Goal: Information Seeking & Learning: Learn about a topic

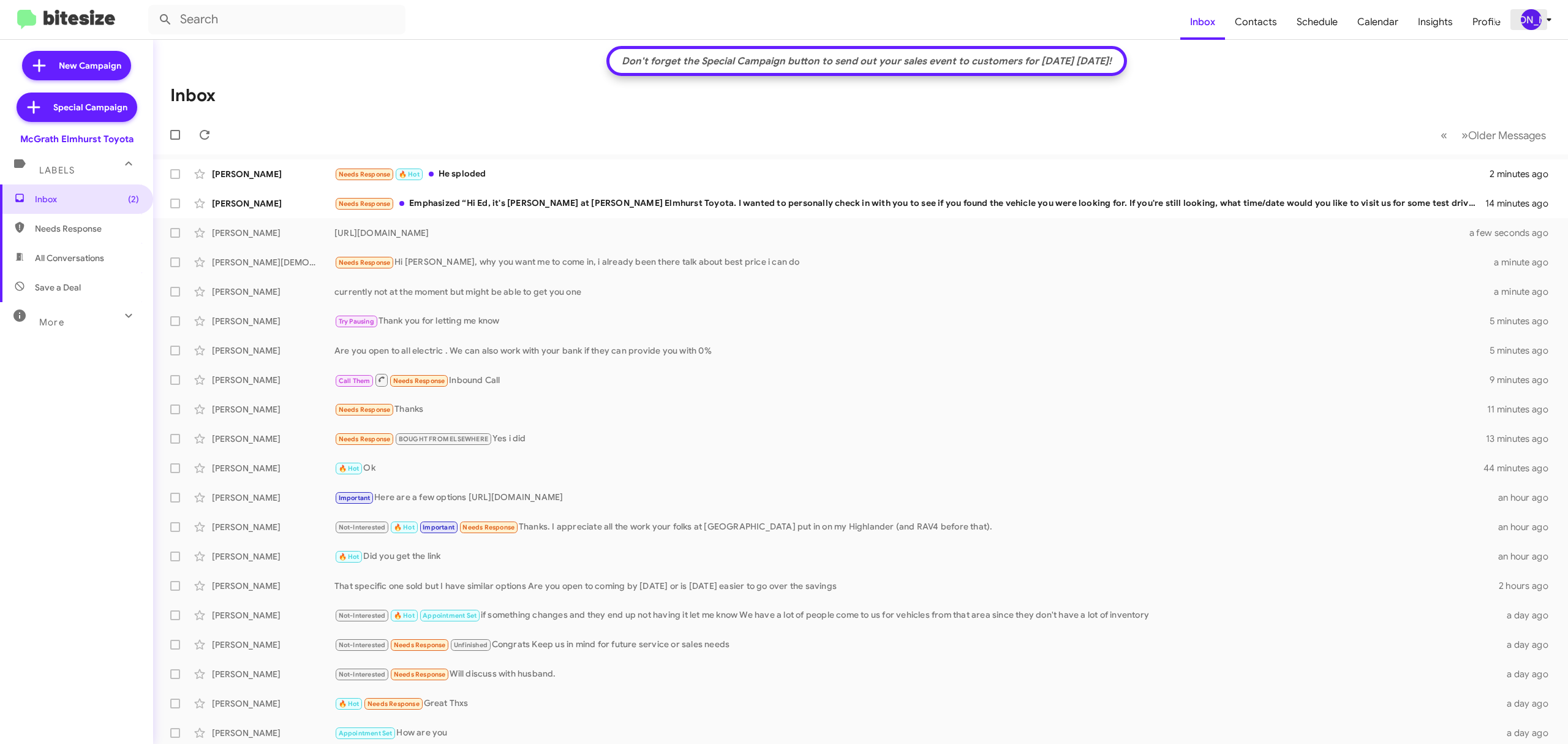
click at [1534, 22] on div "[PERSON_NAME]" at bounding box center [1531, 20] width 21 height 21
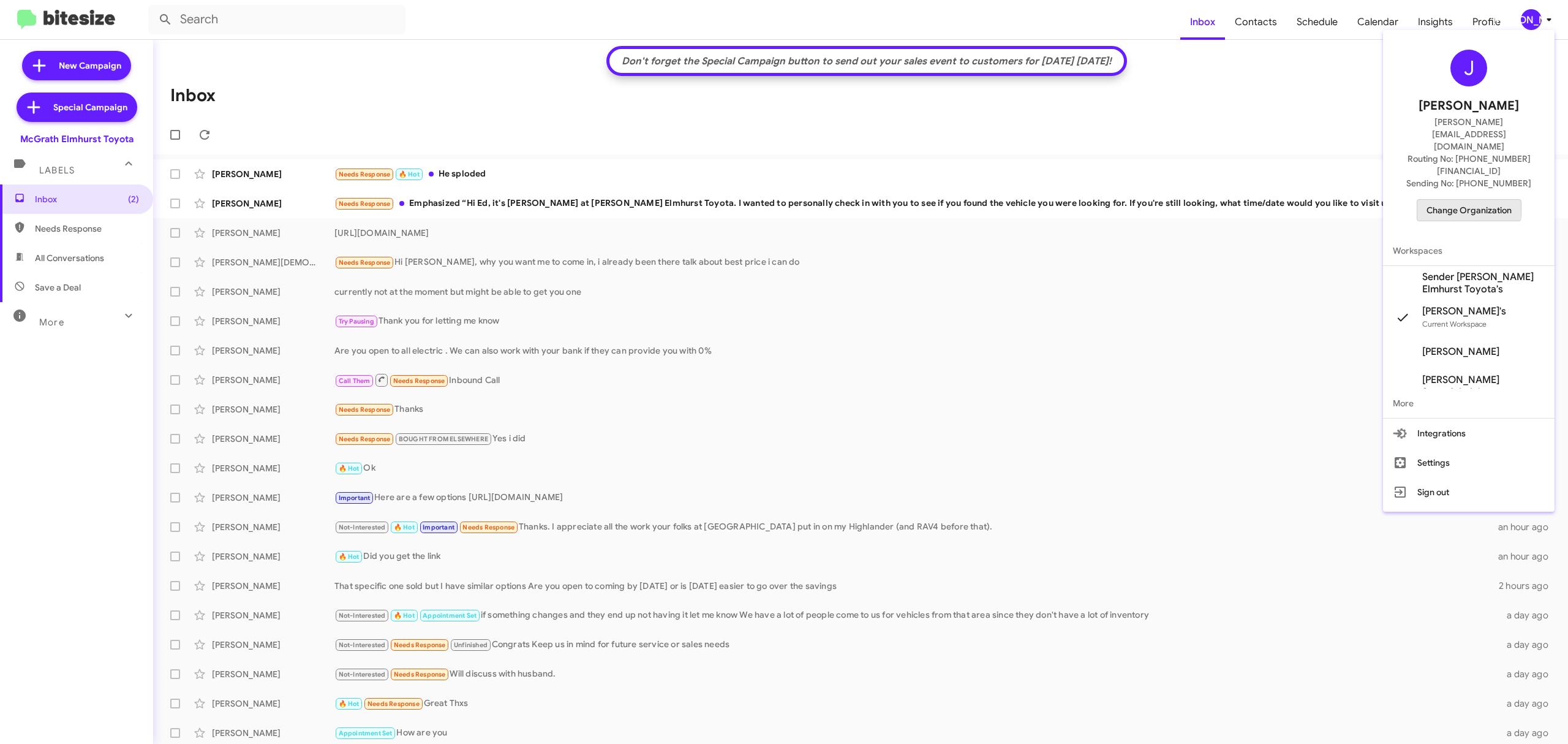
click at [1438, 200] on span "Change Organization" at bounding box center [1470, 210] width 85 height 21
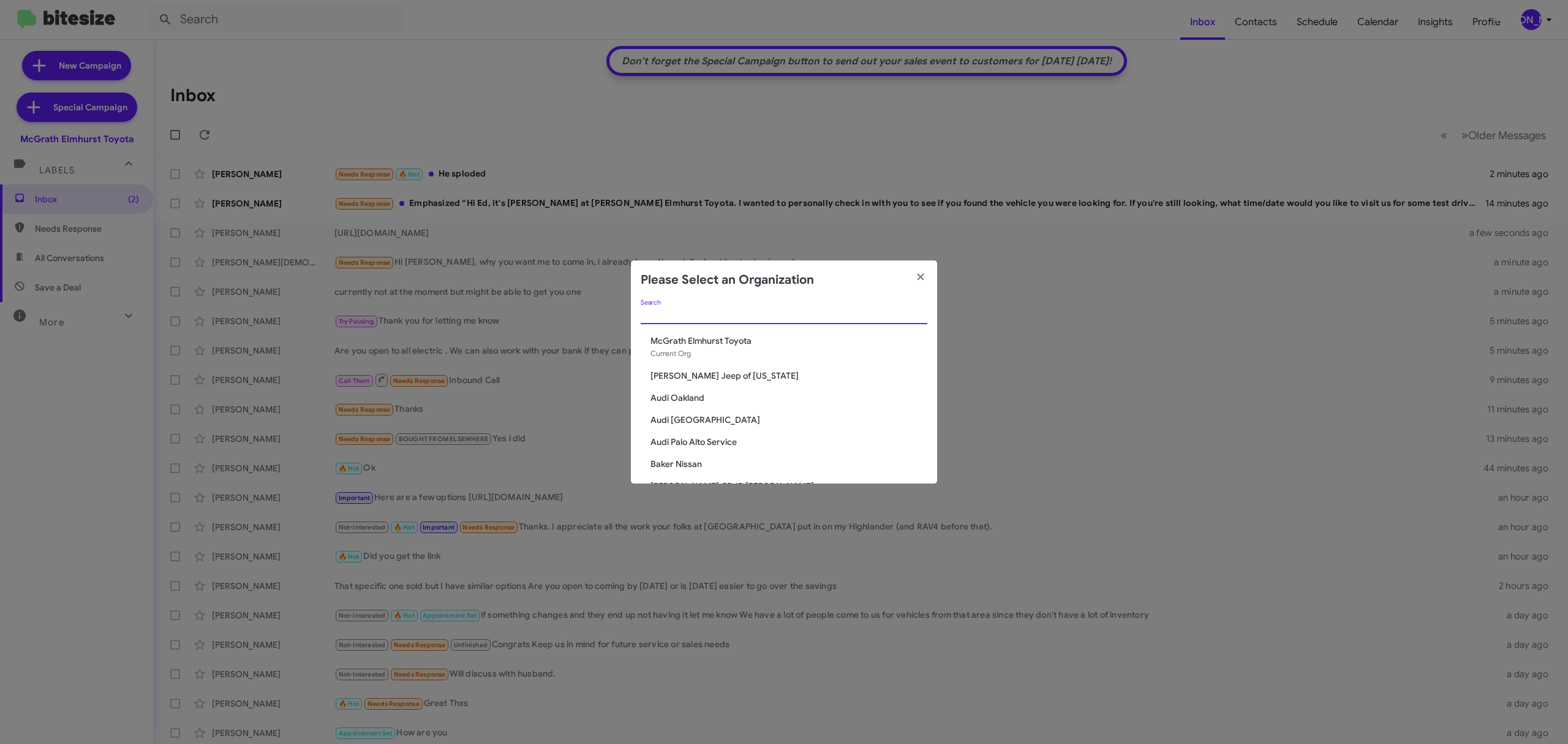
click at [852, 310] on input "Search" at bounding box center [784, 315] width 286 height 10
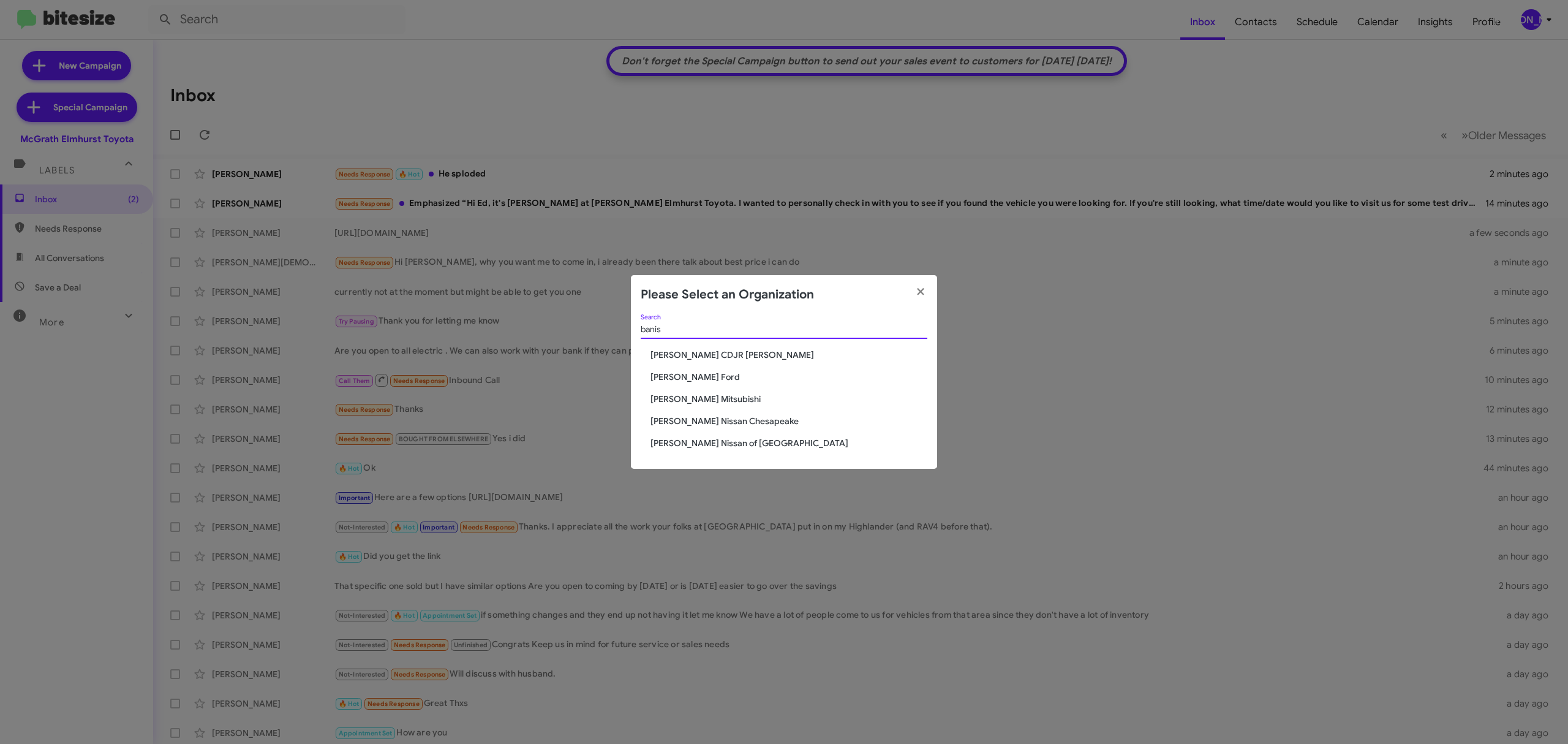
type input "banis"
click at [704, 377] on span "[PERSON_NAME] Ford" at bounding box center [789, 377] width 277 height 12
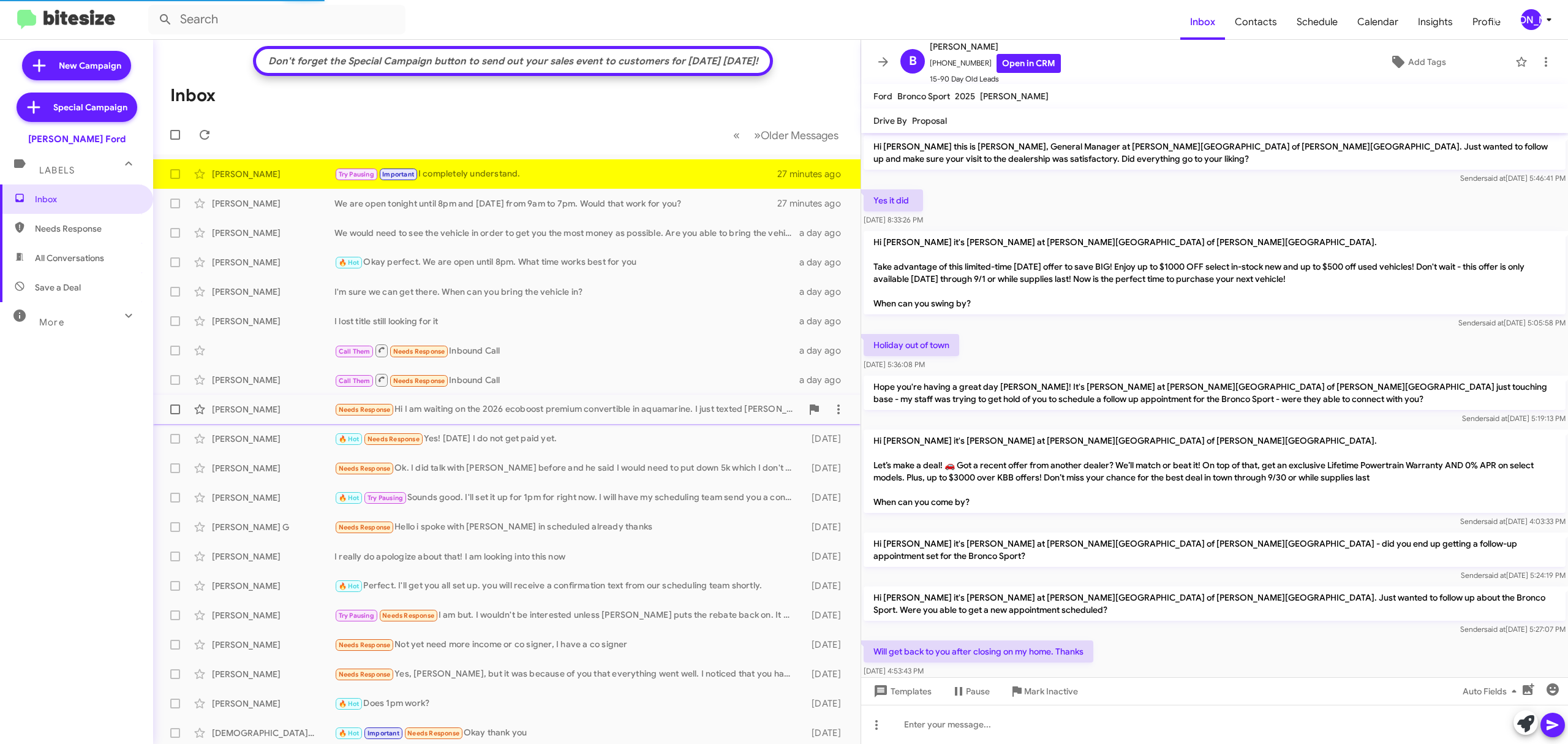
scroll to position [363, 0]
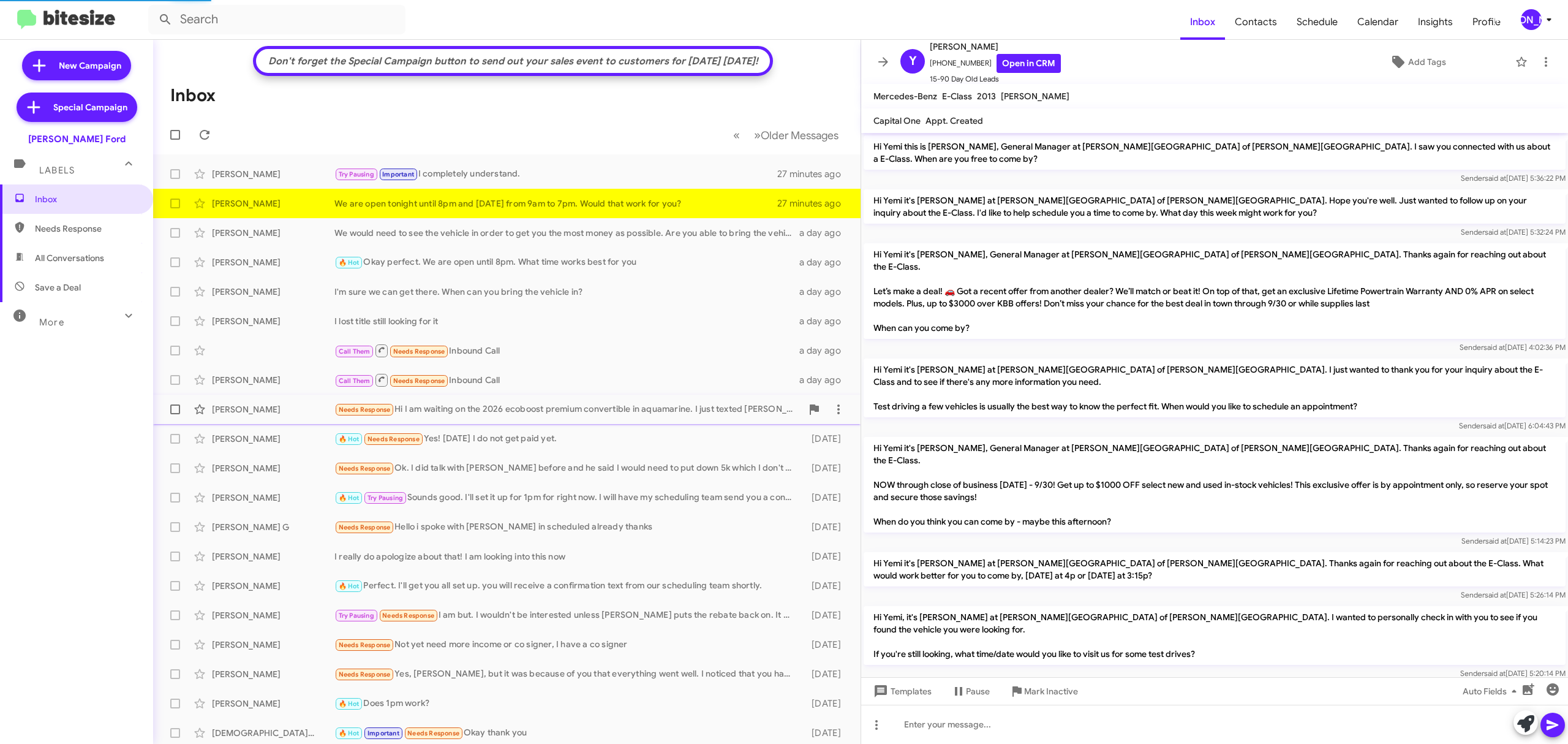
scroll to position [67, 0]
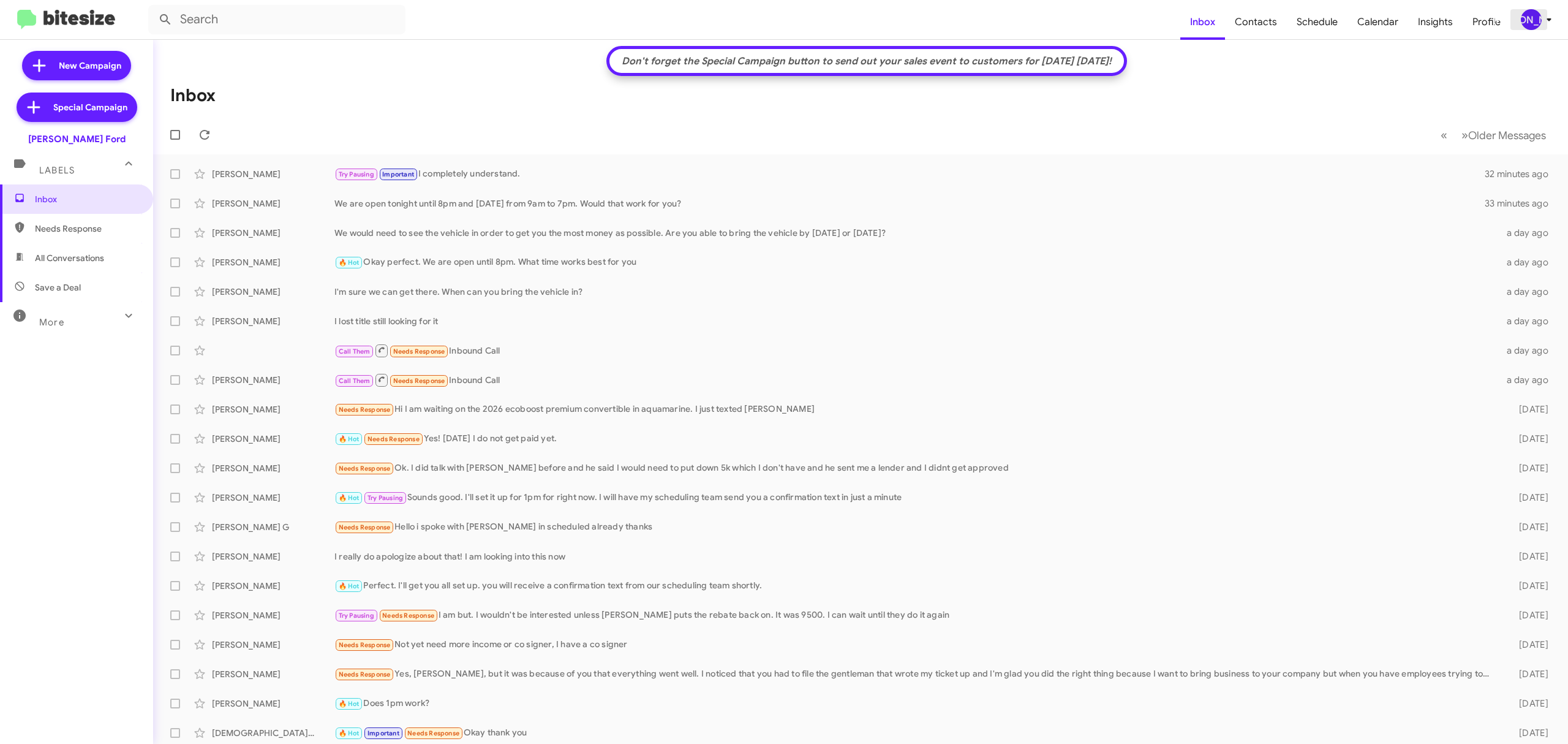
click at [1527, 23] on div "[PERSON_NAME]" at bounding box center [1531, 20] width 21 height 21
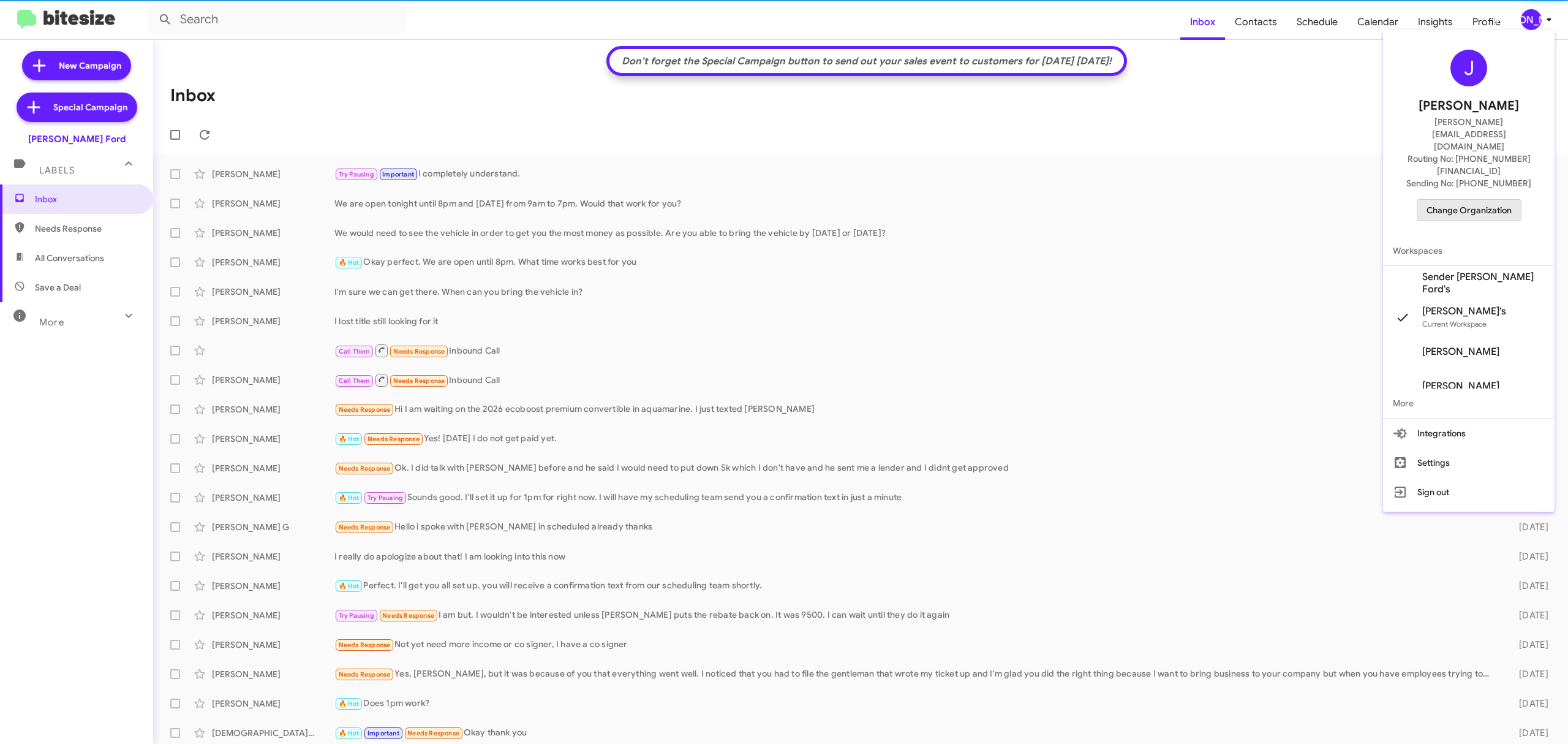
click at [1451, 200] on span "Change Organization" at bounding box center [1470, 210] width 85 height 21
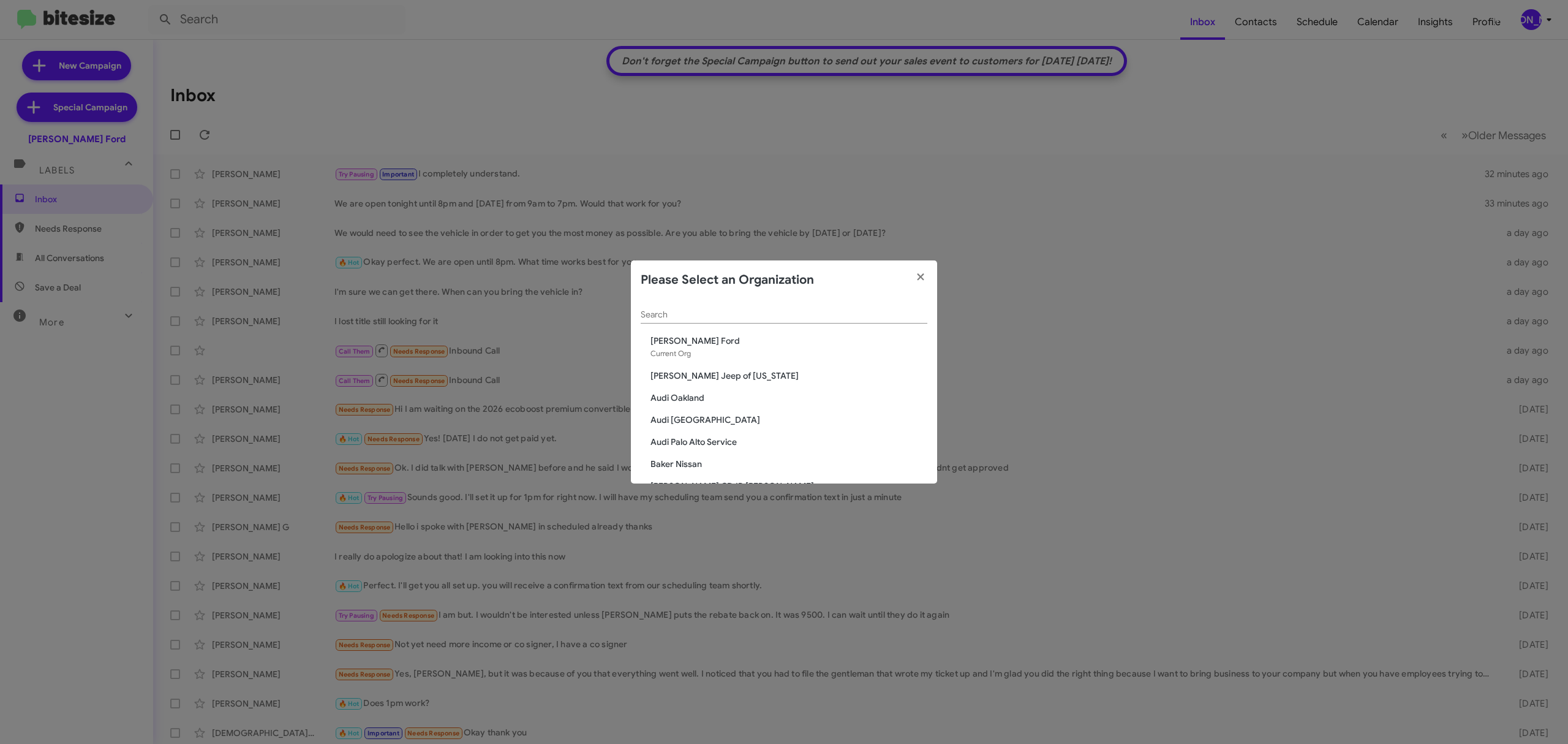
click at [841, 323] on div "Search" at bounding box center [784, 311] width 286 height 24
click at [813, 322] on div "Search" at bounding box center [784, 311] width 286 height 24
click at [918, 274] on icon "button" at bounding box center [920, 277] width 7 height 7
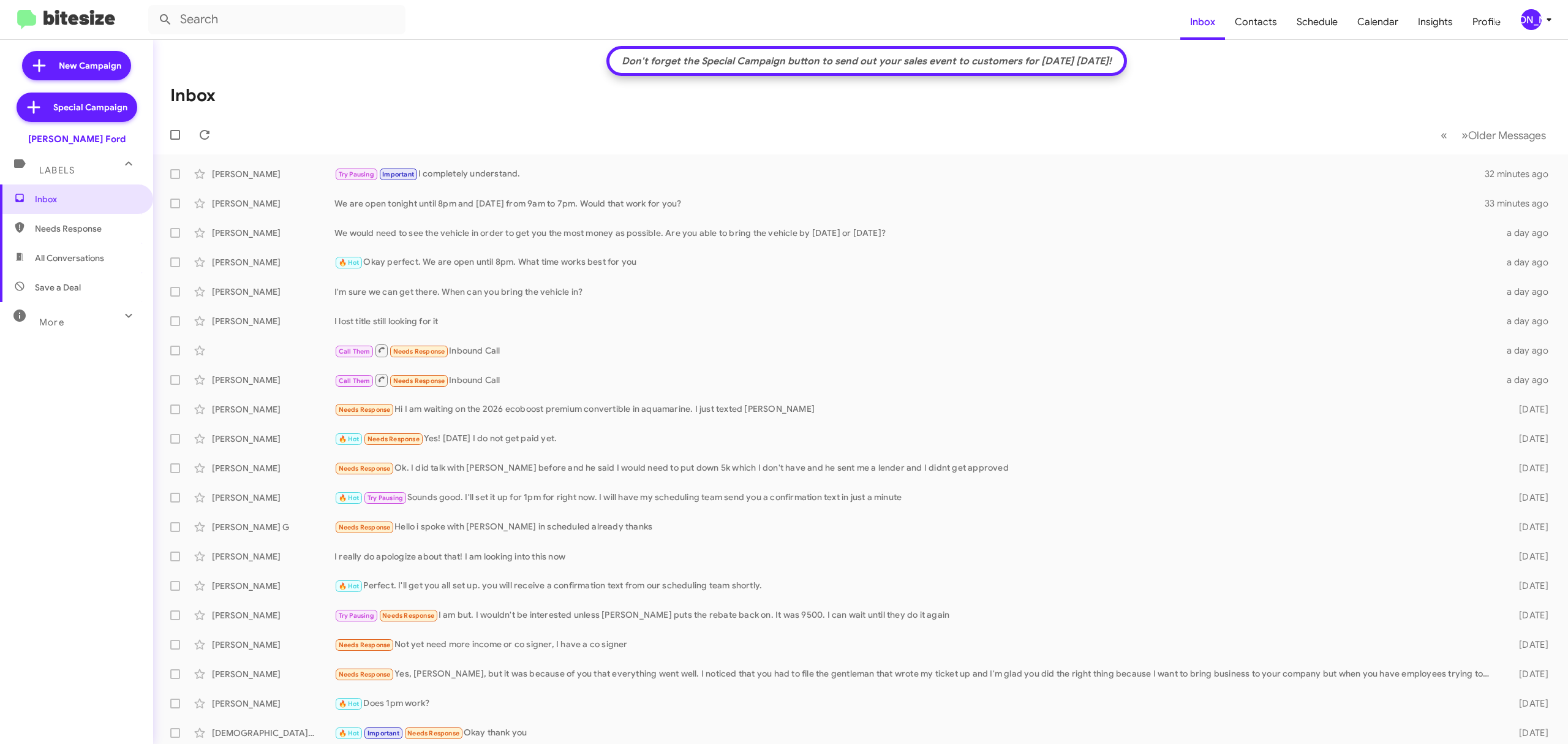
click at [118, 320] on mat-icon at bounding box center [128, 315] width 20 height 20
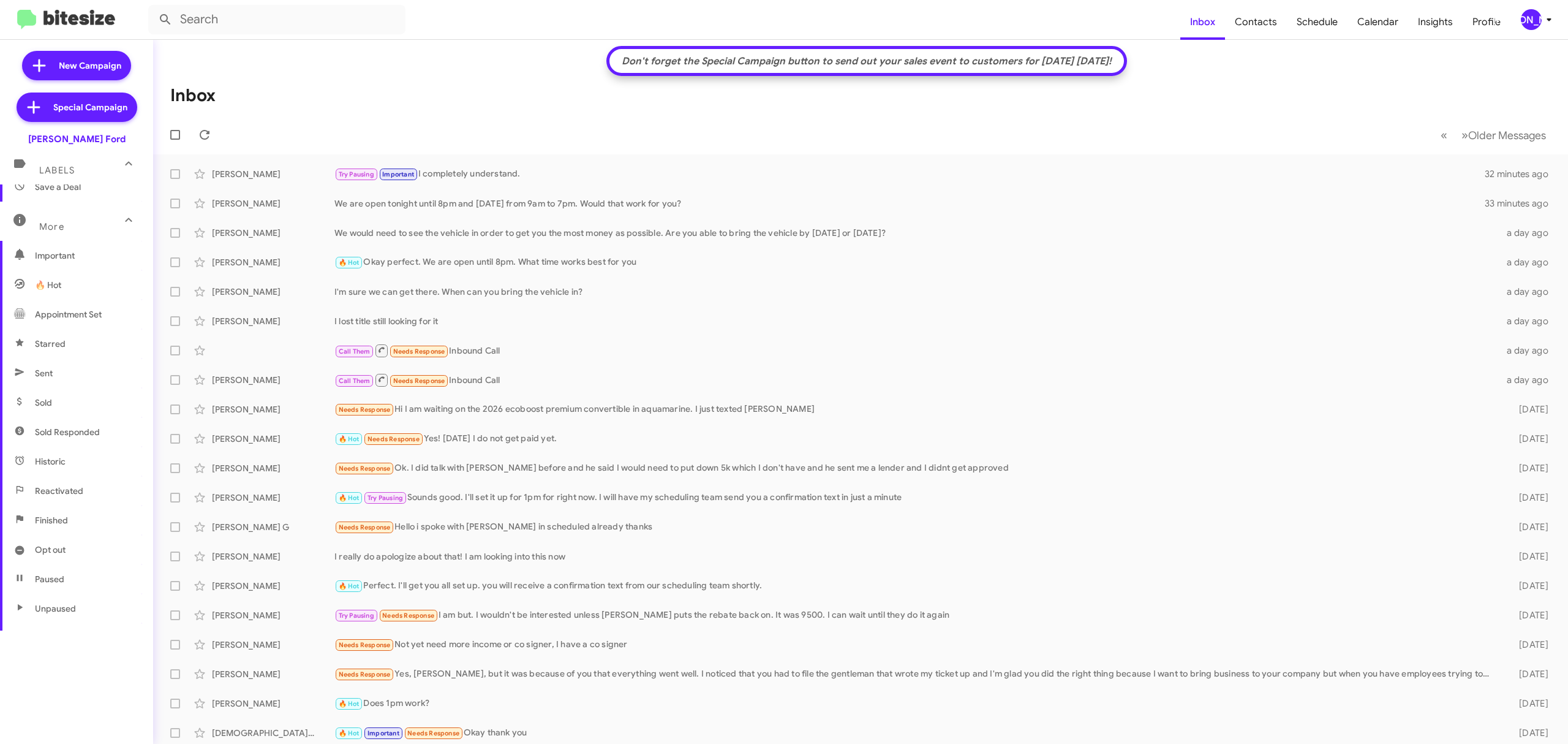
scroll to position [101, 0]
click at [84, 565] on span "Paused" at bounding box center [77, 578] width 153 height 30
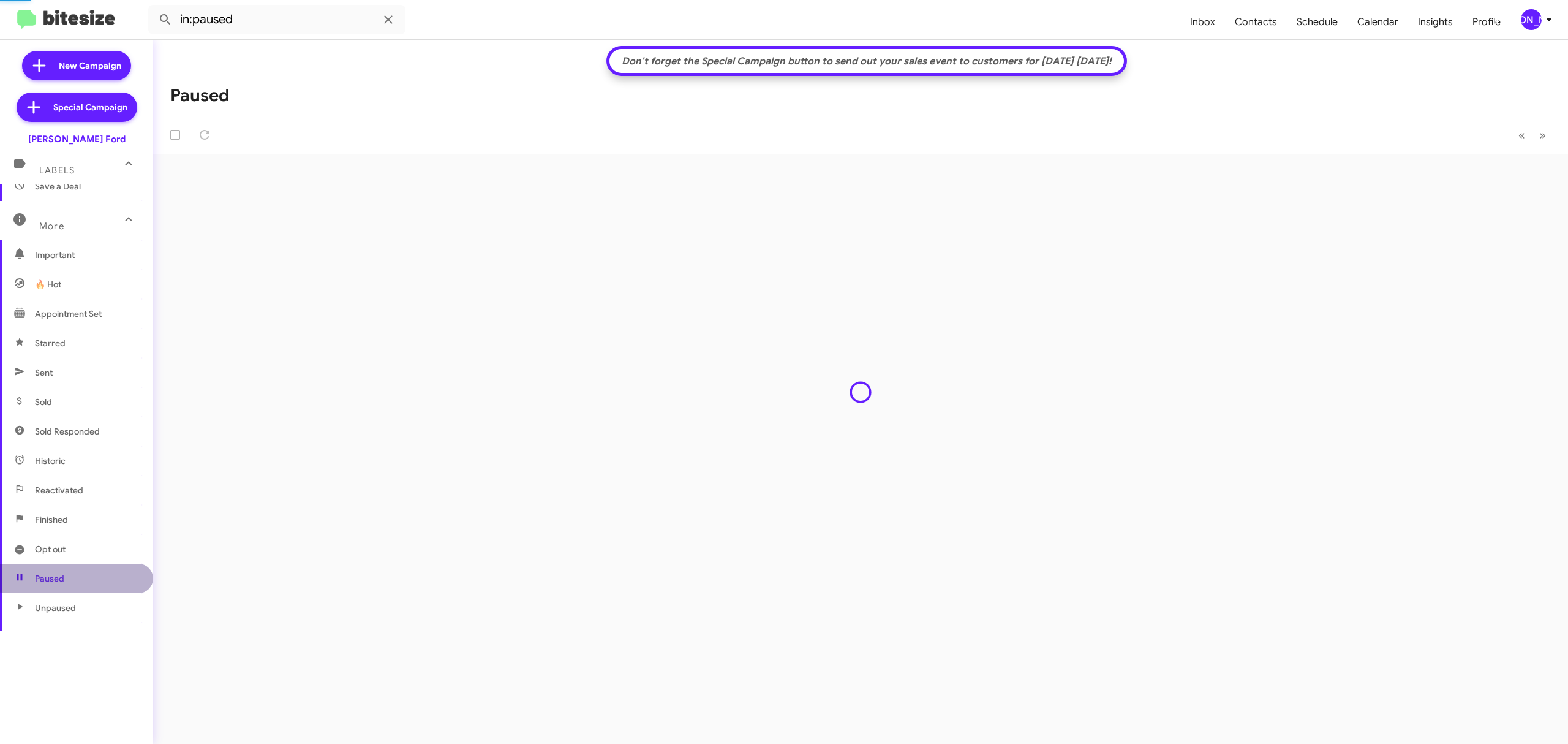
click at [84, 565] on span "Paused" at bounding box center [77, 578] width 153 height 30
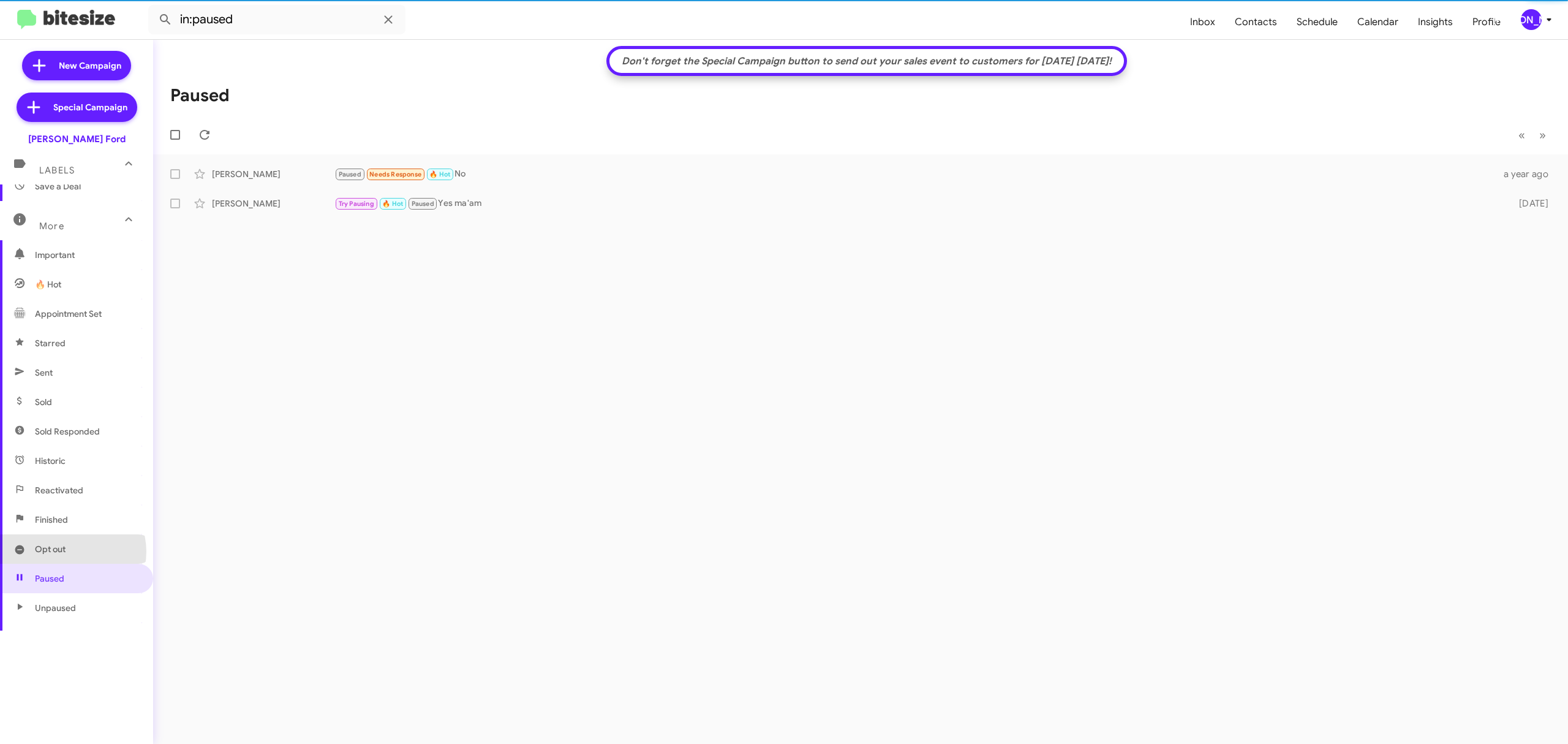
click at [72, 551] on span "Opt out" at bounding box center [77, 550] width 153 height 30
type input "in:opt-out"
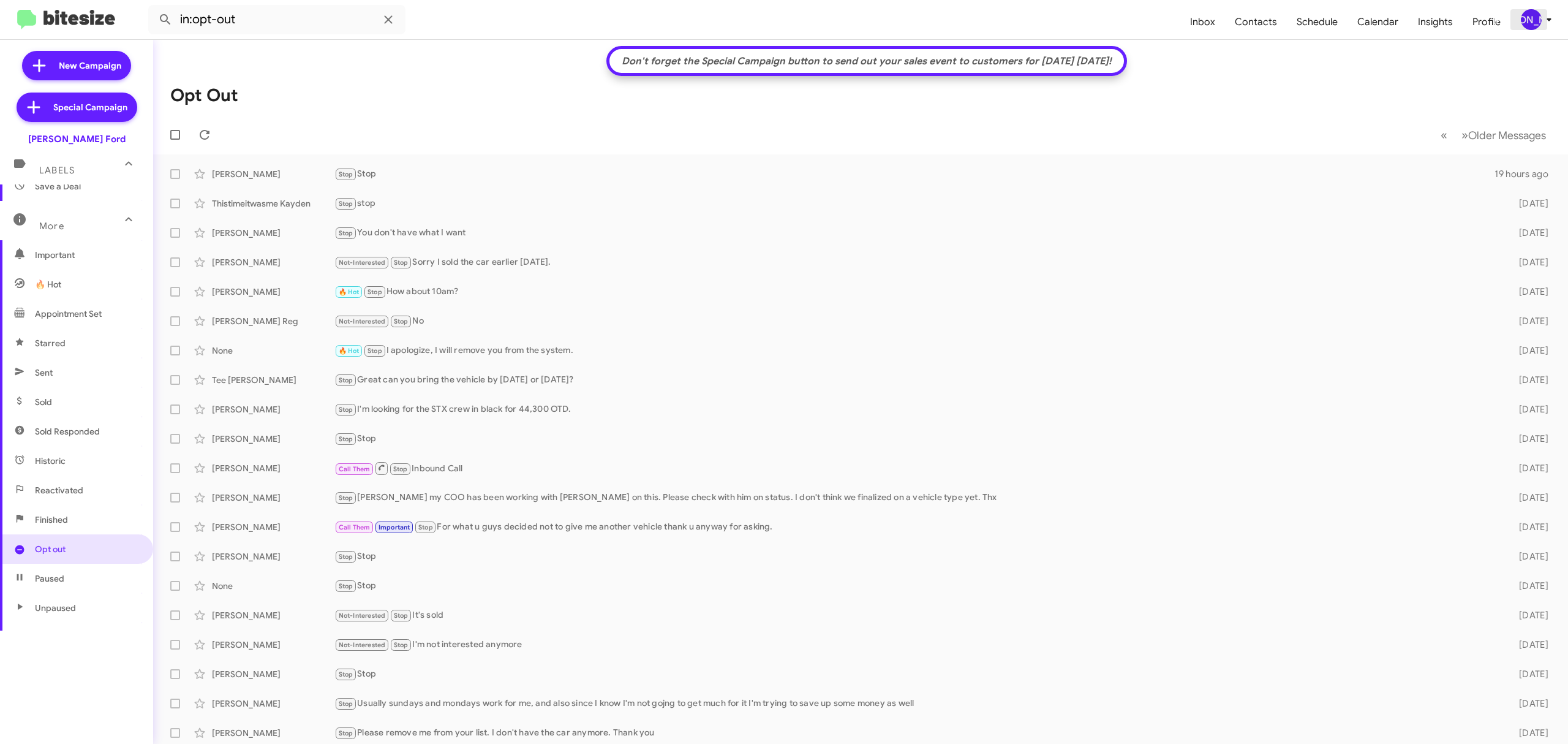
click at [1534, 10] on div "[PERSON_NAME]" at bounding box center [1531, 20] width 21 height 21
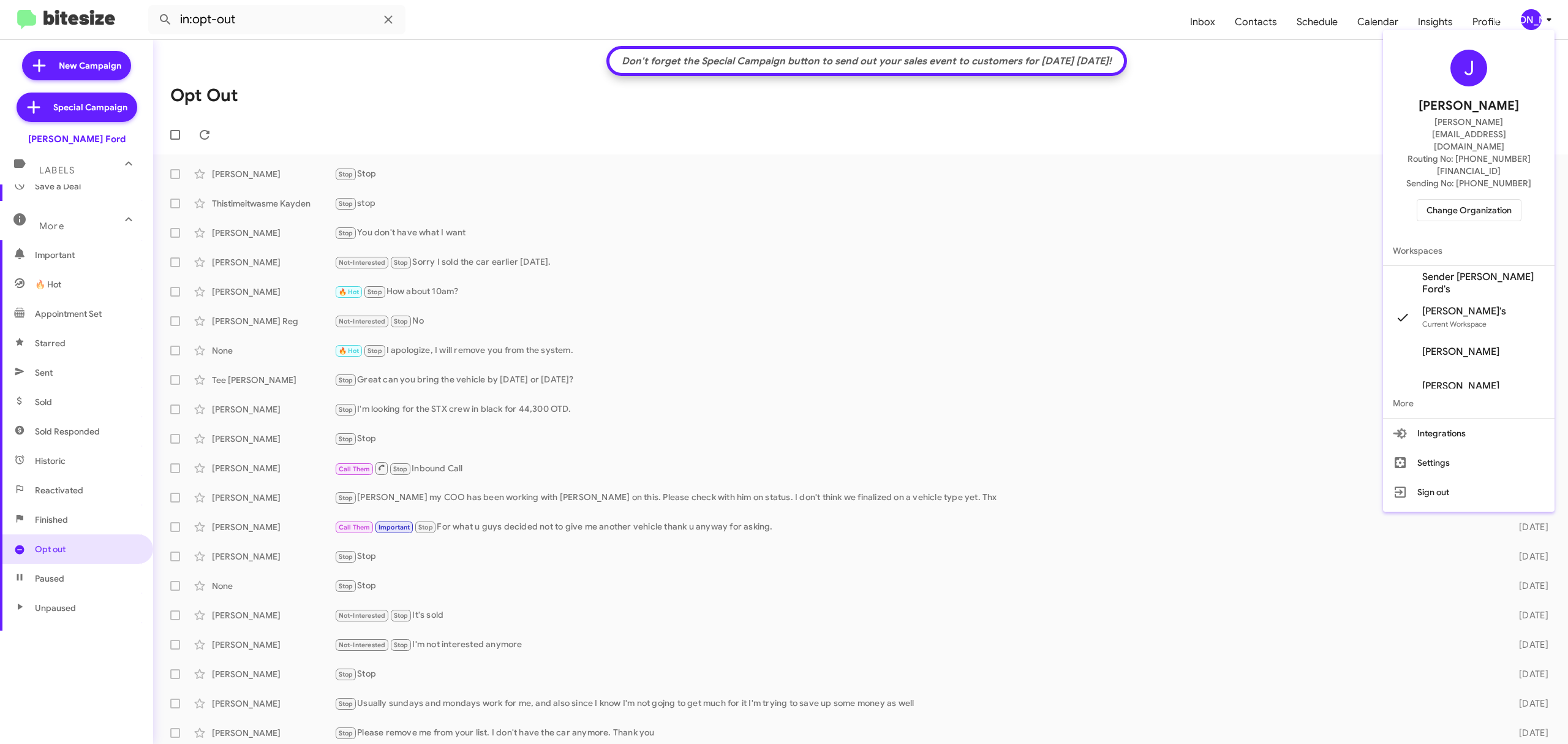
click at [1450, 200] on span "Change Organization" at bounding box center [1470, 210] width 85 height 21
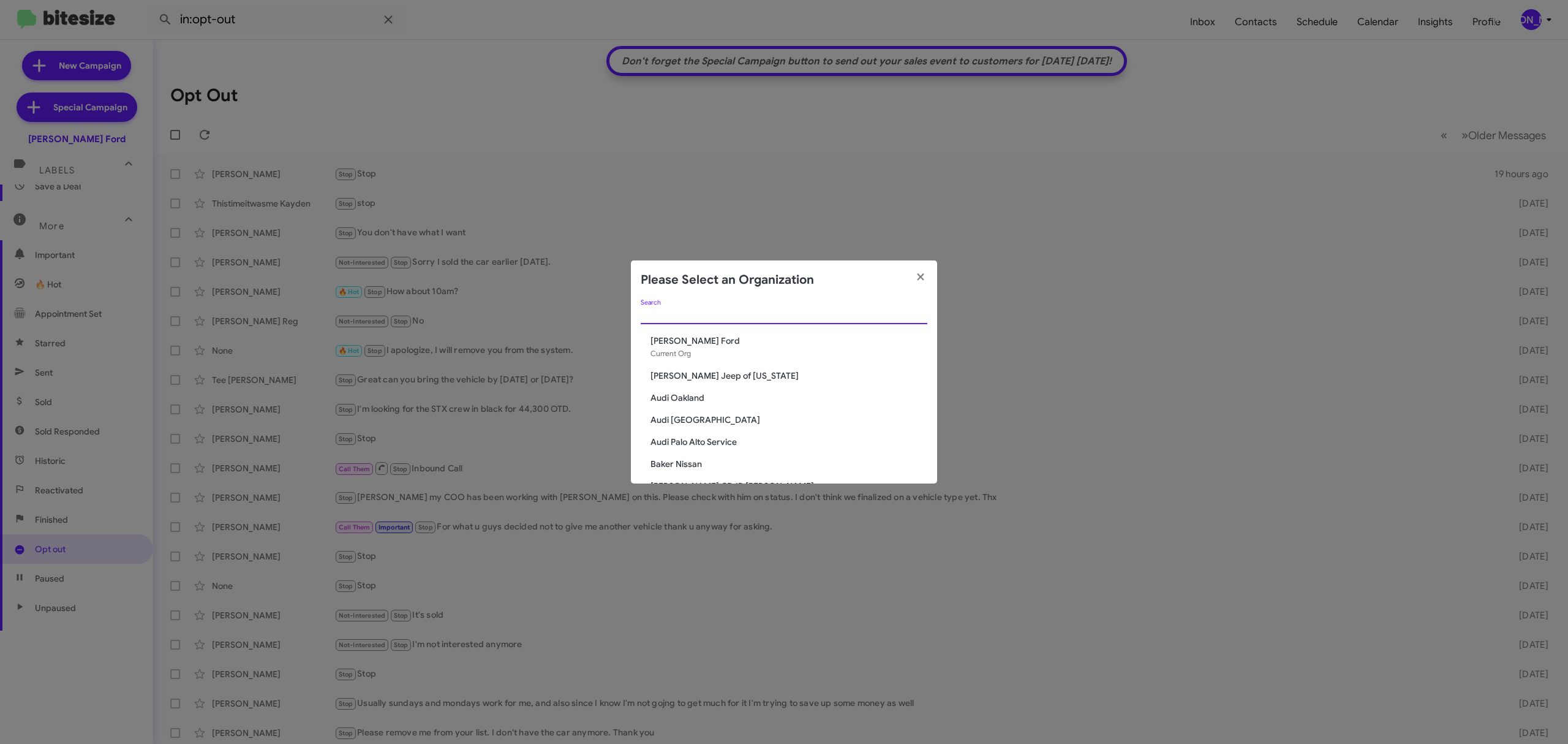
click at [899, 316] on input "Search" at bounding box center [784, 315] width 286 height 10
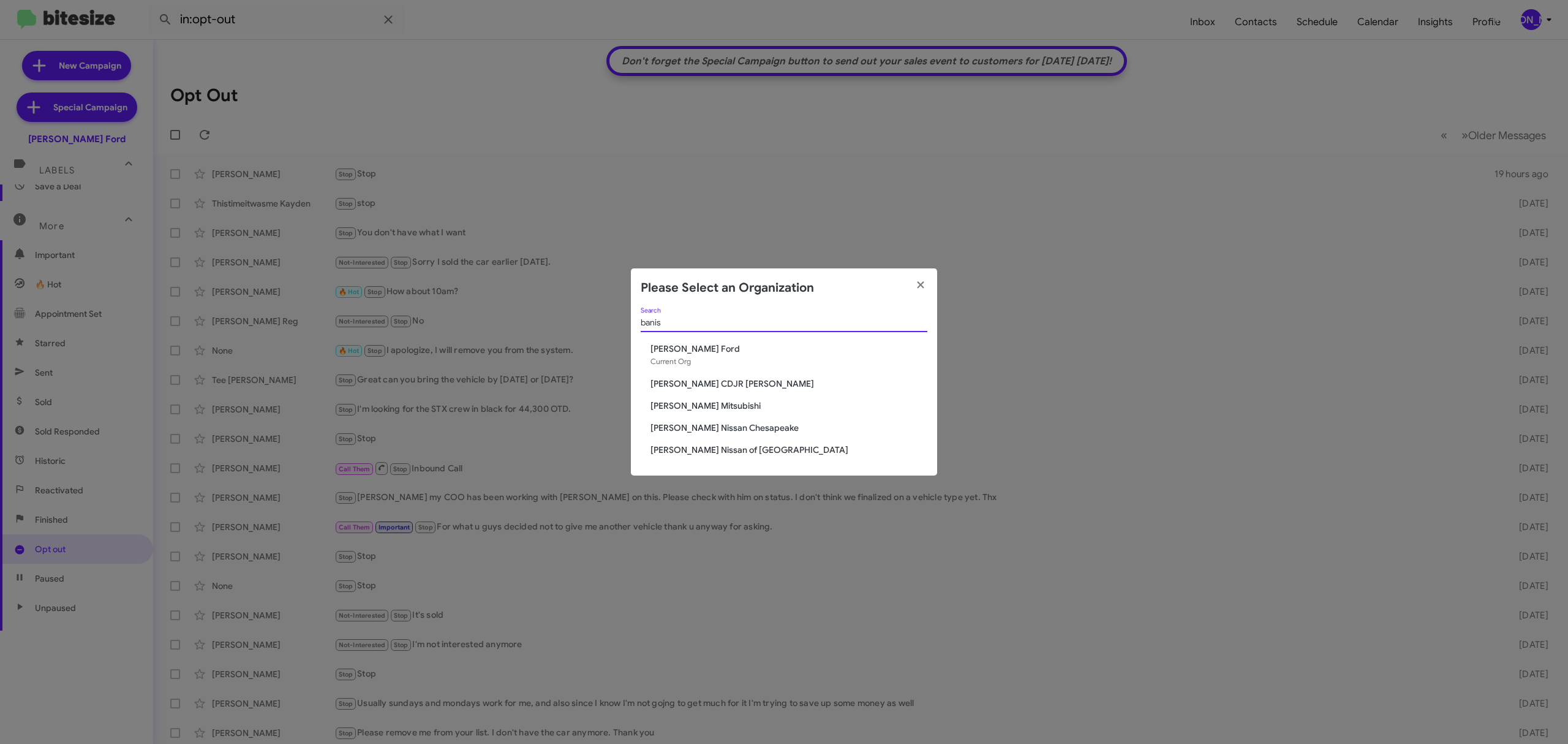
type input "banis"
click at [714, 388] on span "Banister CDJR Hampton" at bounding box center [789, 383] width 277 height 12
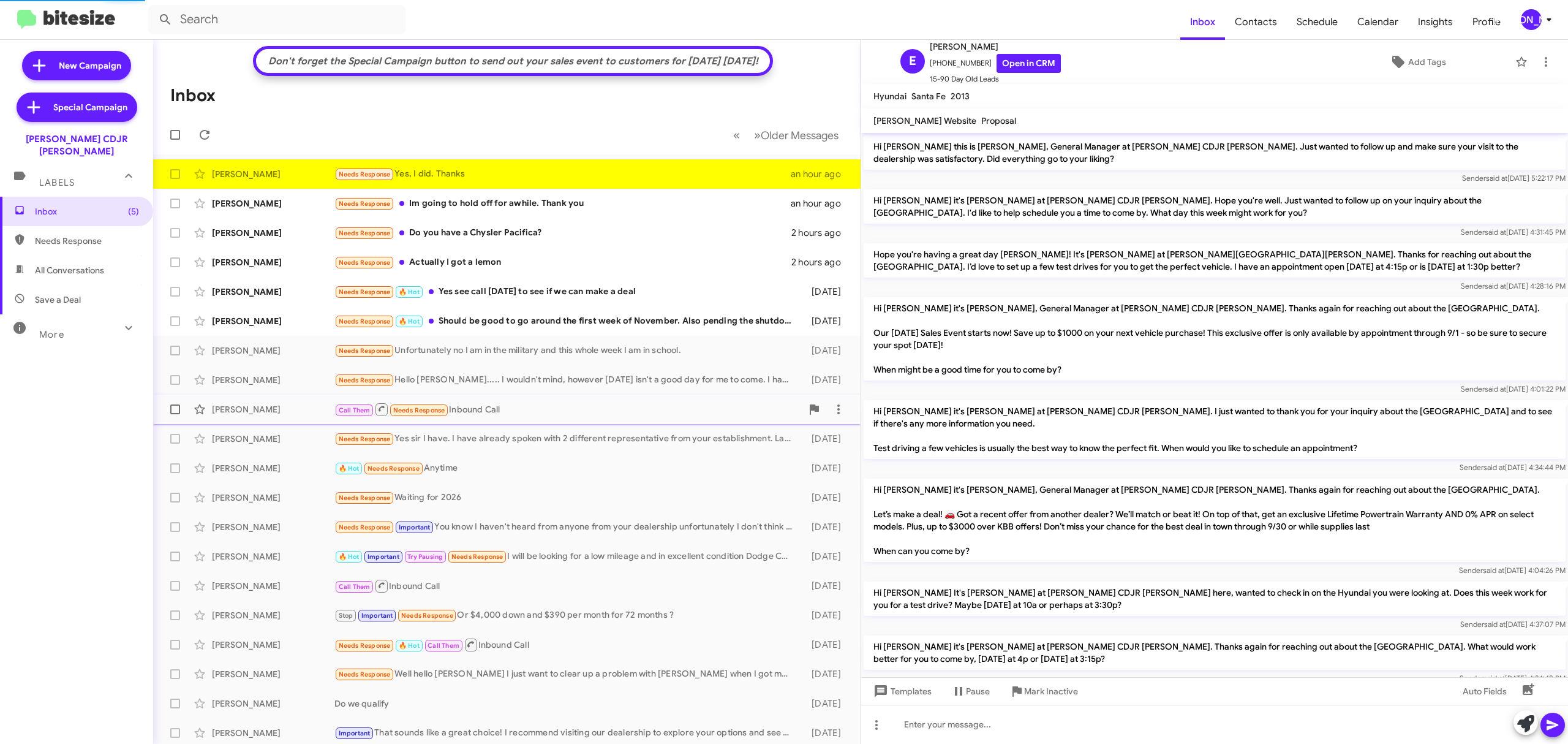
scroll to position [311, 0]
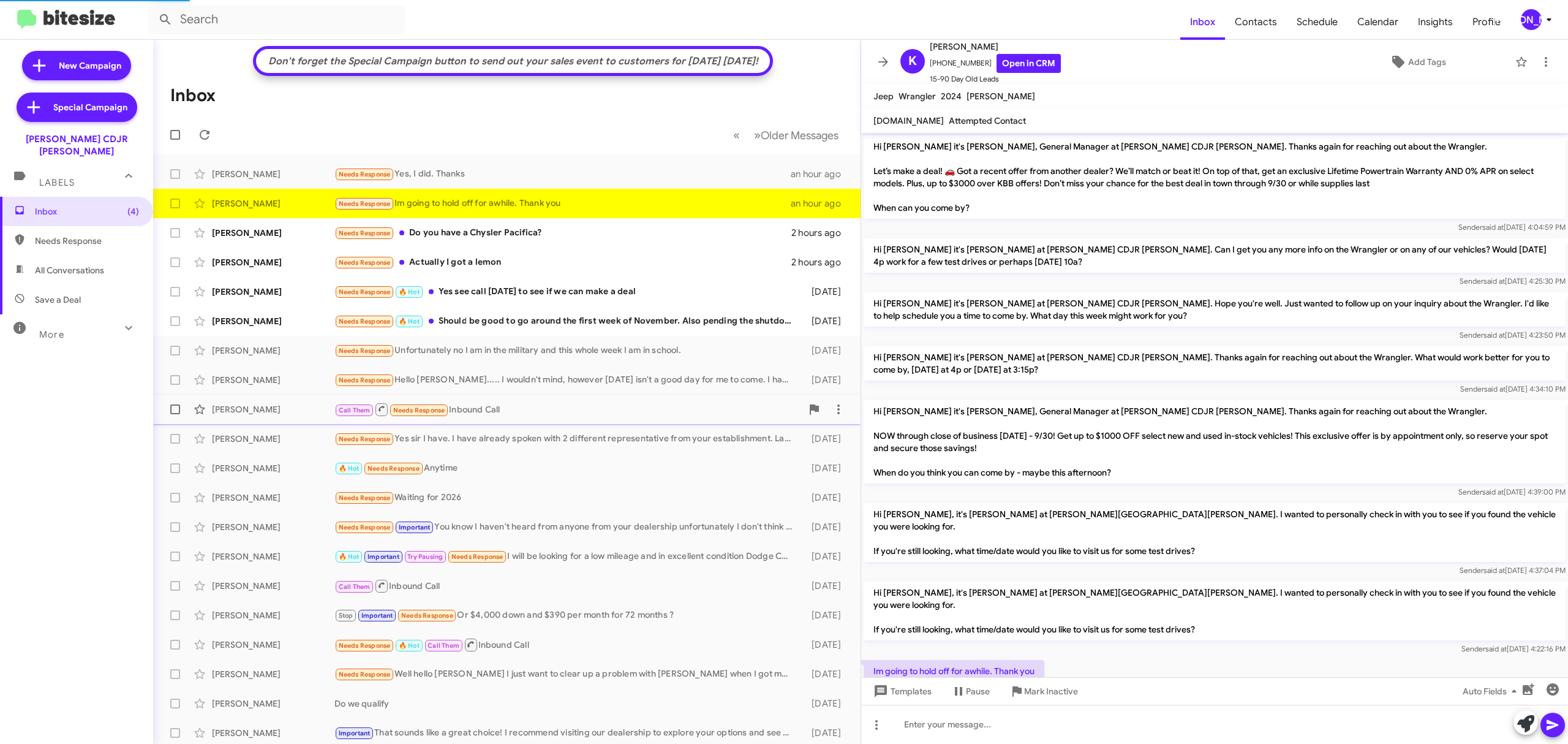
scroll to position [22, 0]
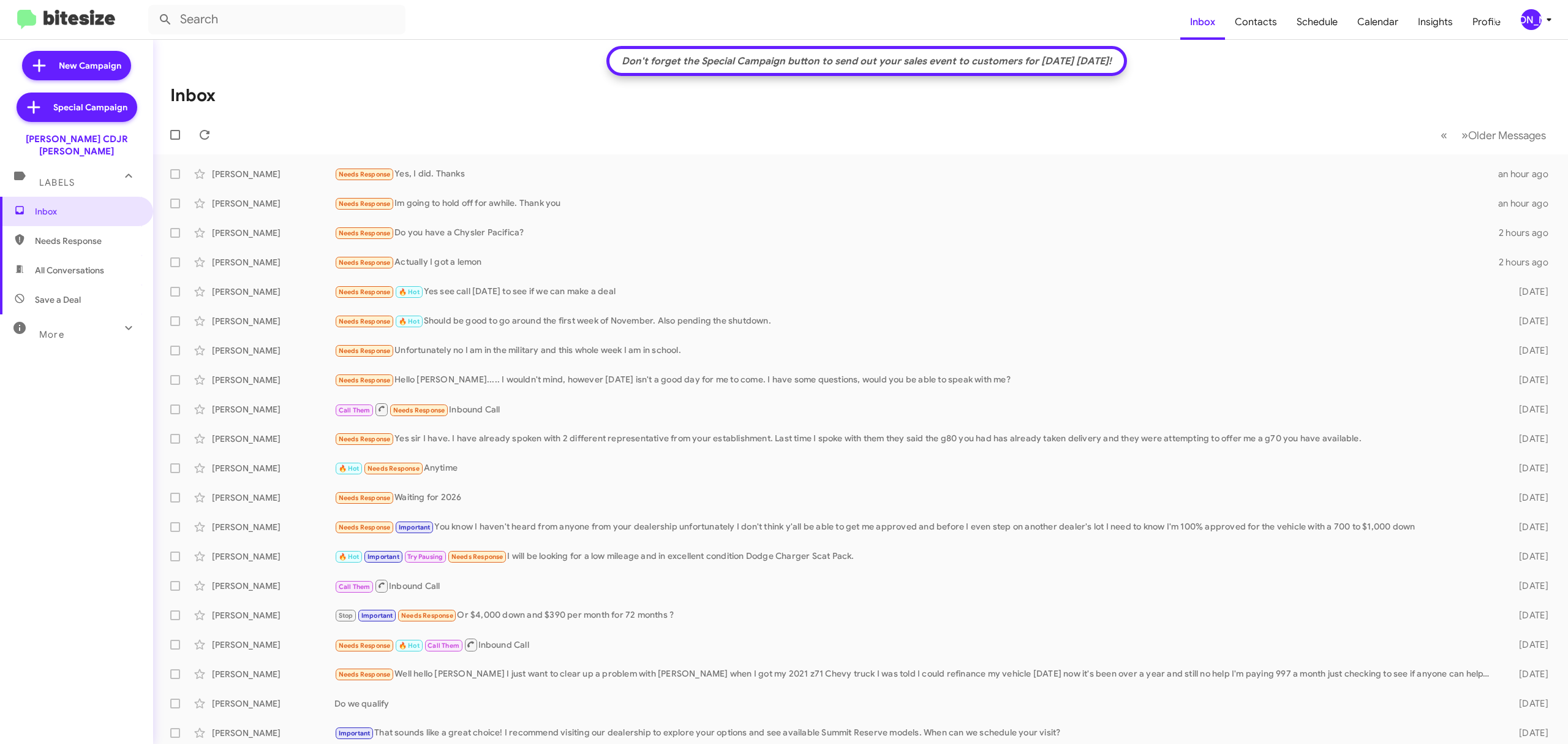
click at [89, 320] on div "More" at bounding box center [64, 329] width 109 height 23
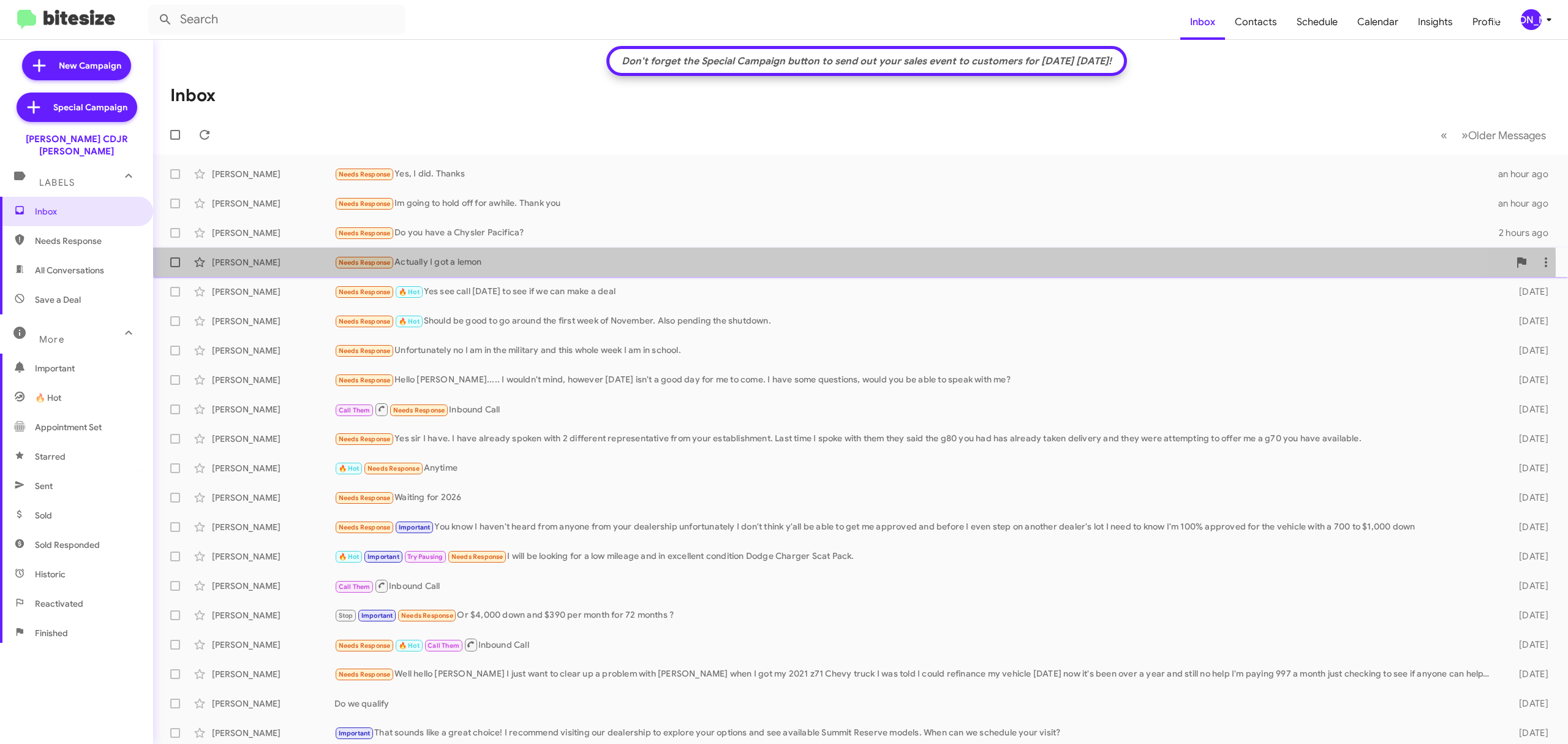
click at [432, 268] on div "Needs Response Actually I got a lemon" at bounding box center [921, 262] width 1174 height 14
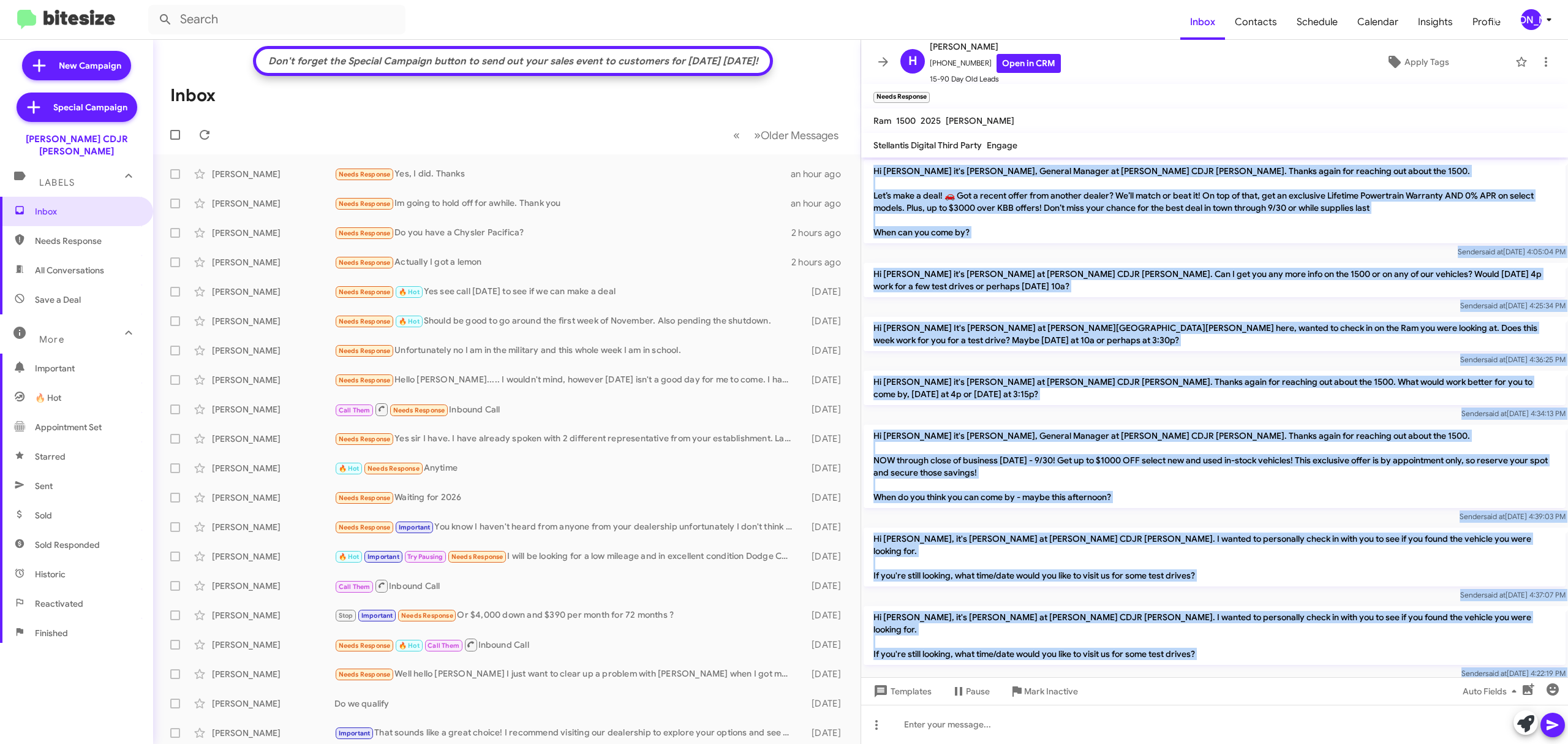
scroll to position [46, 0]
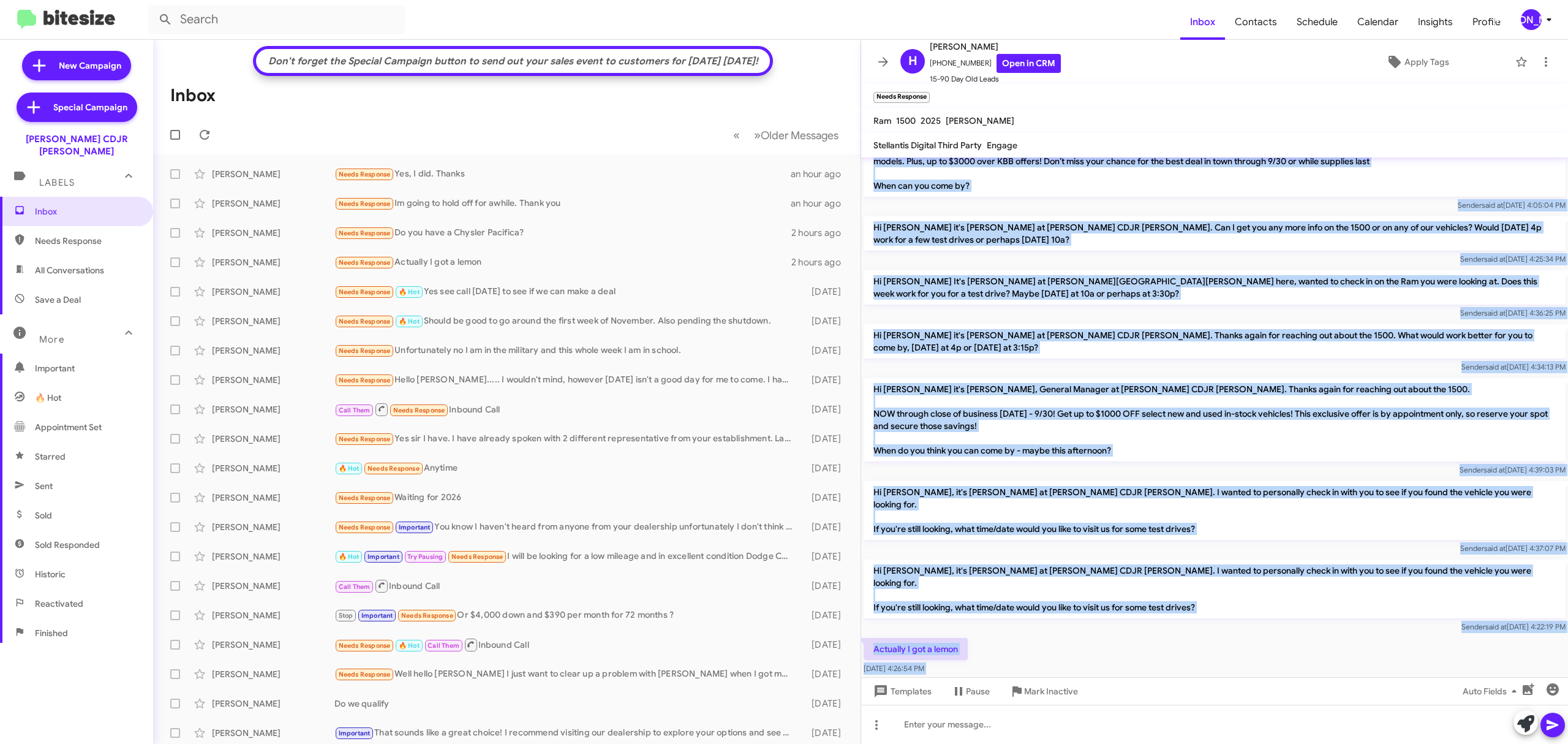
drag, startPoint x: 871, startPoint y: 175, endPoint x: 993, endPoint y: 744, distance: 581.9
click at [993, 743] on html "Inbox Contacts Schedule Calendar Insights Profile JA New Campaign Special Campa…" at bounding box center [784, 372] width 1568 height 744
copy div "Hi Herbert it's Phil Urrtia, General Manager at Banister CDJR Hampton. Thanks a…"
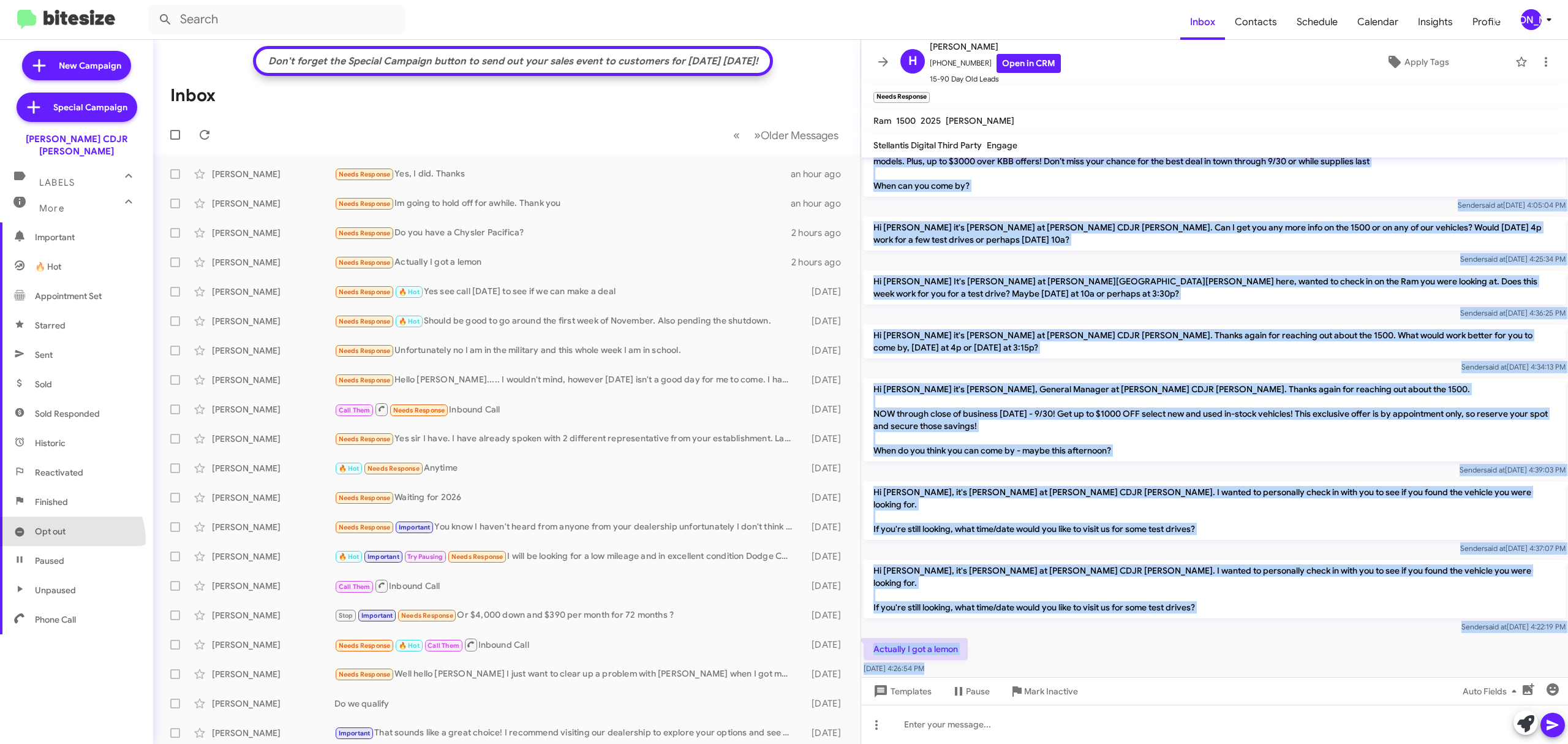
click at [71, 528] on span "Opt out" at bounding box center [77, 531] width 153 height 30
type input "in:opt-out"
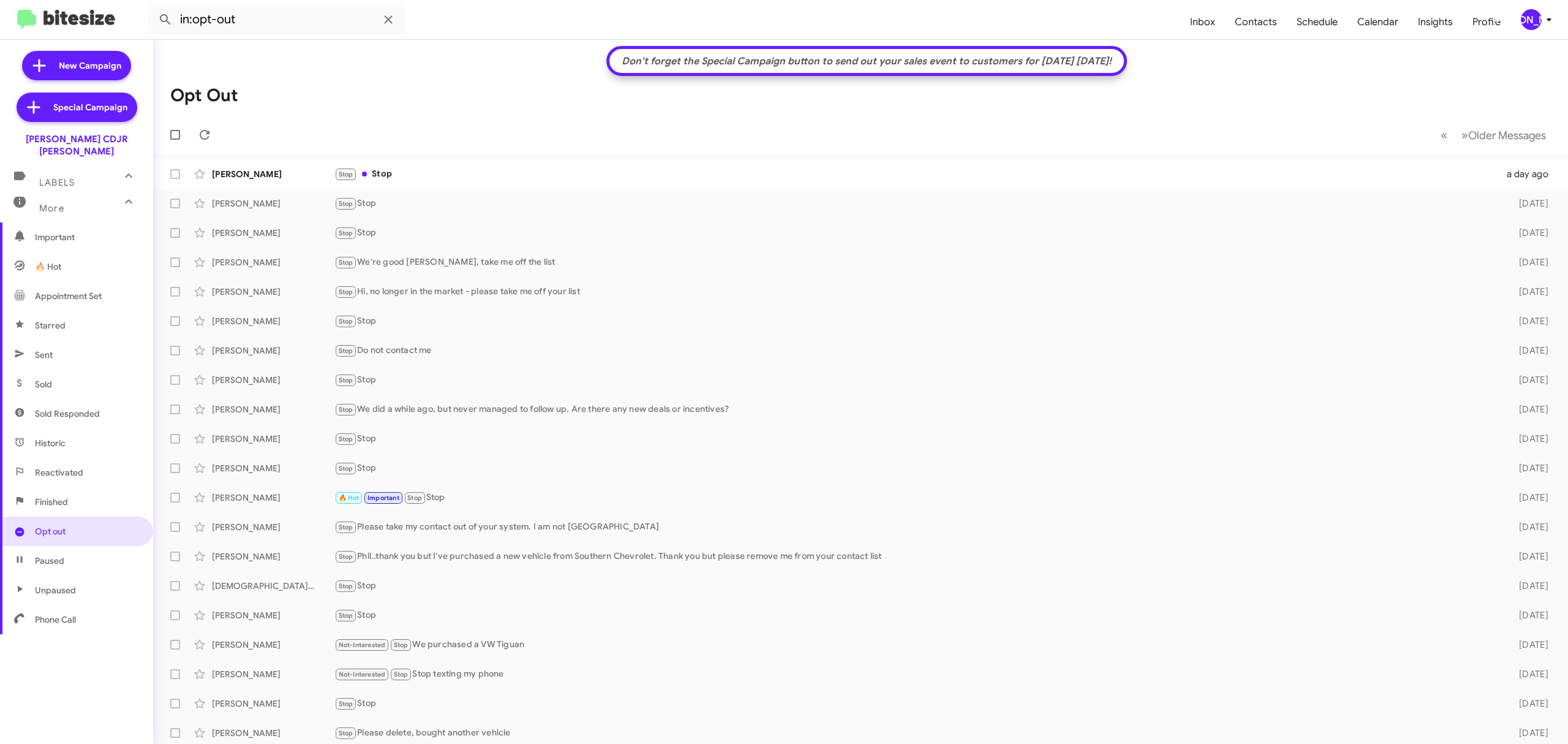
click at [445, 100] on mat-toolbar-row "Opt Out" at bounding box center [860, 95] width 1415 height 39
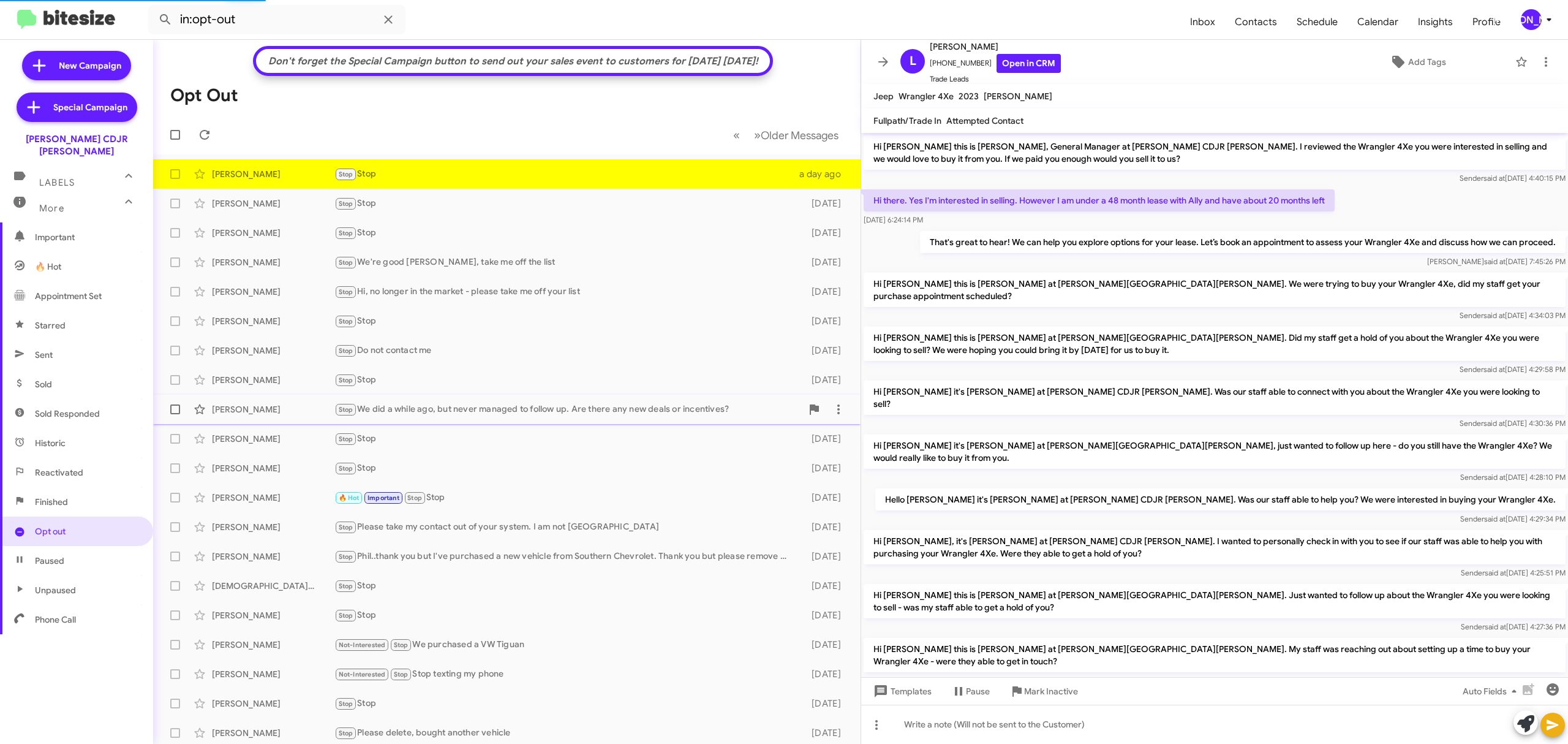
scroll to position [30, 0]
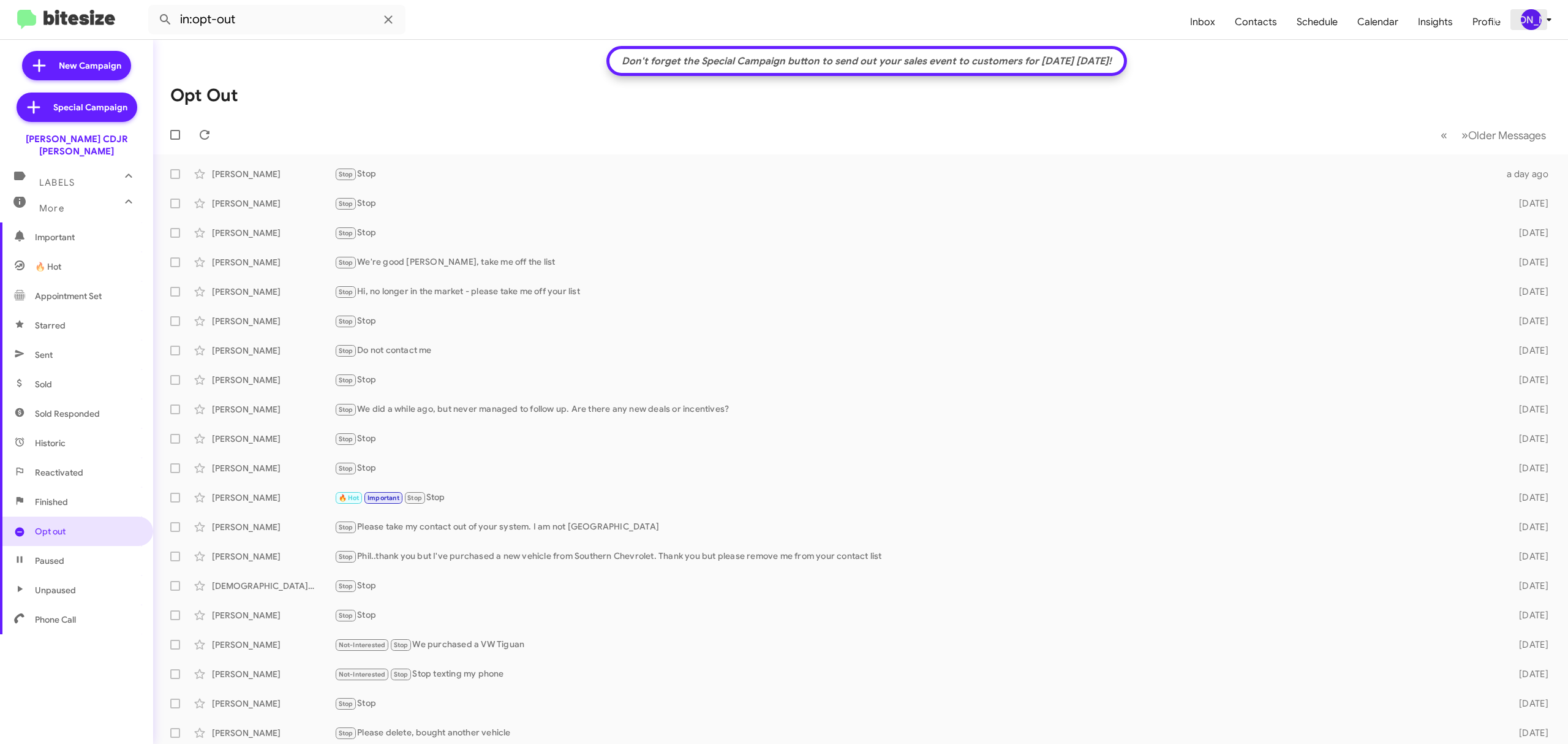
click at [1540, 26] on span "[PERSON_NAME]" at bounding box center [1538, 20] width 37 height 21
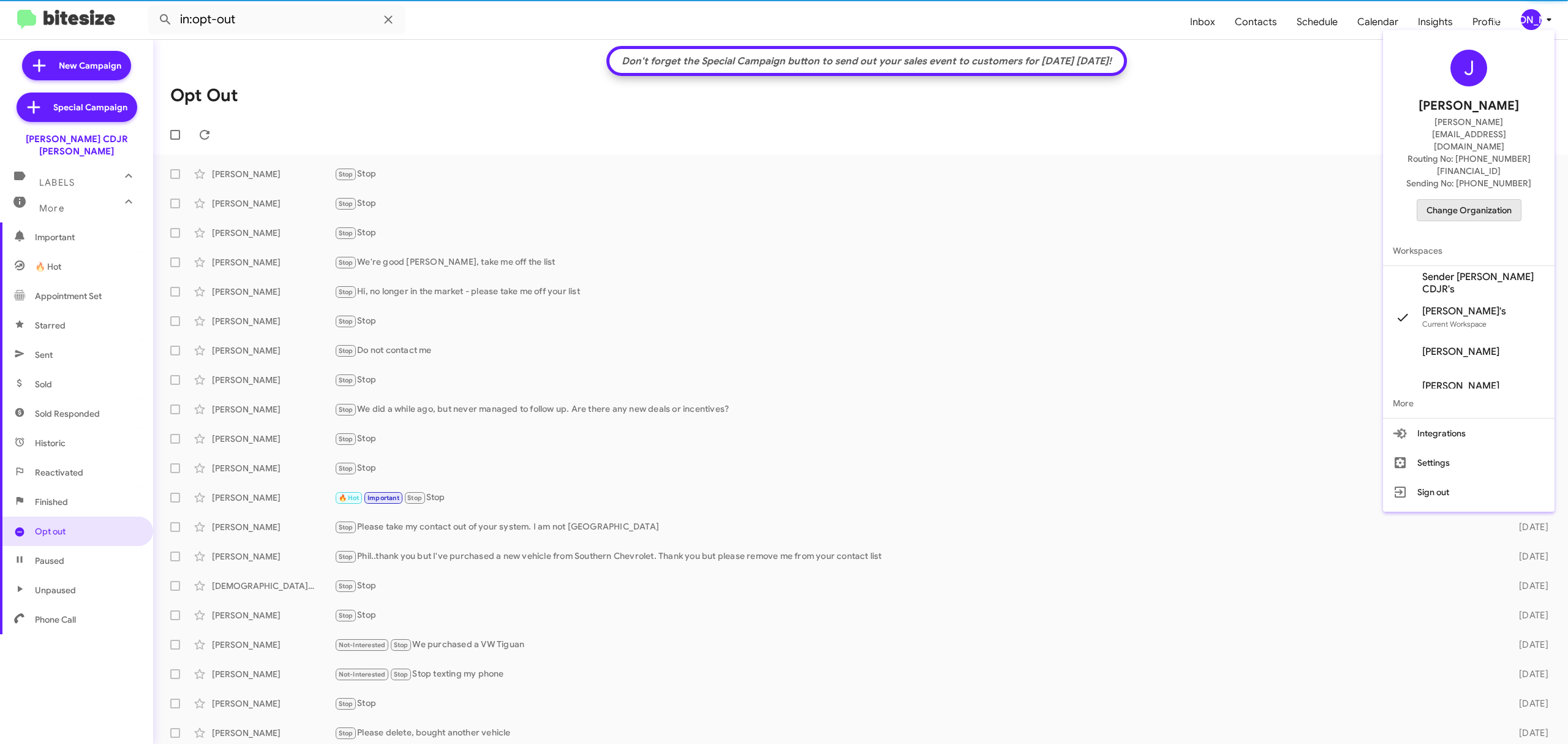
click at [1477, 200] on span "Change Organization" at bounding box center [1470, 210] width 85 height 21
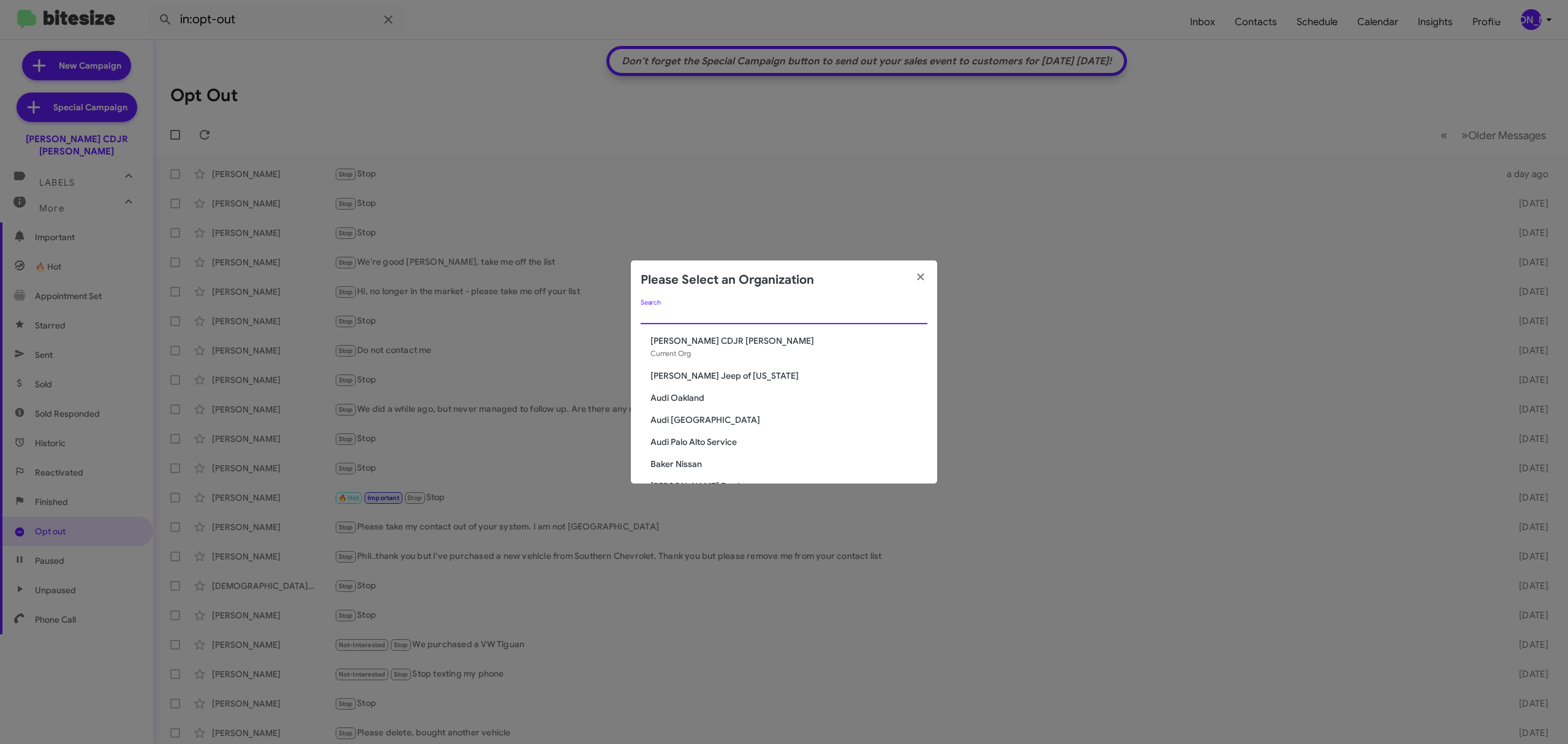
click at [807, 317] on input "Search" at bounding box center [784, 315] width 286 height 10
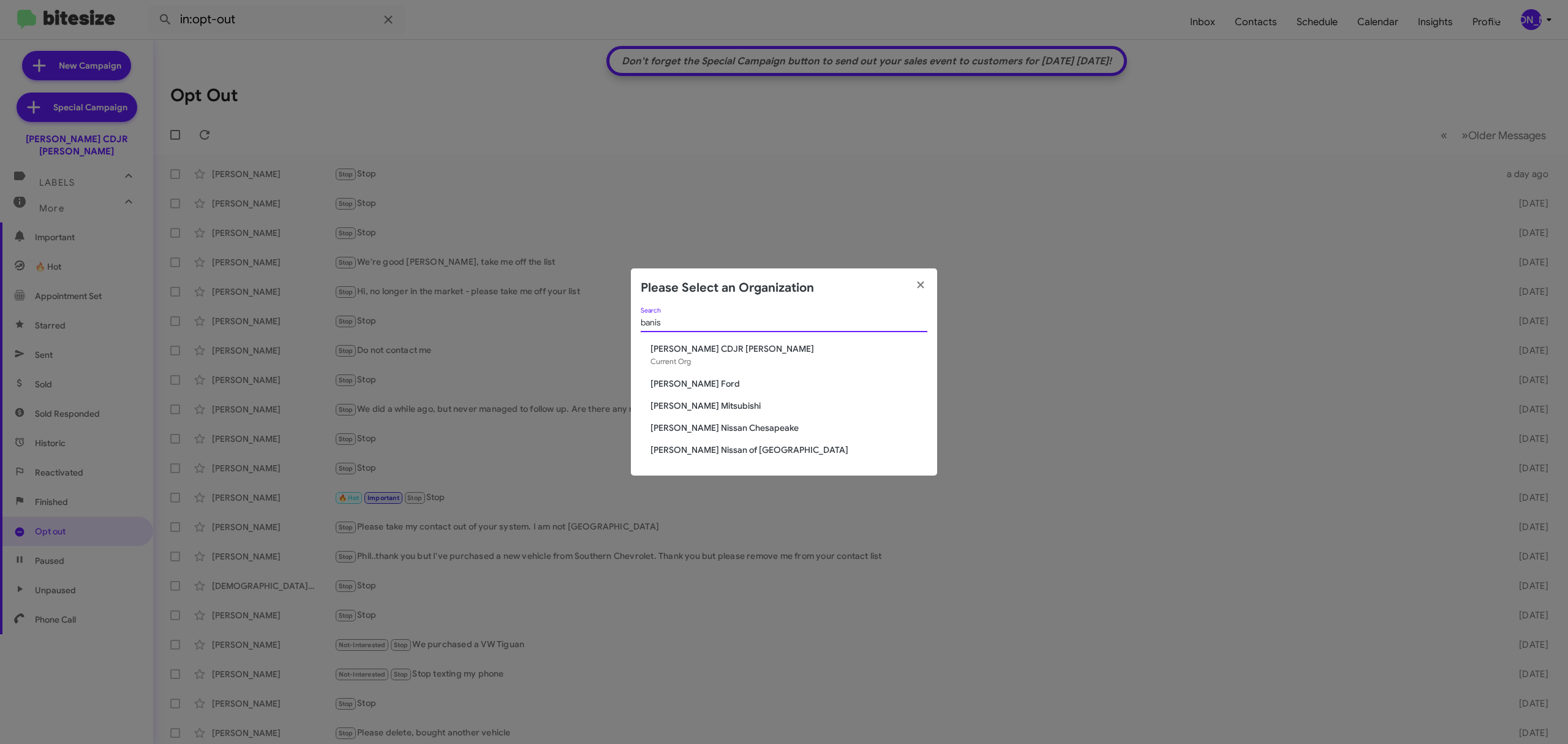
type input "banis"
click at [743, 427] on span "[PERSON_NAME] Nissan Chesapeake" at bounding box center [789, 428] width 277 height 12
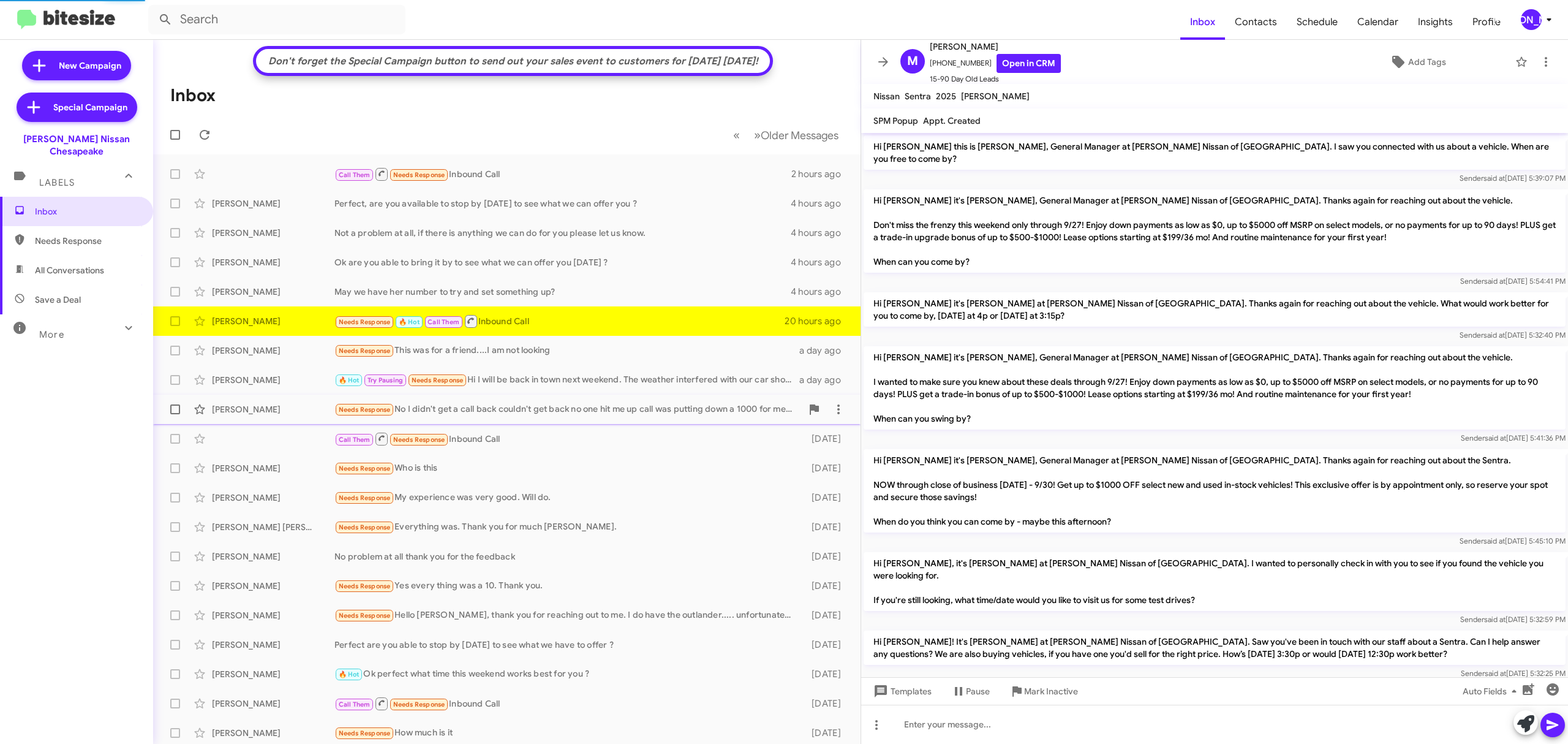
scroll to position [72, 0]
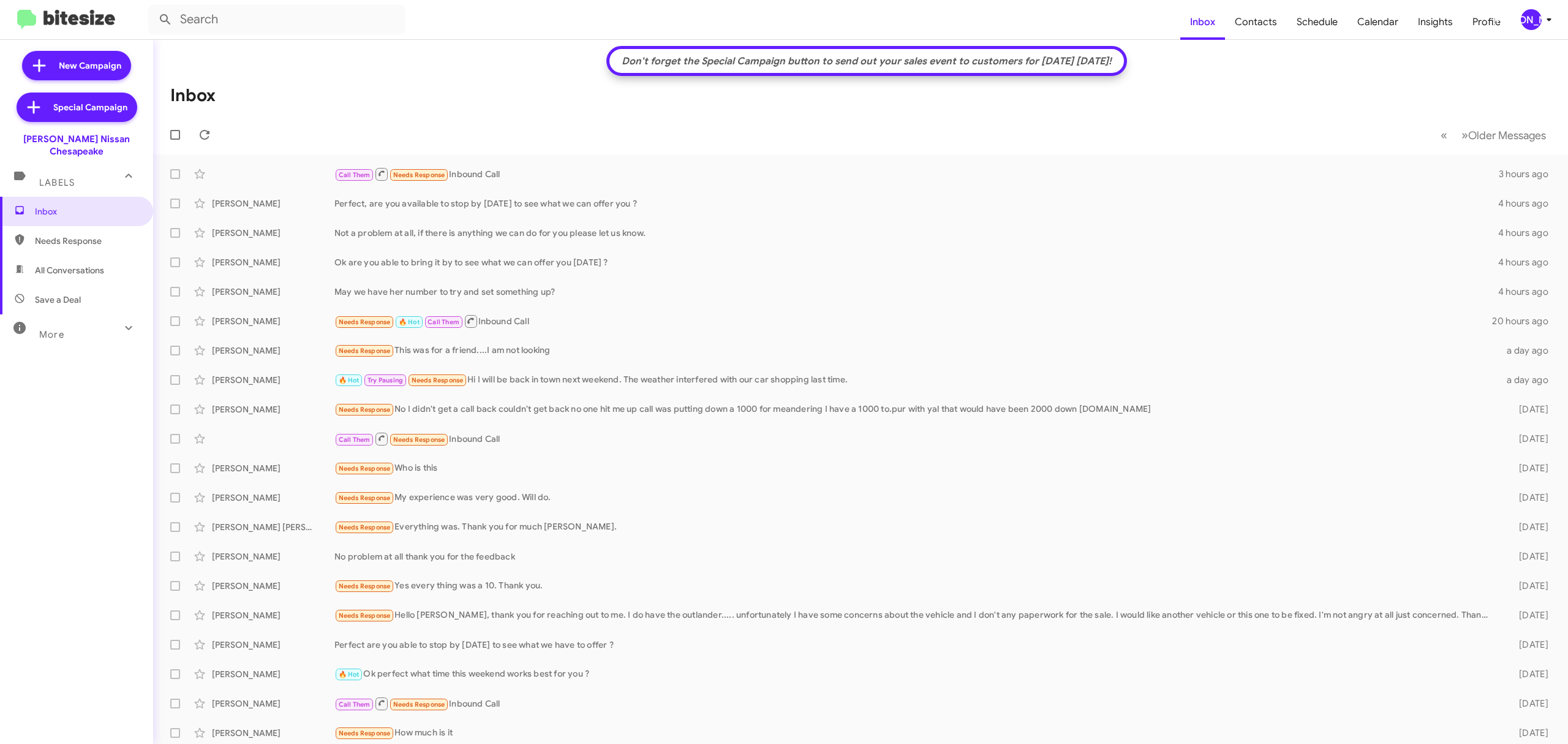
click at [82, 328] on div "More" at bounding box center [64, 329] width 109 height 23
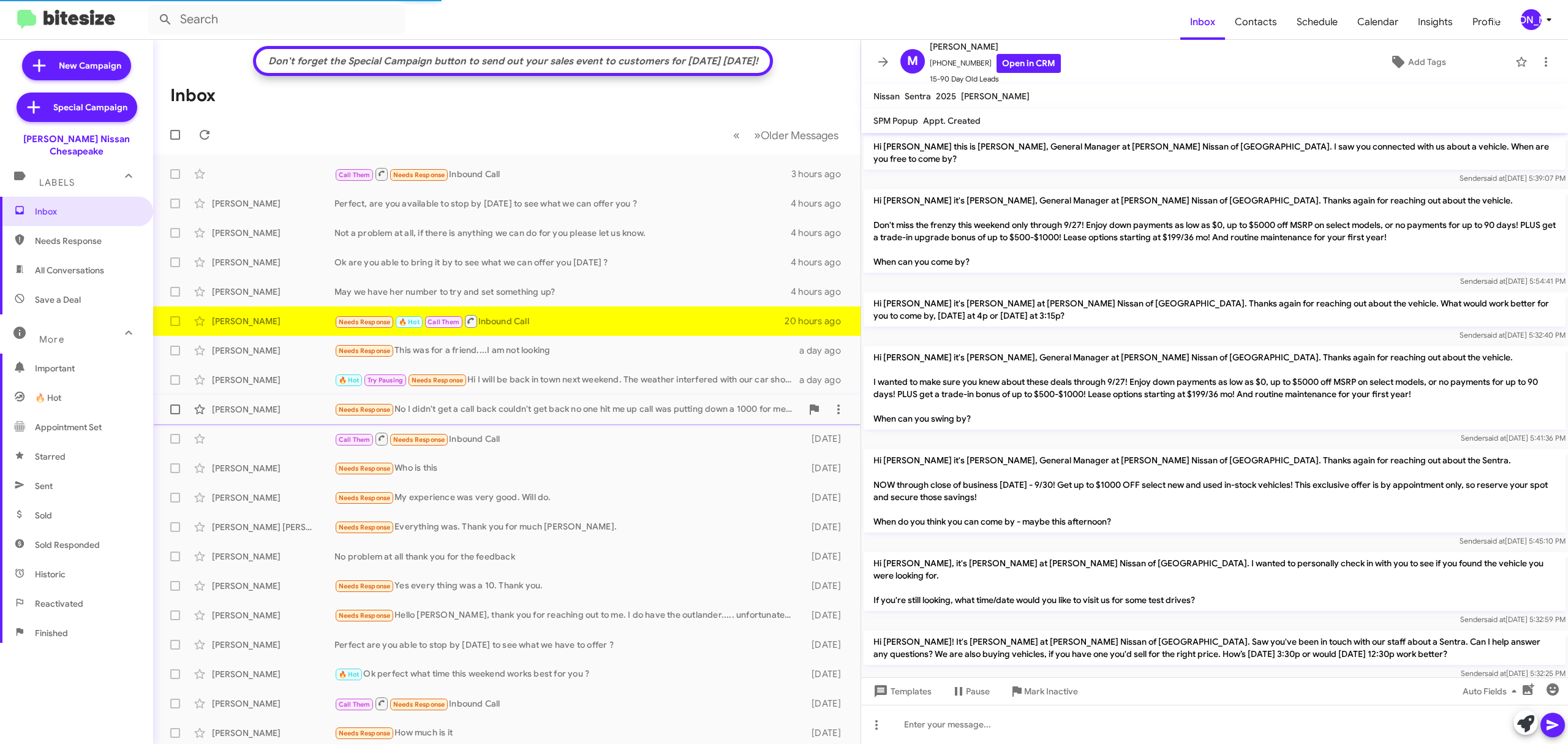
scroll to position [72, 0]
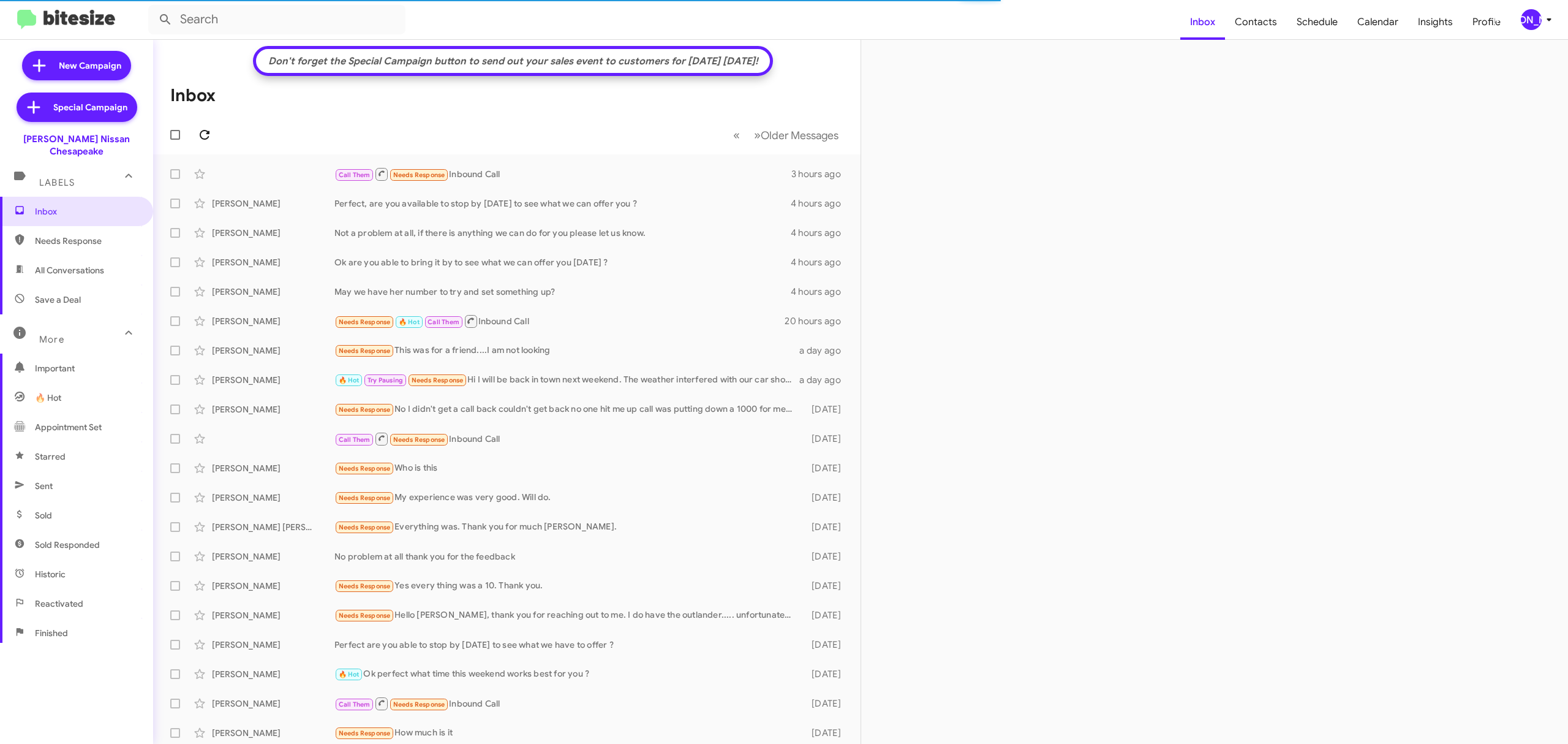
click at [204, 133] on icon at bounding box center [205, 134] width 15 height 15
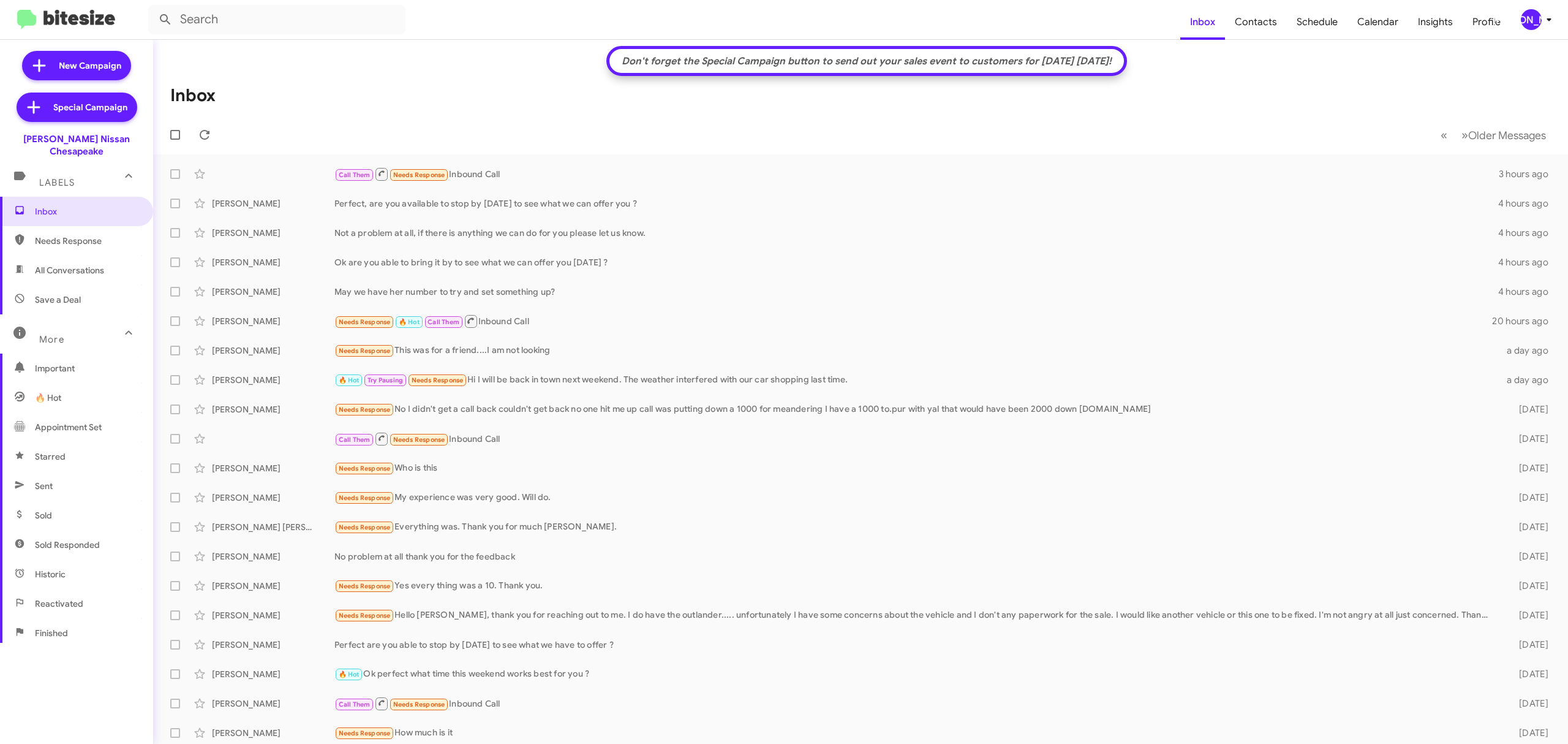
scroll to position [132, 0]
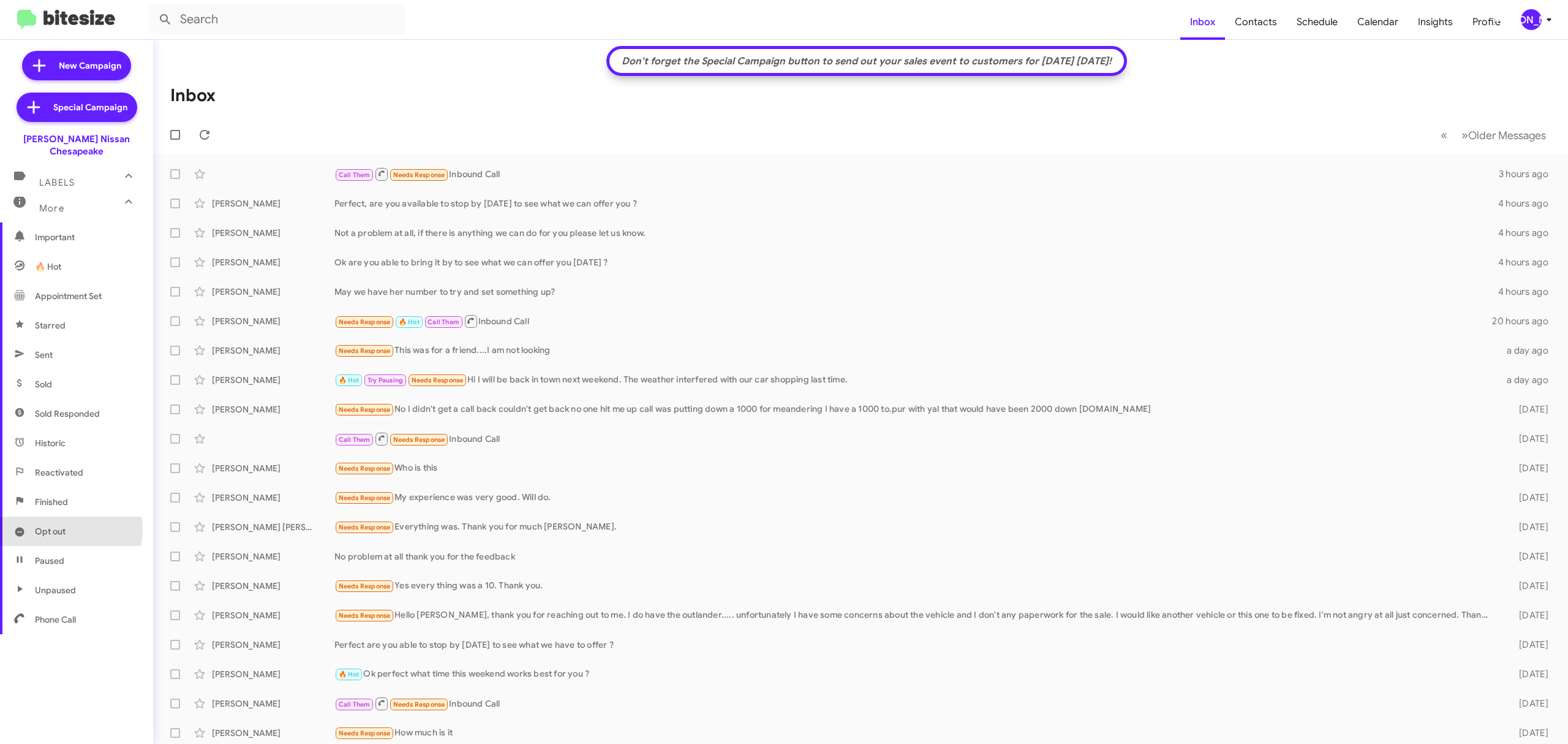
click at [66, 517] on span "Opt out" at bounding box center [77, 531] width 153 height 30
type input "in:opt-out"
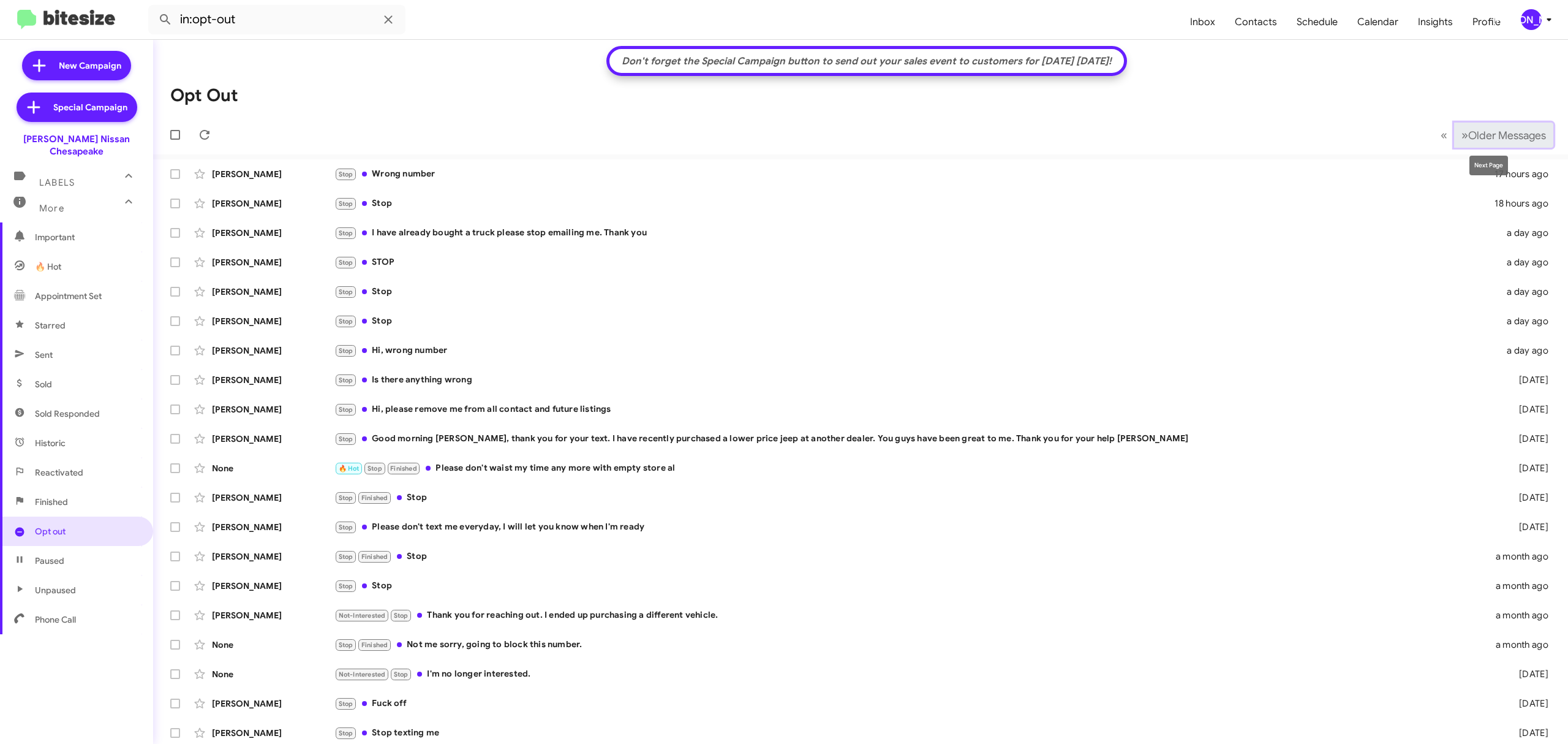
click at [1477, 123] on button "» Next Older Messages" at bounding box center [1504, 135] width 99 height 25
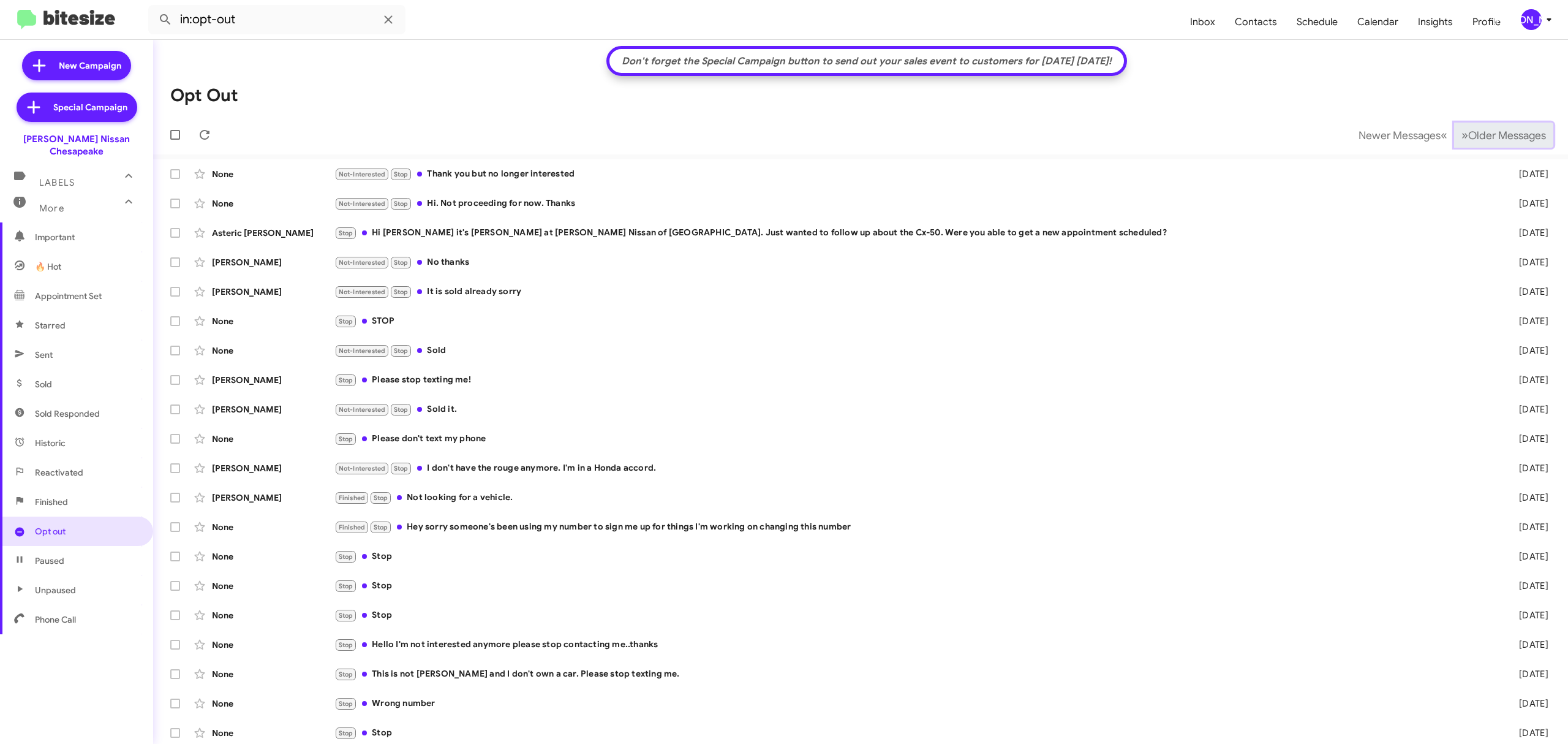
click at [1477, 123] on button "» Next Older Messages" at bounding box center [1504, 135] width 99 height 25
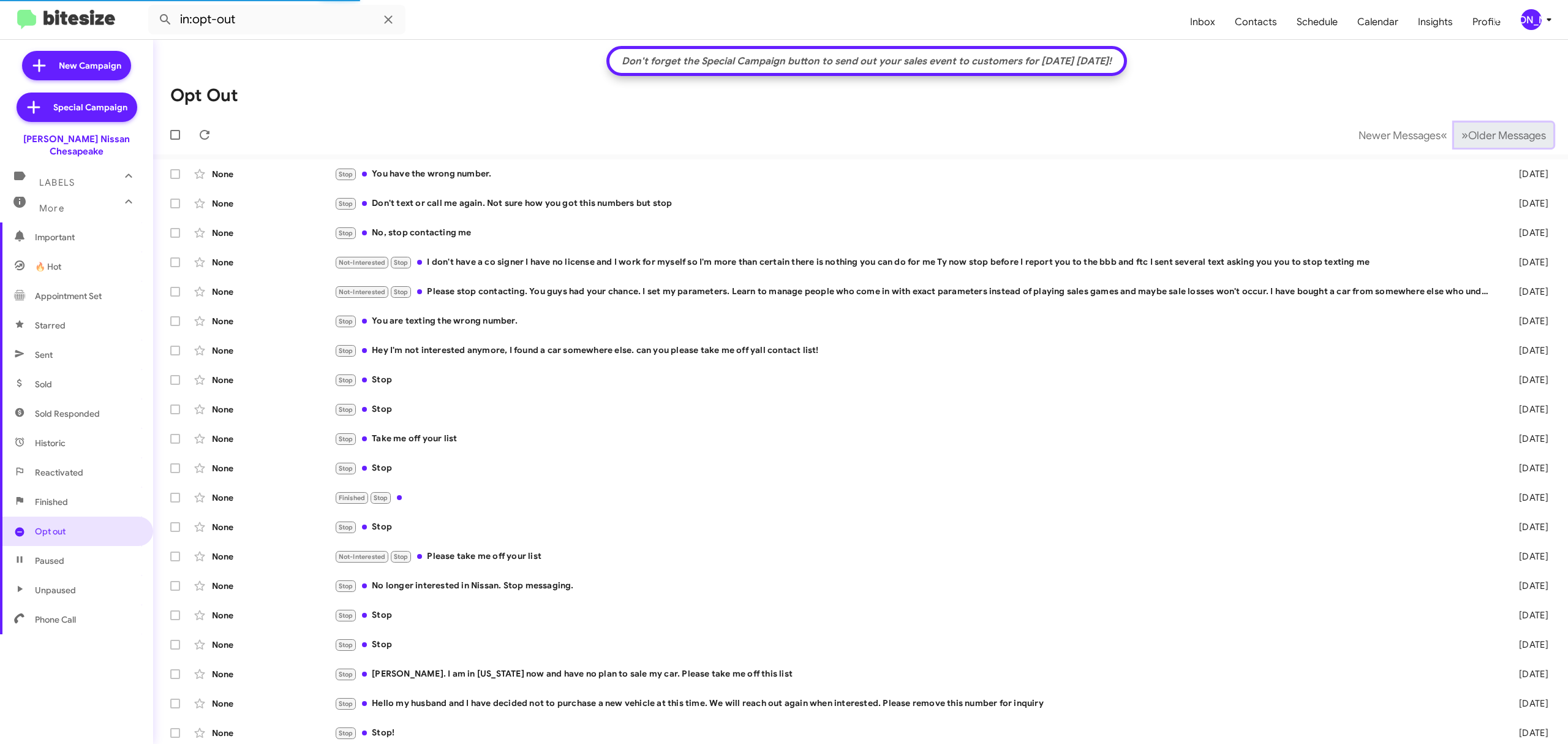
click at [1477, 123] on button "» Next Older Messages" at bounding box center [1504, 135] width 99 height 25
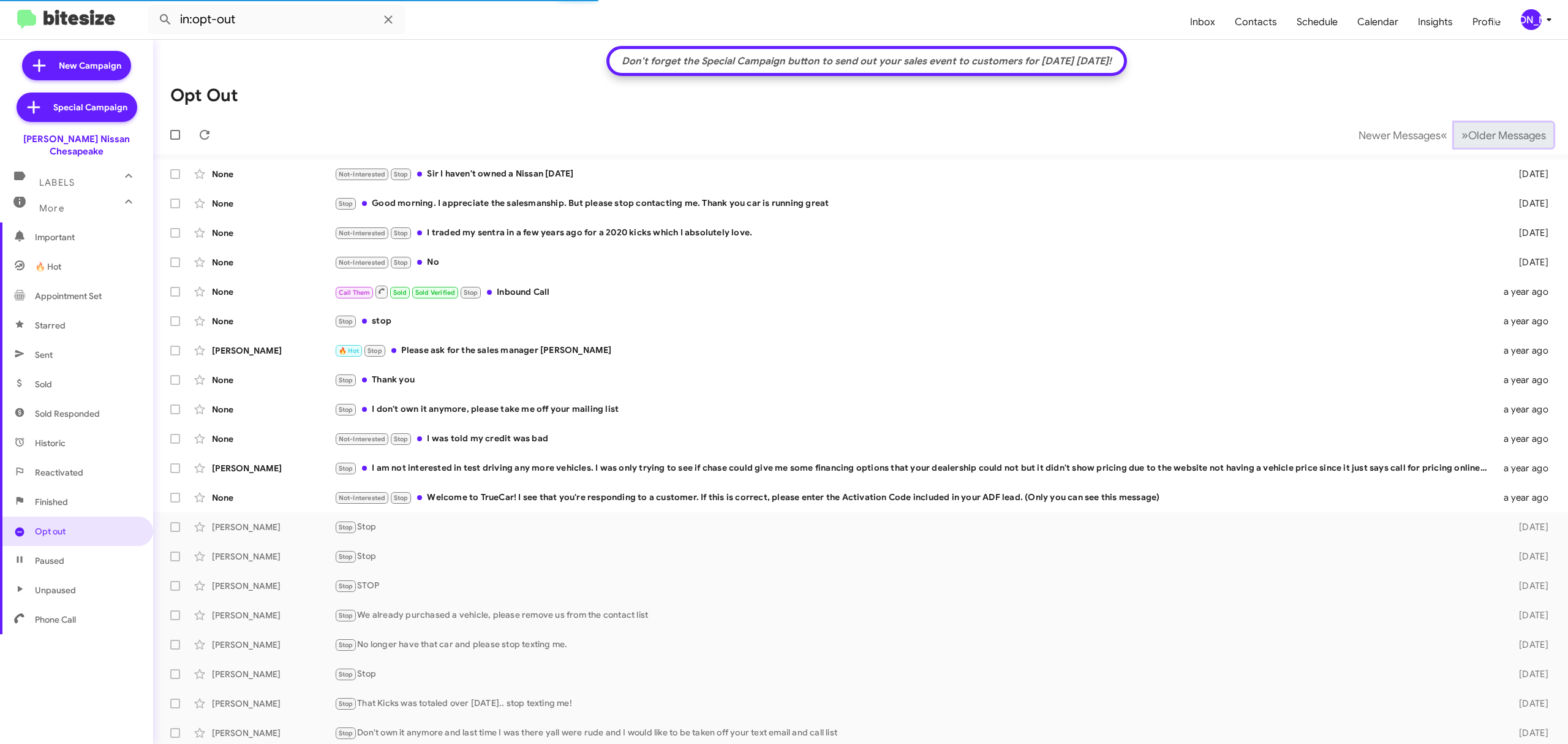
click at [1477, 123] on button "» Next Older Messages" at bounding box center [1504, 135] width 99 height 25
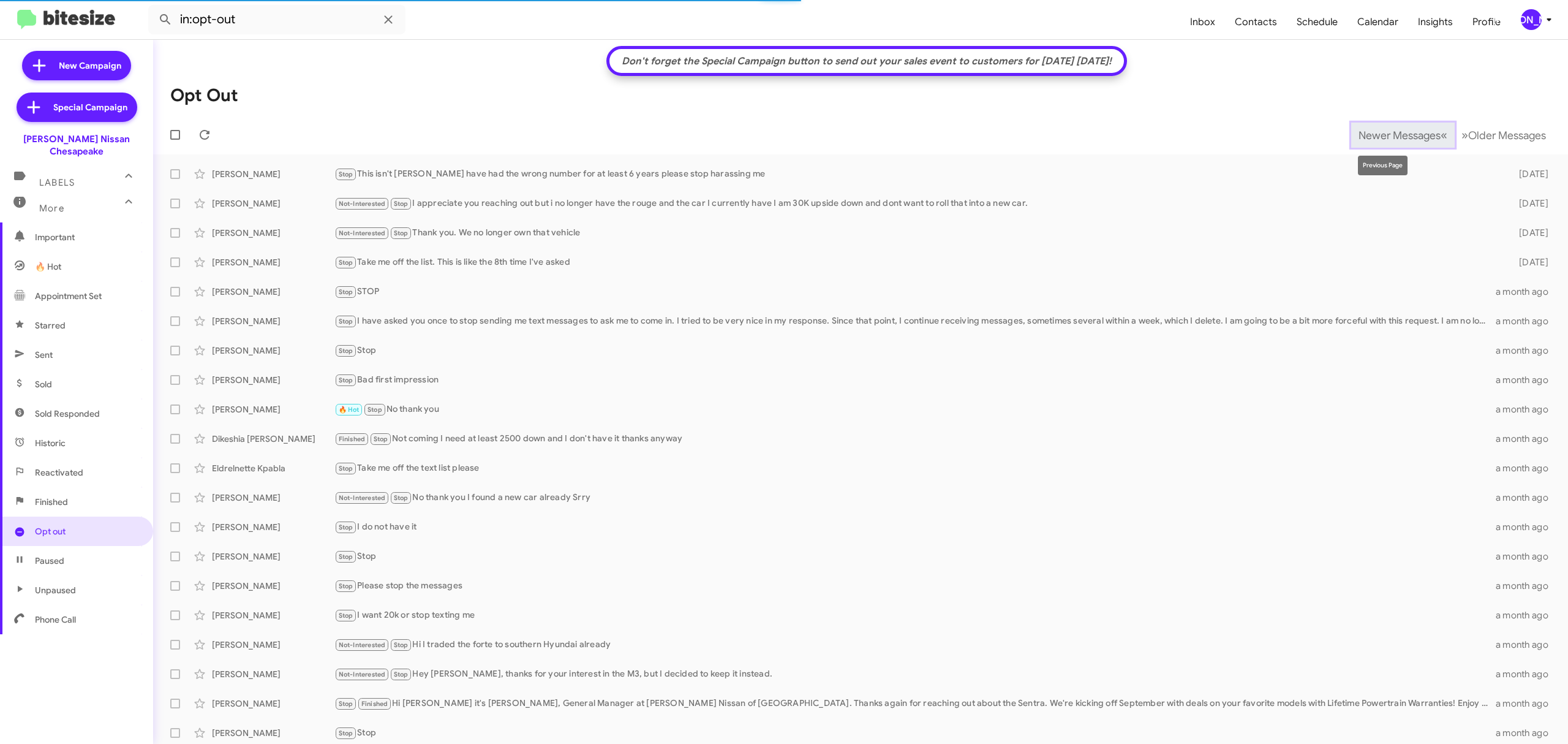
click at [1396, 125] on button "Newer Messages « Previous" at bounding box center [1403, 135] width 104 height 25
click at [1388, 130] on span "Newer Messages" at bounding box center [1400, 135] width 82 height 13
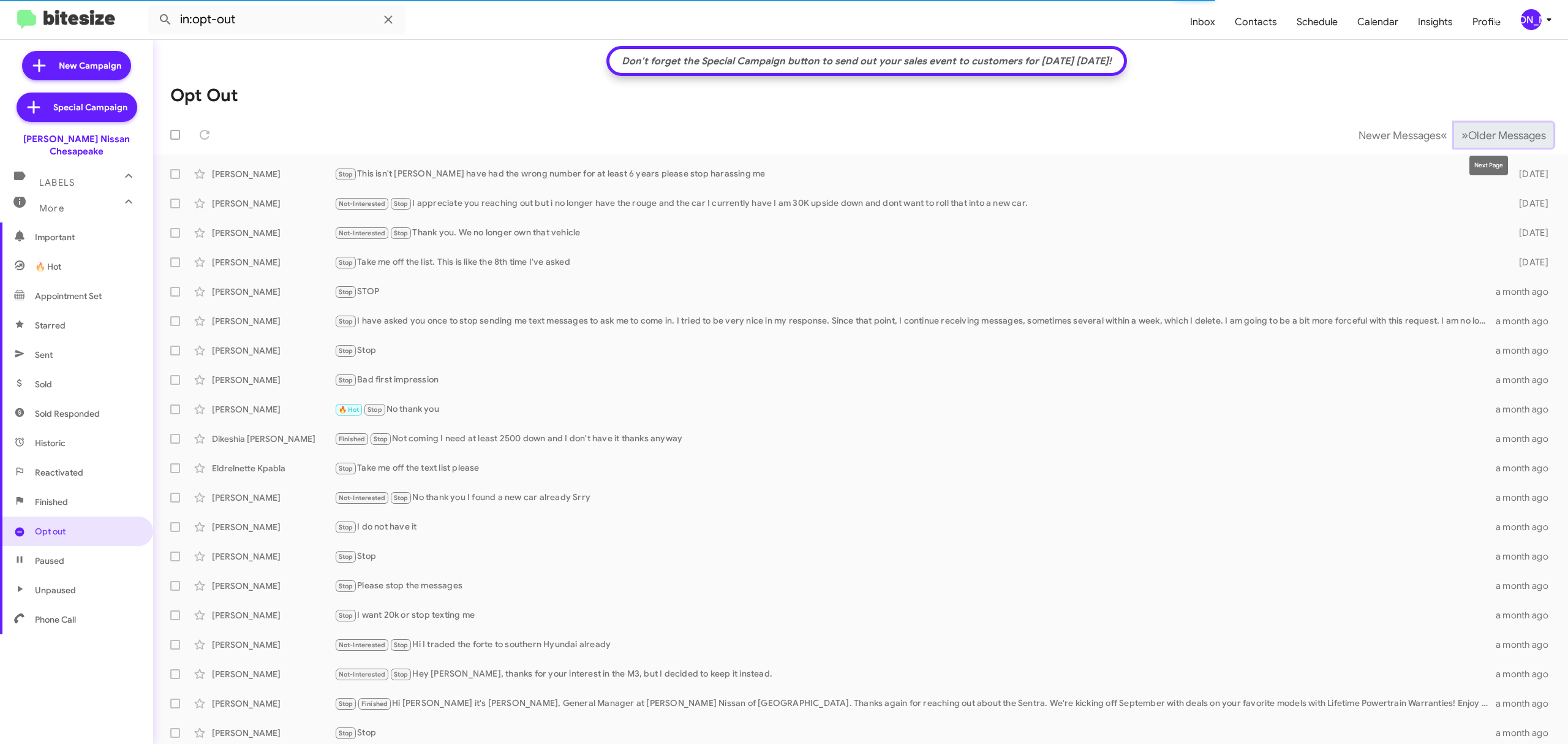
click at [1471, 129] on span "Older Messages" at bounding box center [1506, 135] width 77 height 13
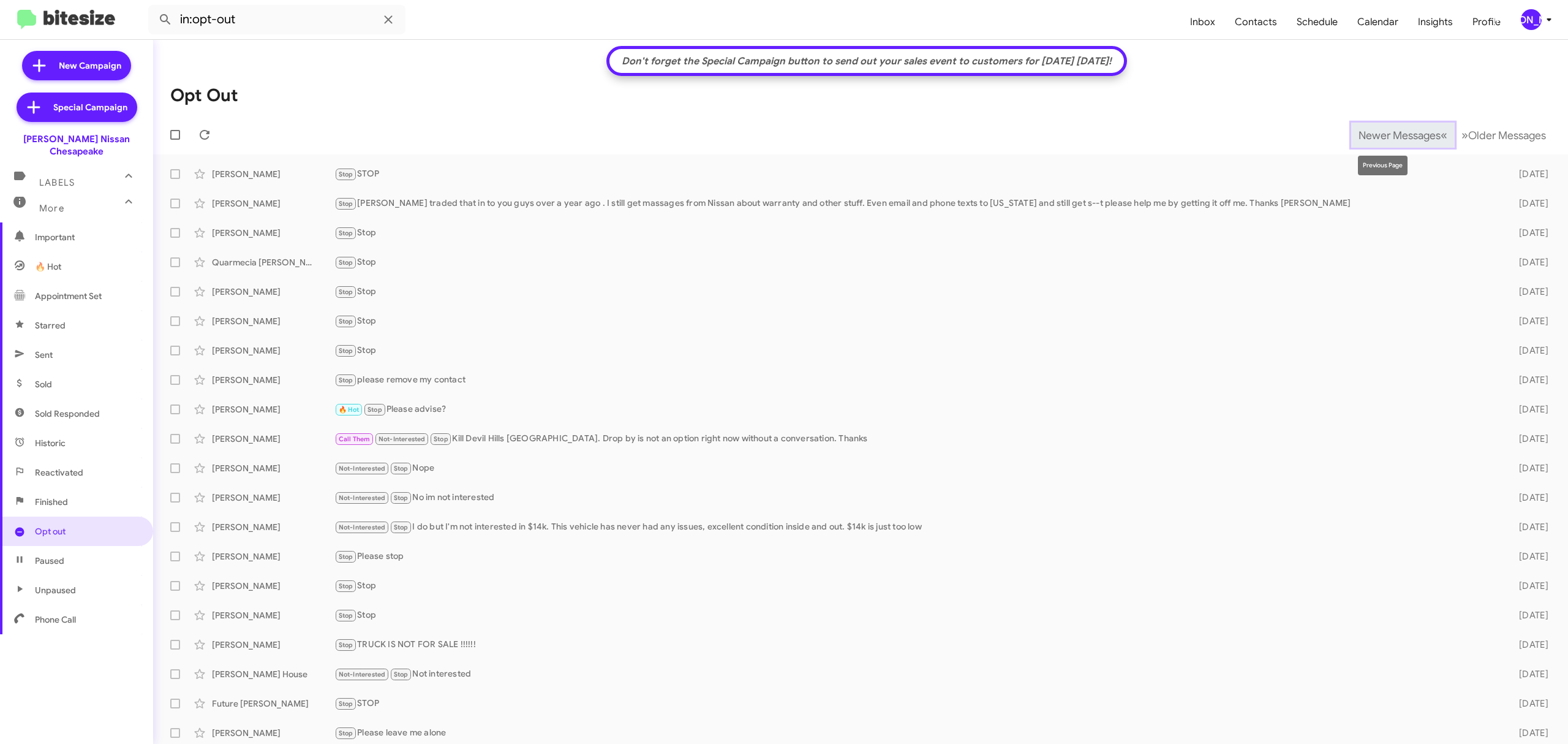
click at [1367, 135] on span "Newer Messages" at bounding box center [1400, 135] width 82 height 13
click at [1356, 125] on button "Newer Messages « Previous" at bounding box center [1403, 135] width 104 height 25
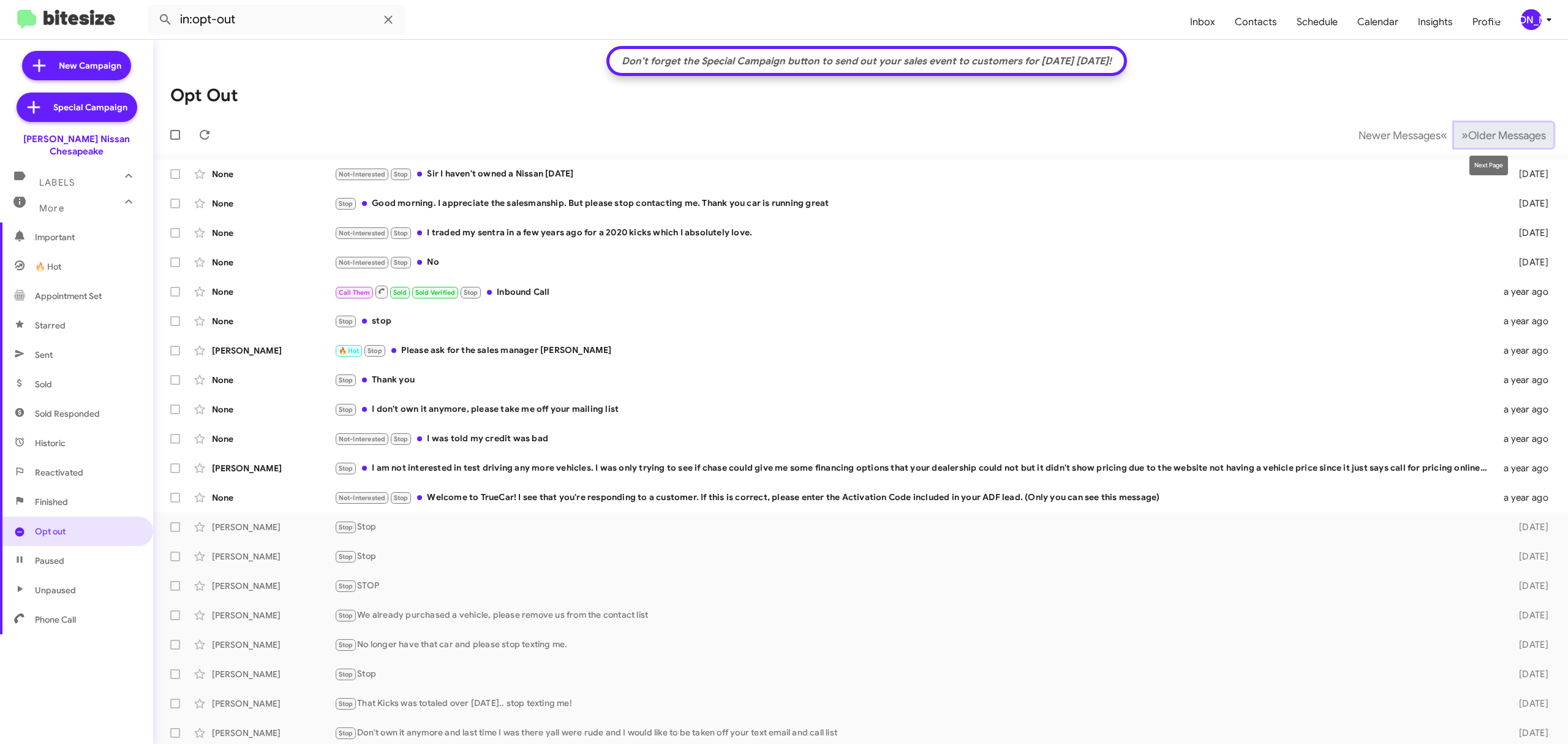
click at [1462, 138] on span "»" at bounding box center [1465, 135] width 7 height 16
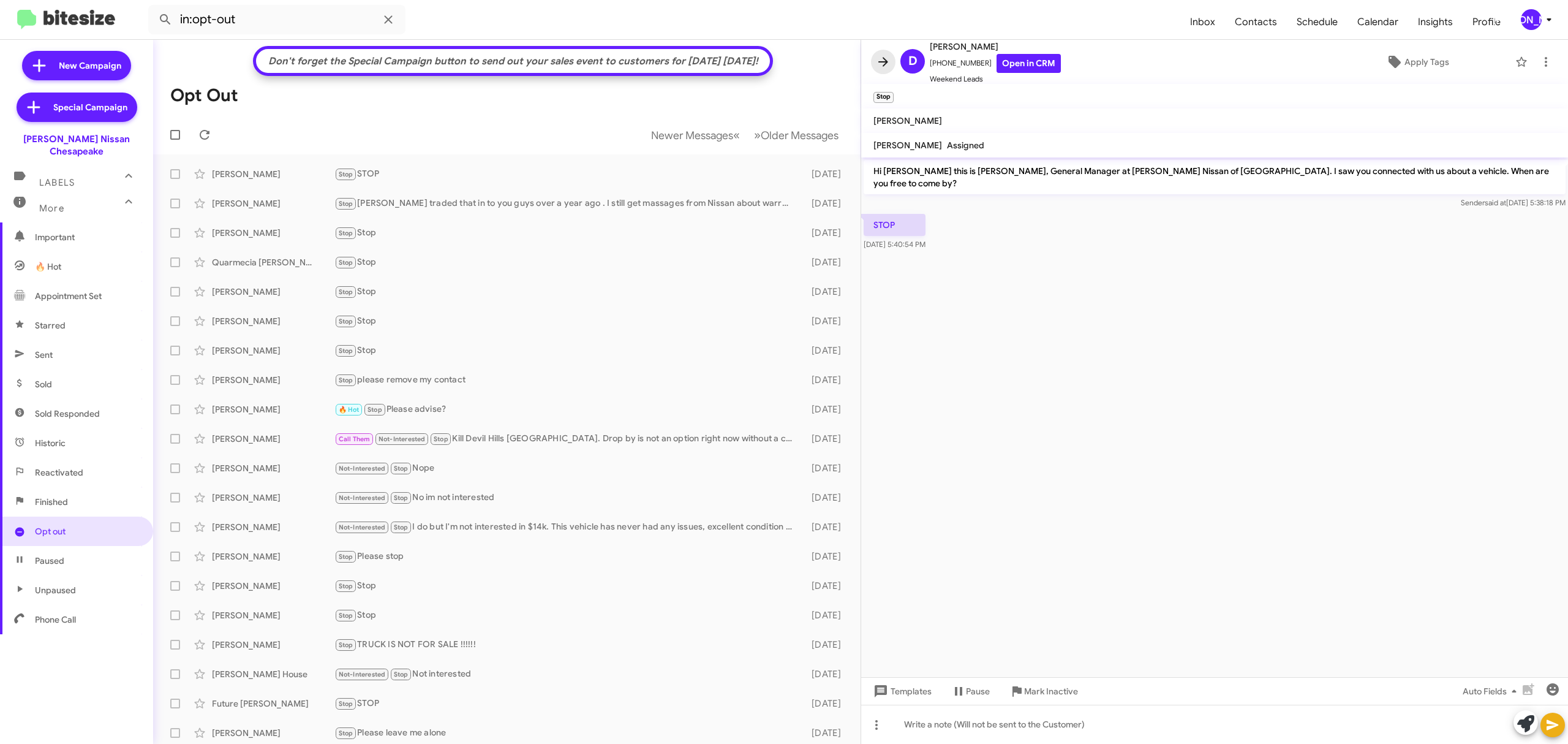
click at [890, 62] on icon at bounding box center [883, 62] width 15 height 15
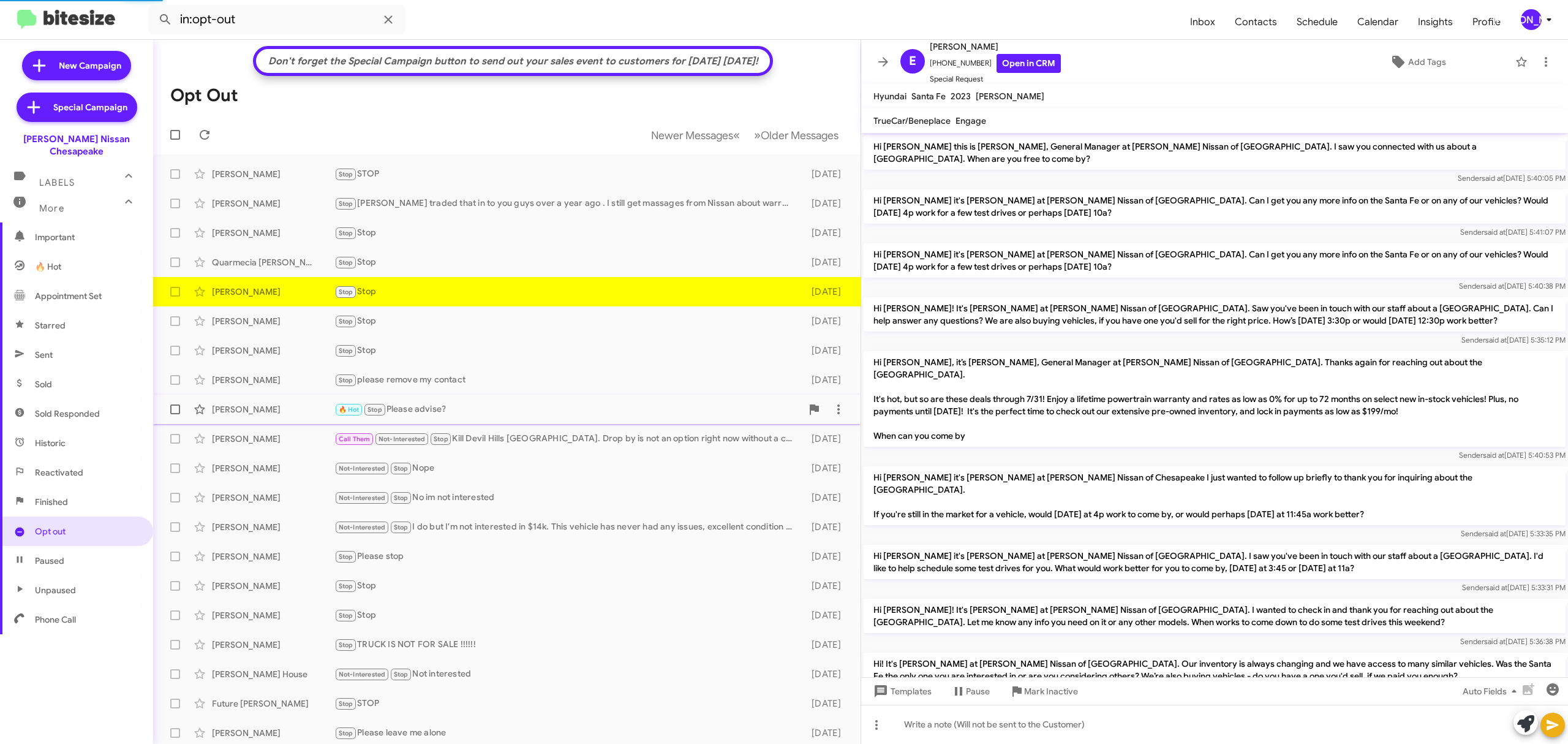
scroll to position [752, 0]
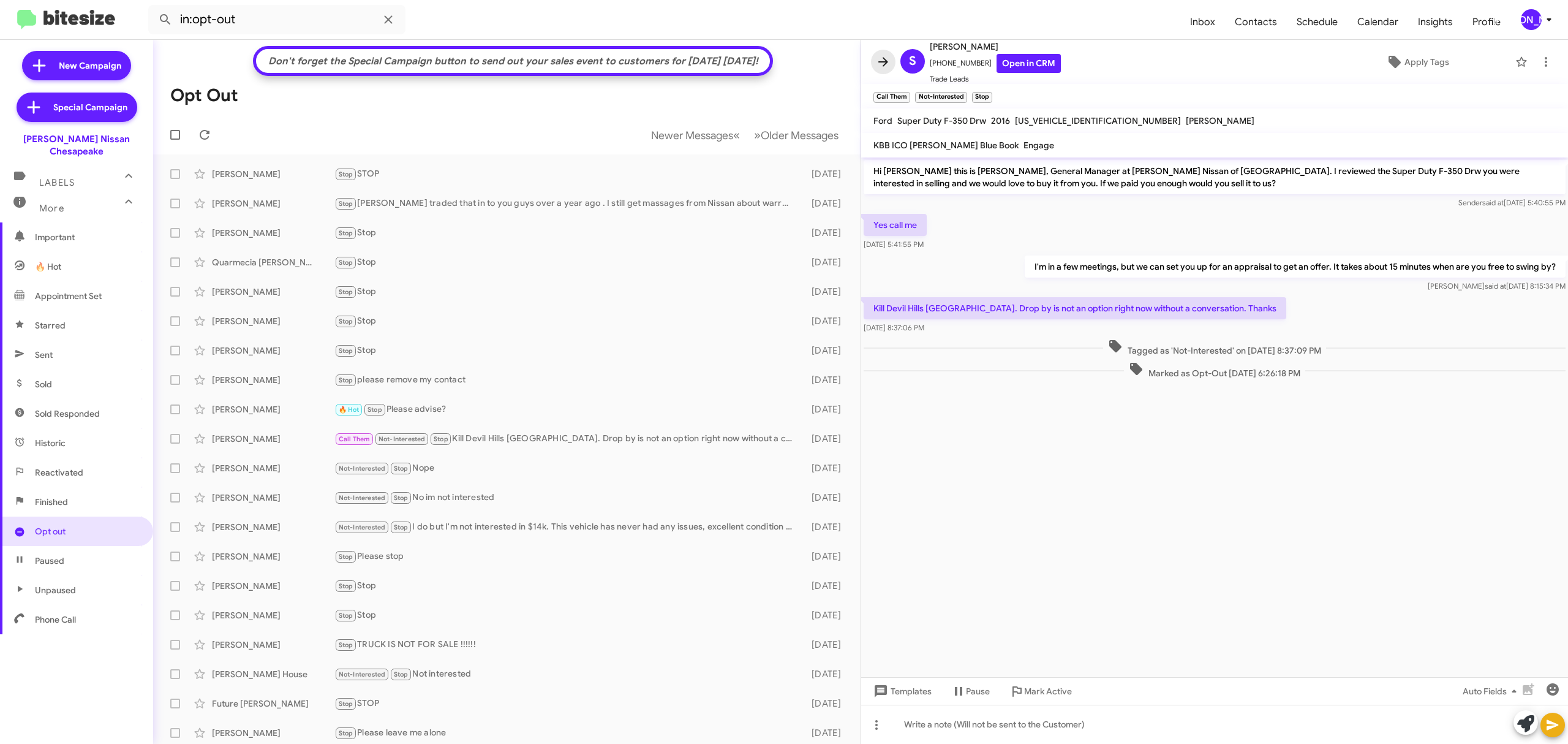
click at [876, 62] on icon at bounding box center [883, 62] width 15 height 15
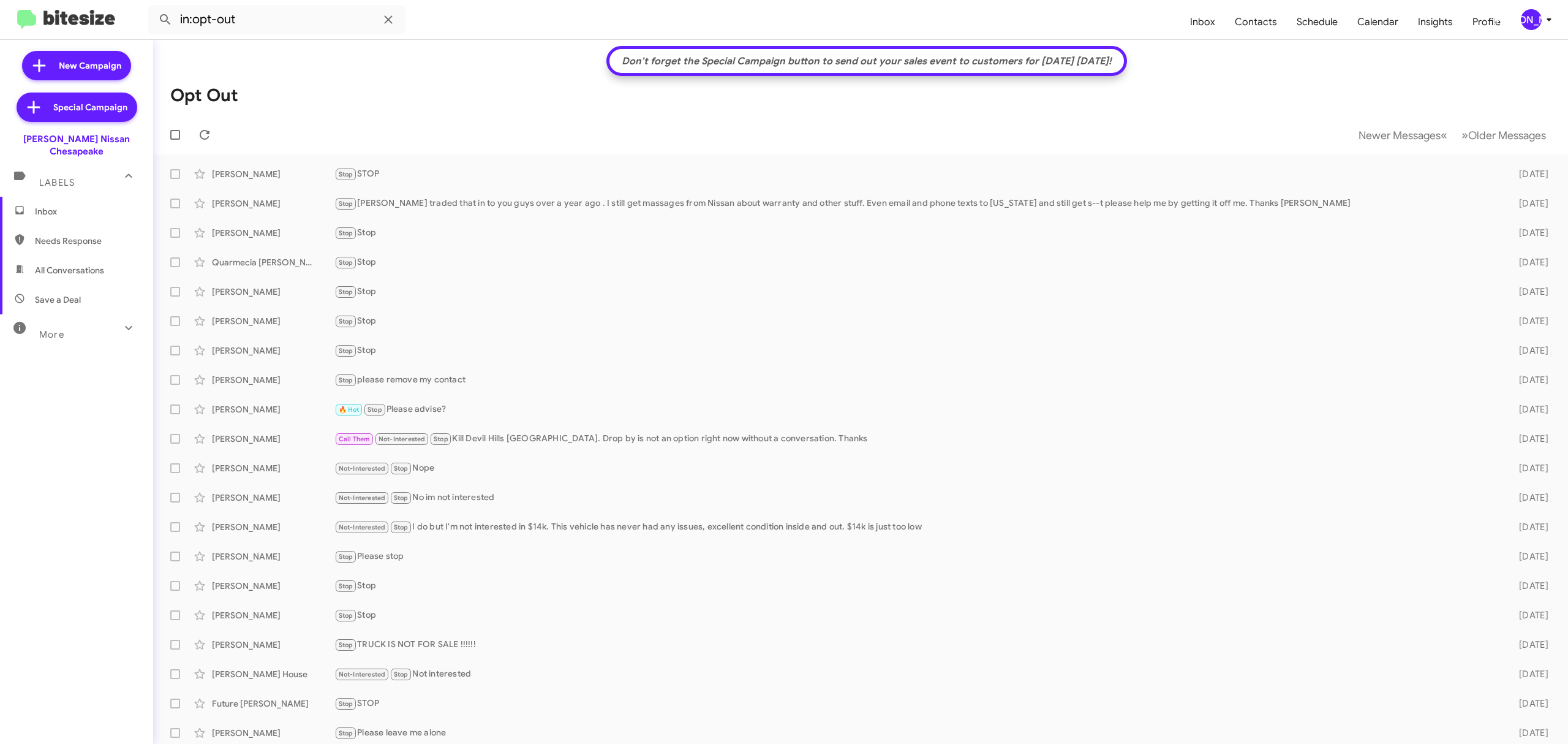
click at [121, 321] on icon at bounding box center [128, 328] width 15 height 15
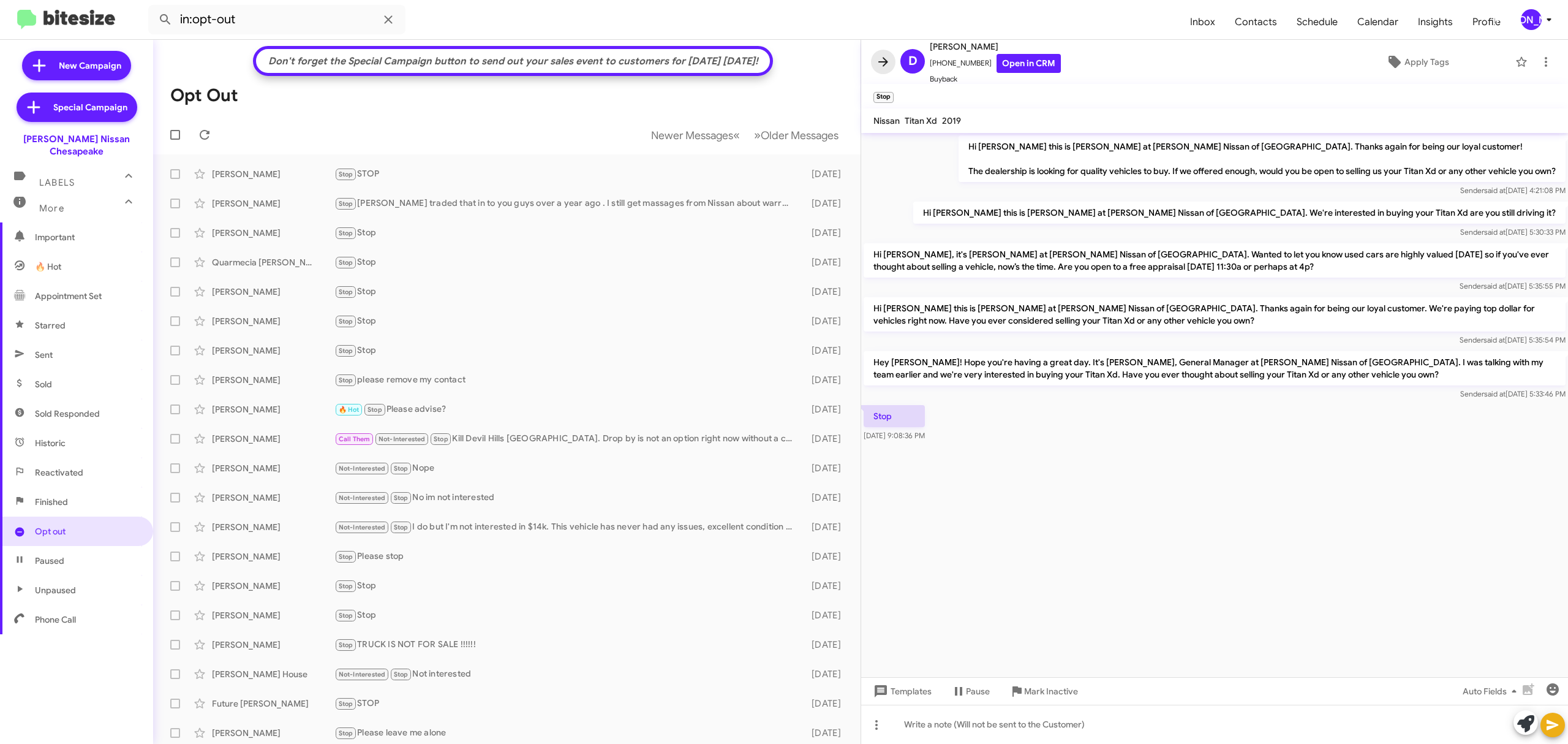
click at [892, 64] on span at bounding box center [883, 62] width 24 height 15
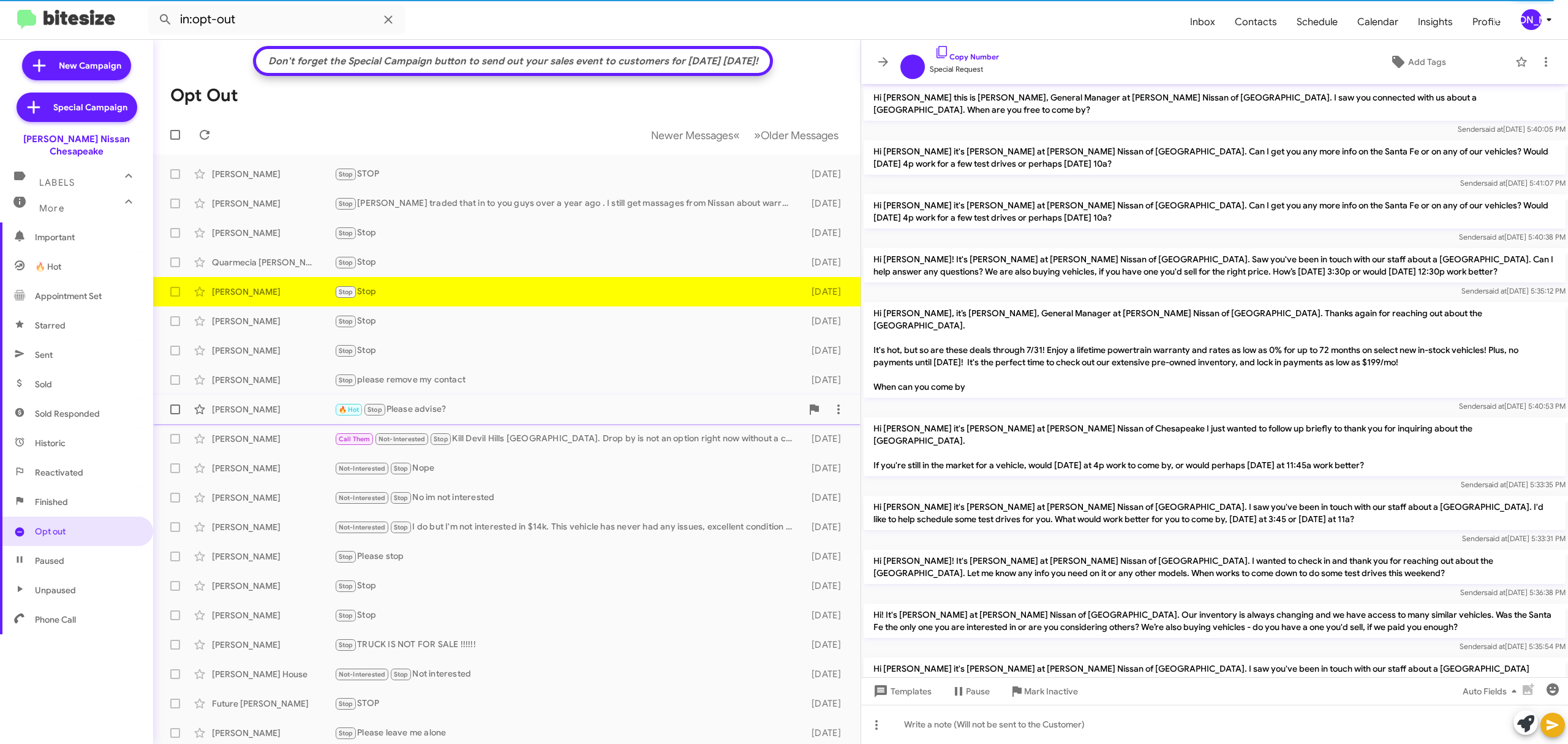
scroll to position [702, 0]
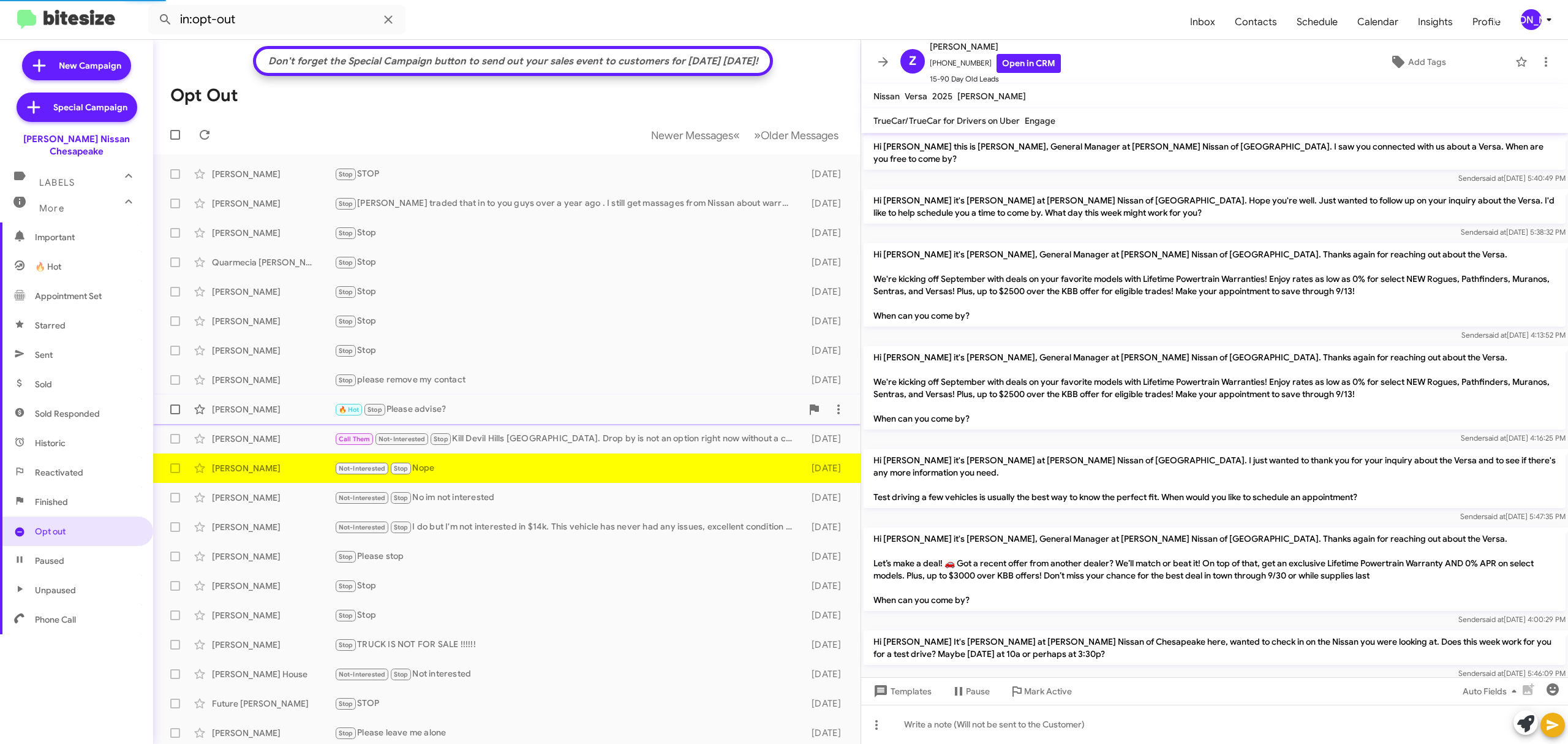
scroll to position [111, 0]
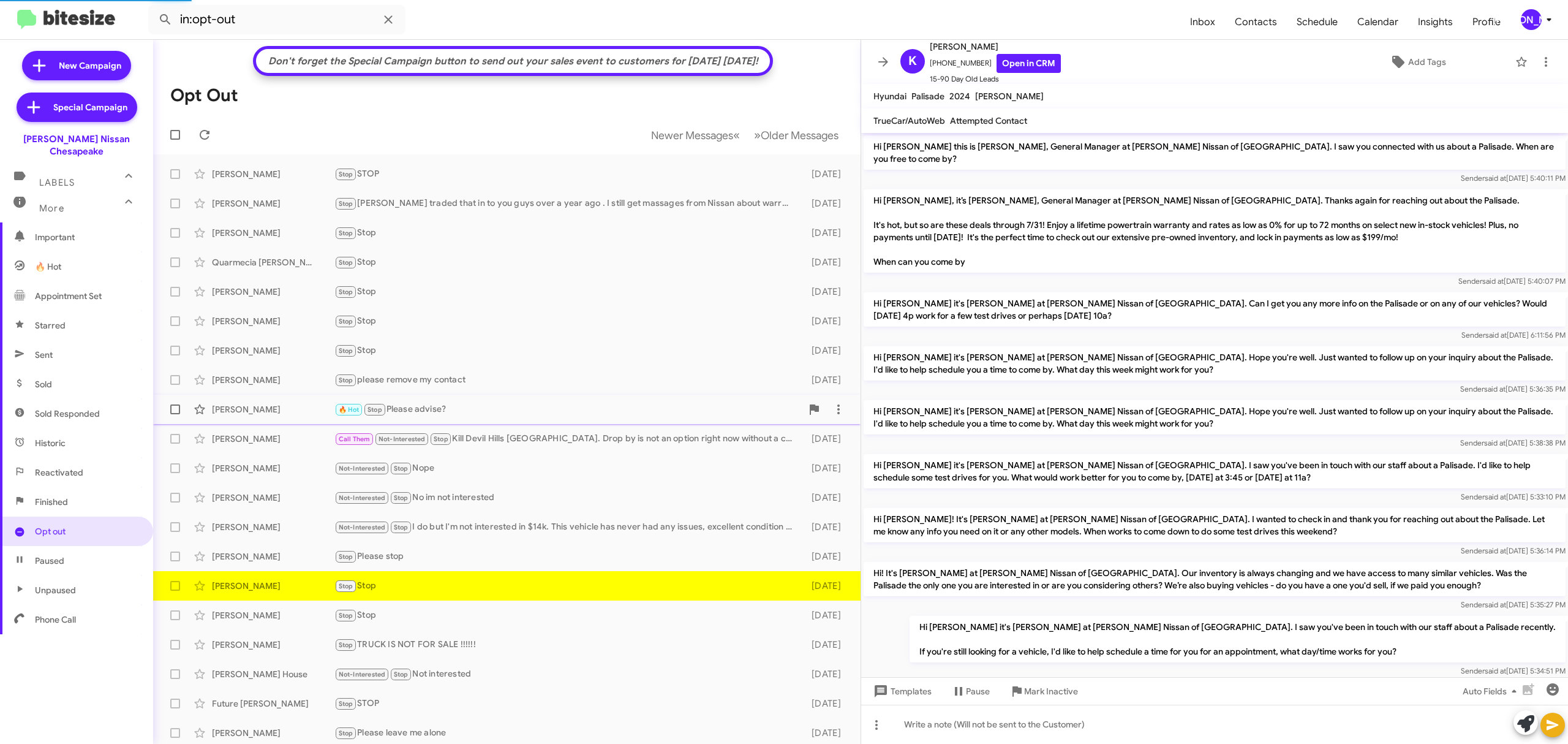
scroll to position [576, 0]
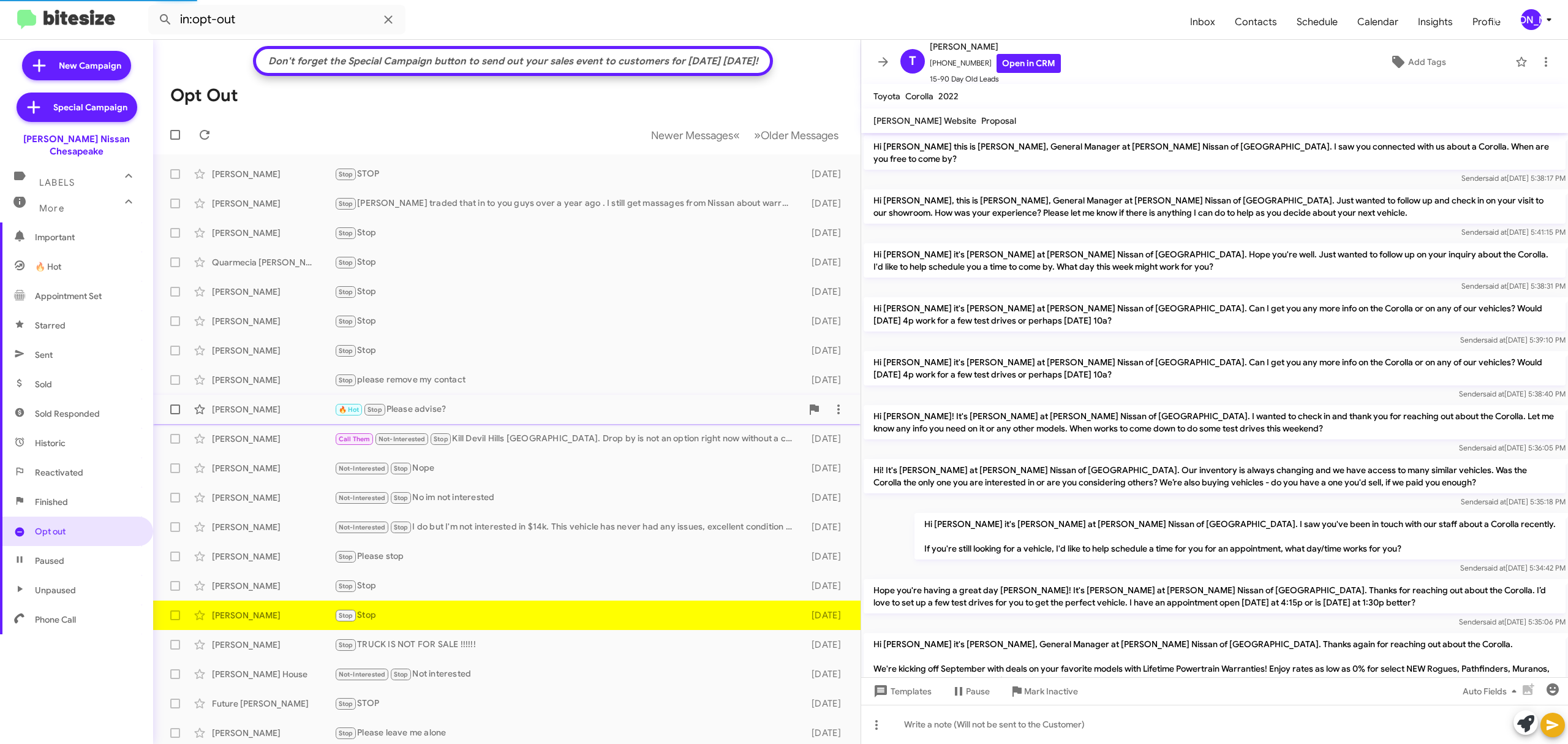
scroll to position [470, 0]
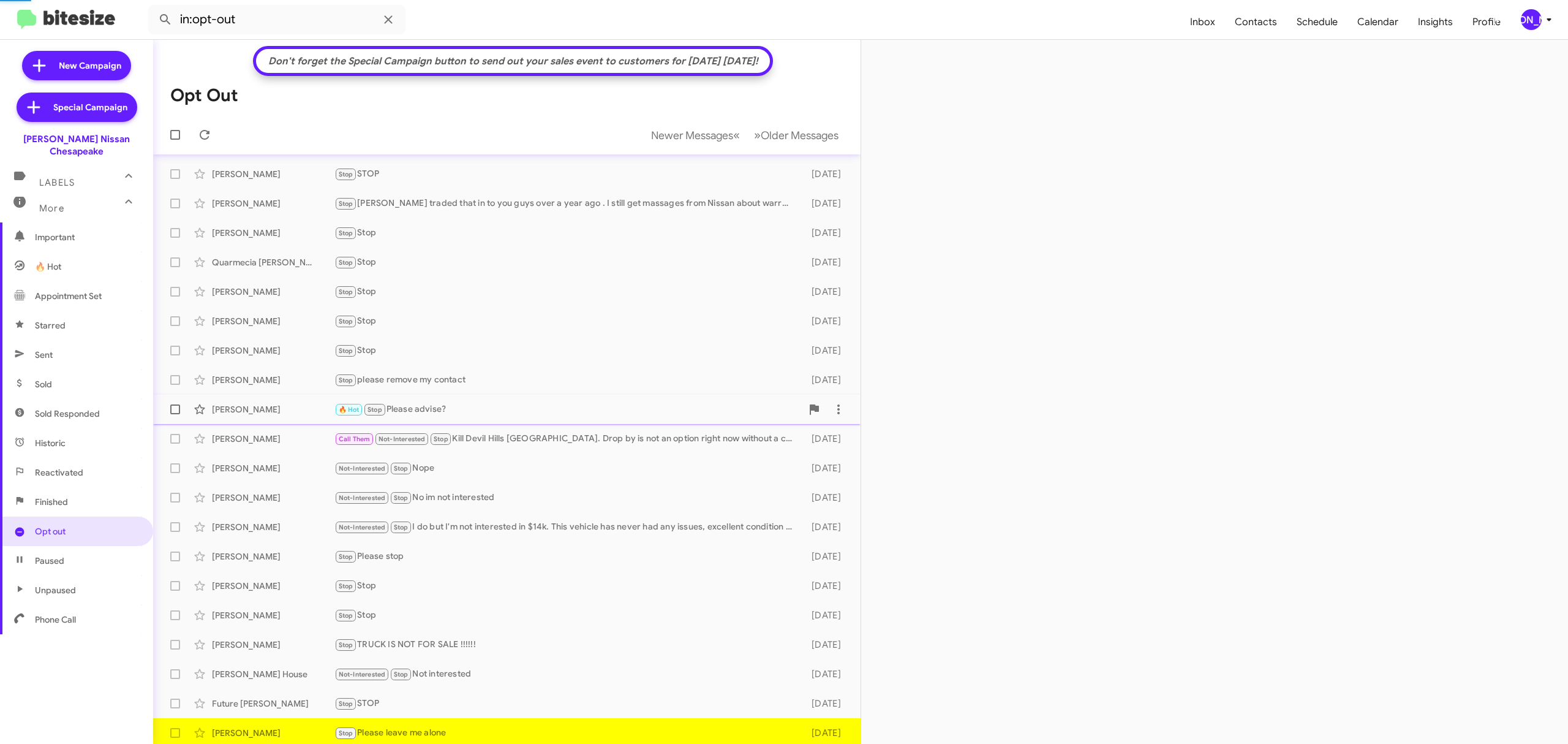
scroll to position [3, 0]
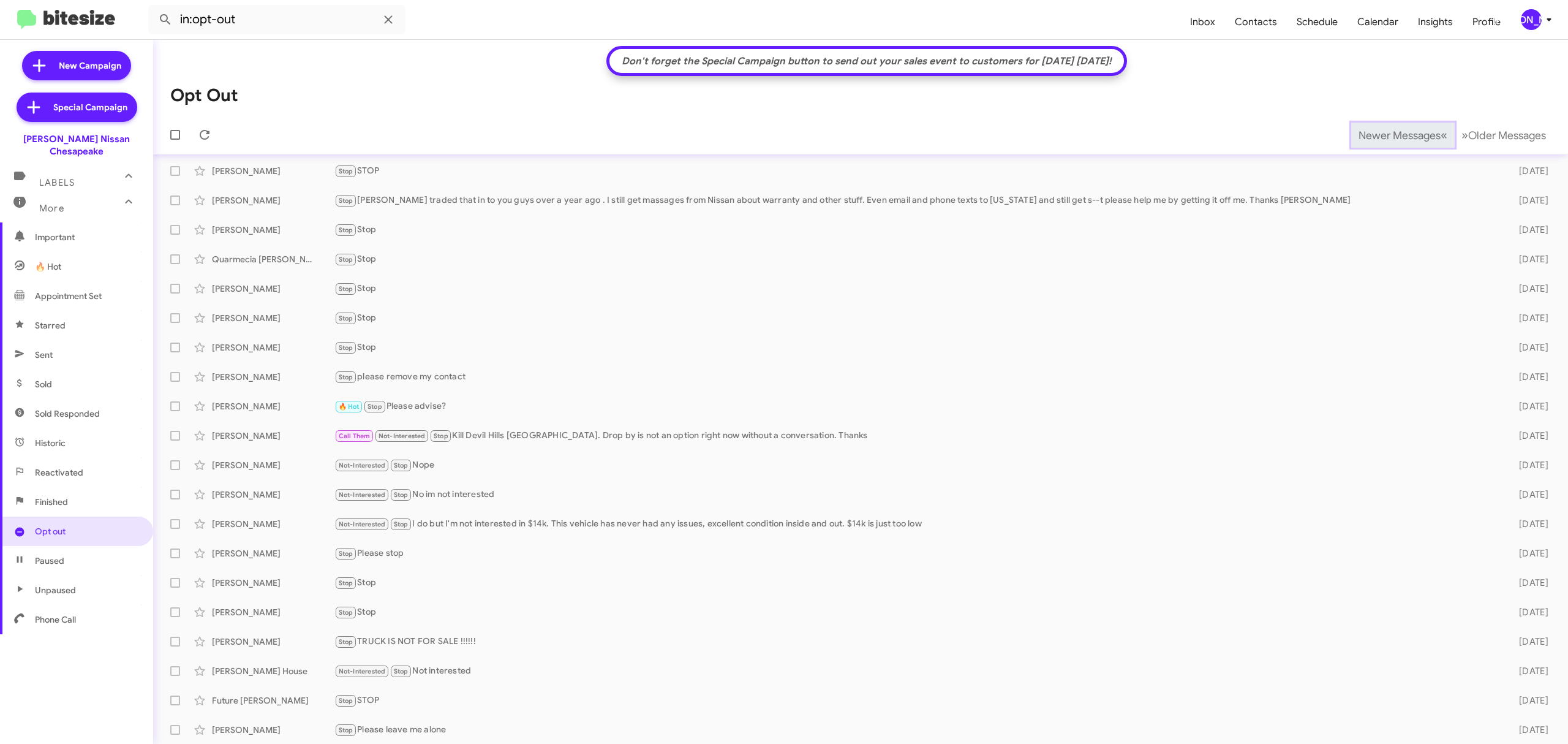
click at [1377, 133] on span "Newer Messages" at bounding box center [1400, 135] width 82 height 13
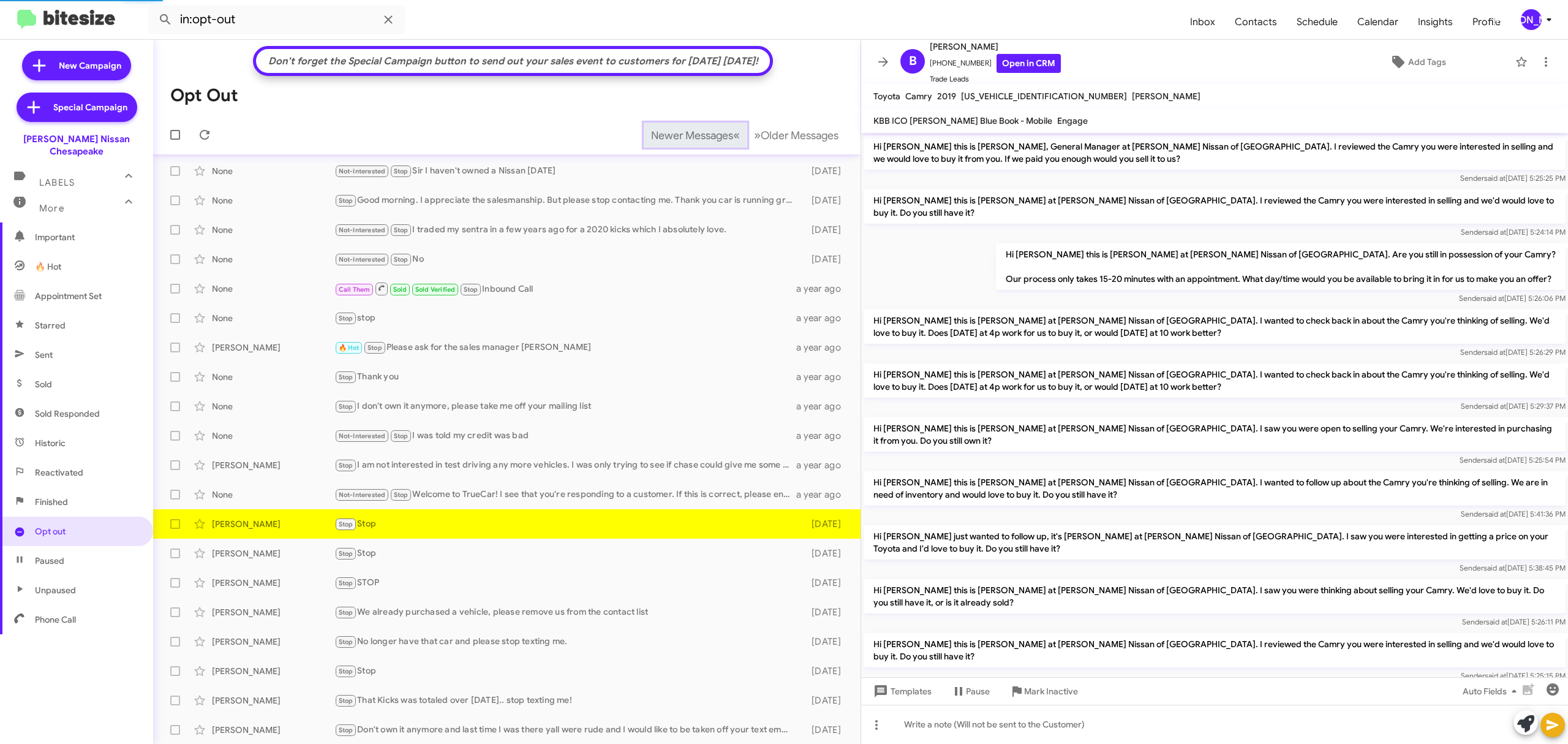
scroll to position [57, 0]
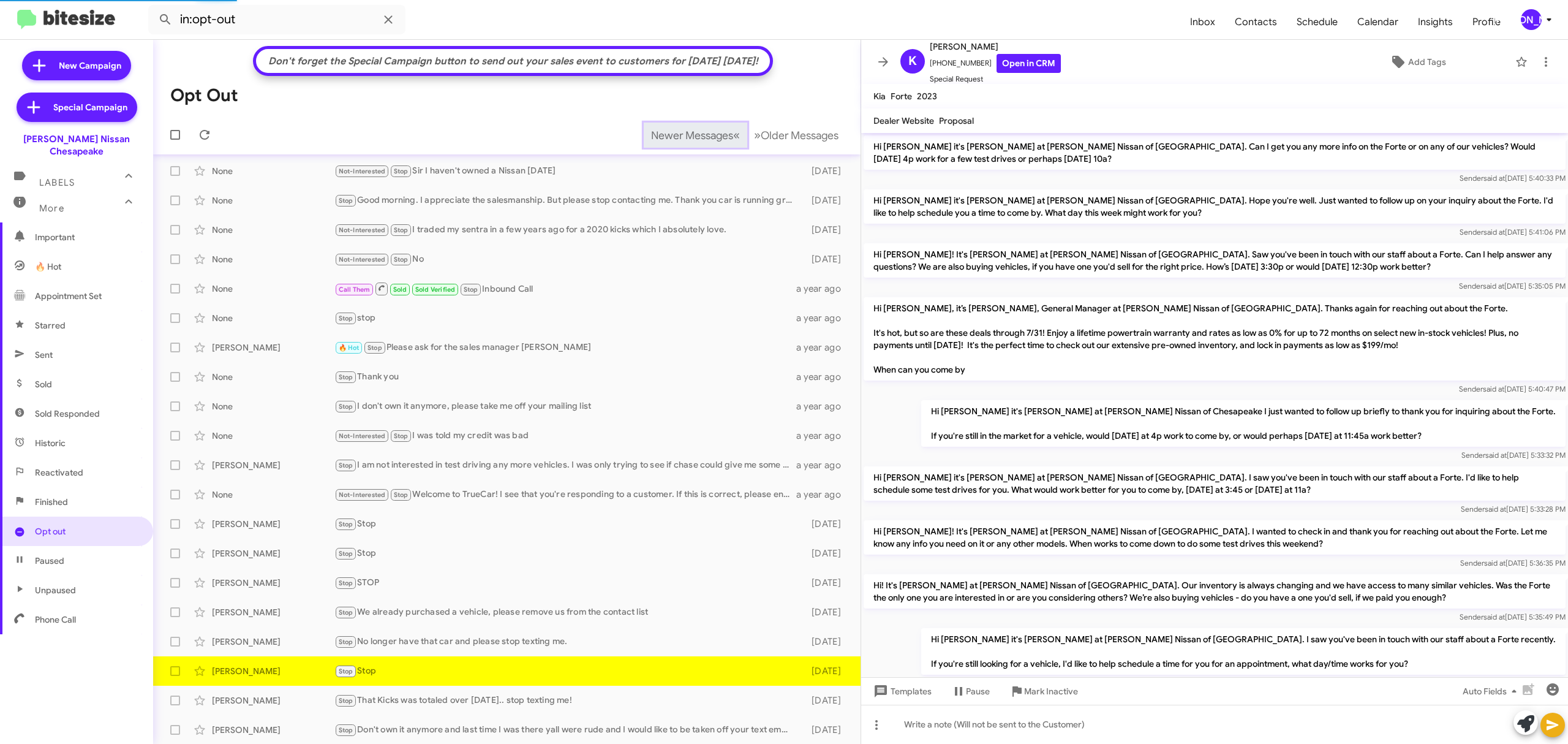
scroll to position [964, 0]
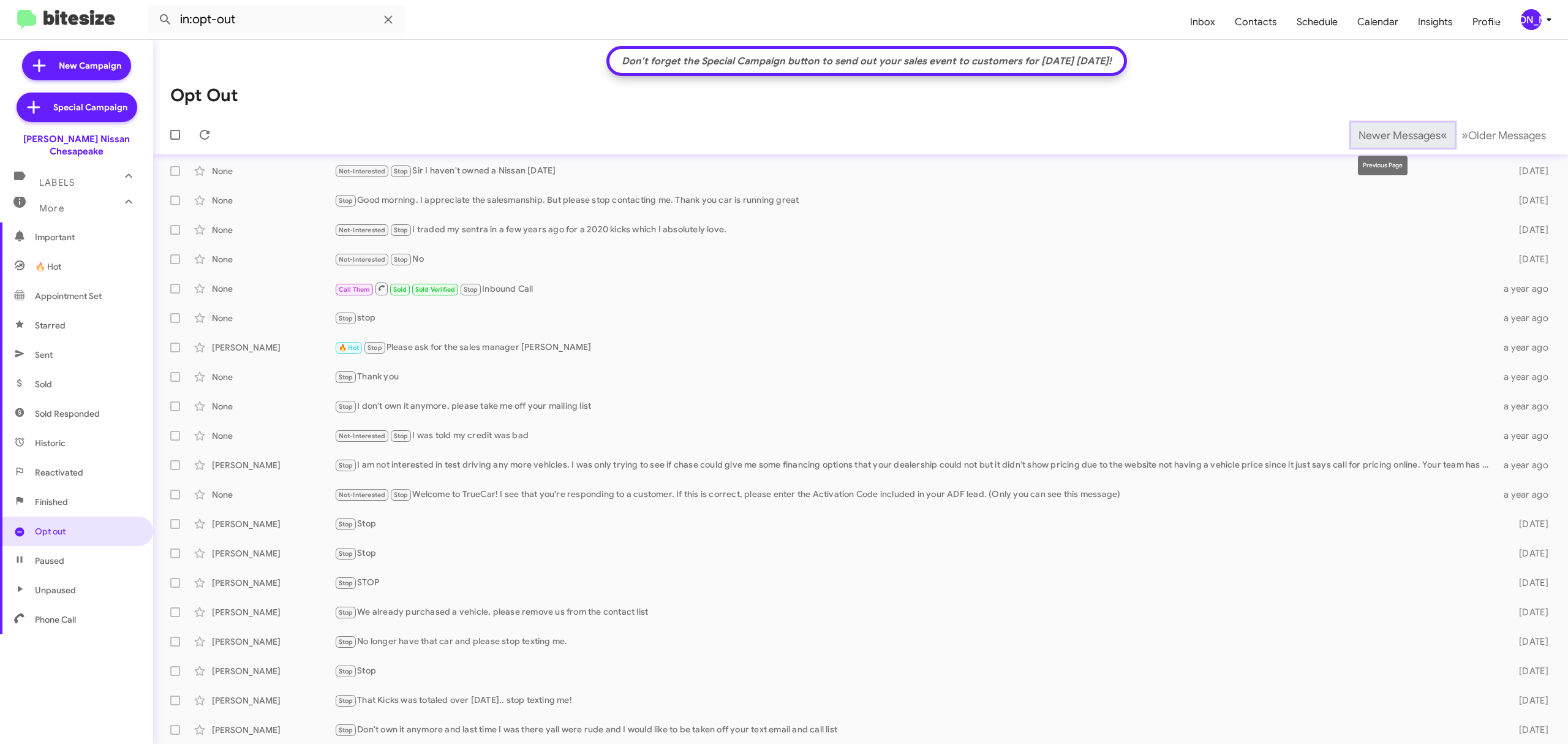
click at [1377, 133] on span "Newer Messages" at bounding box center [1400, 135] width 82 height 13
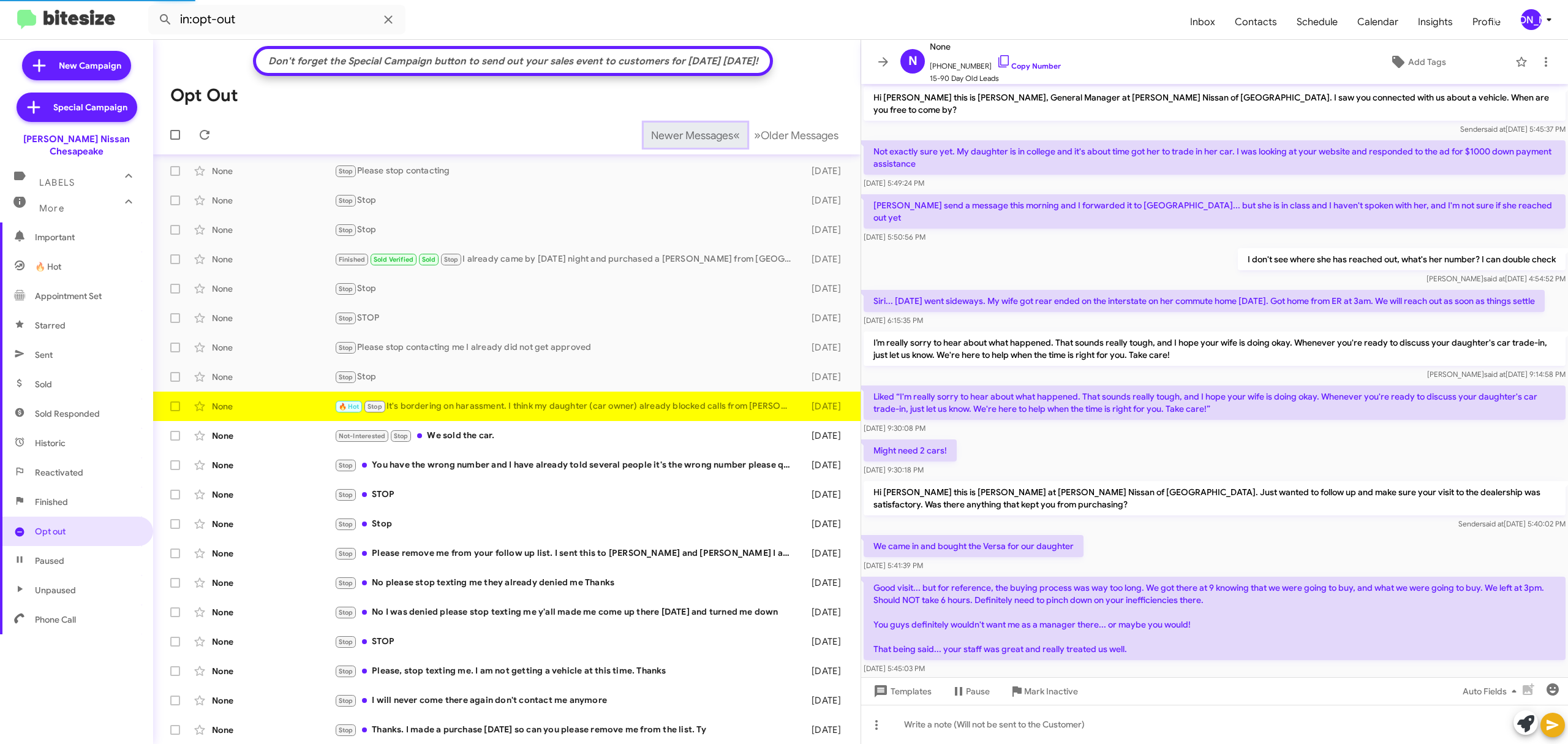
scroll to position [332, 0]
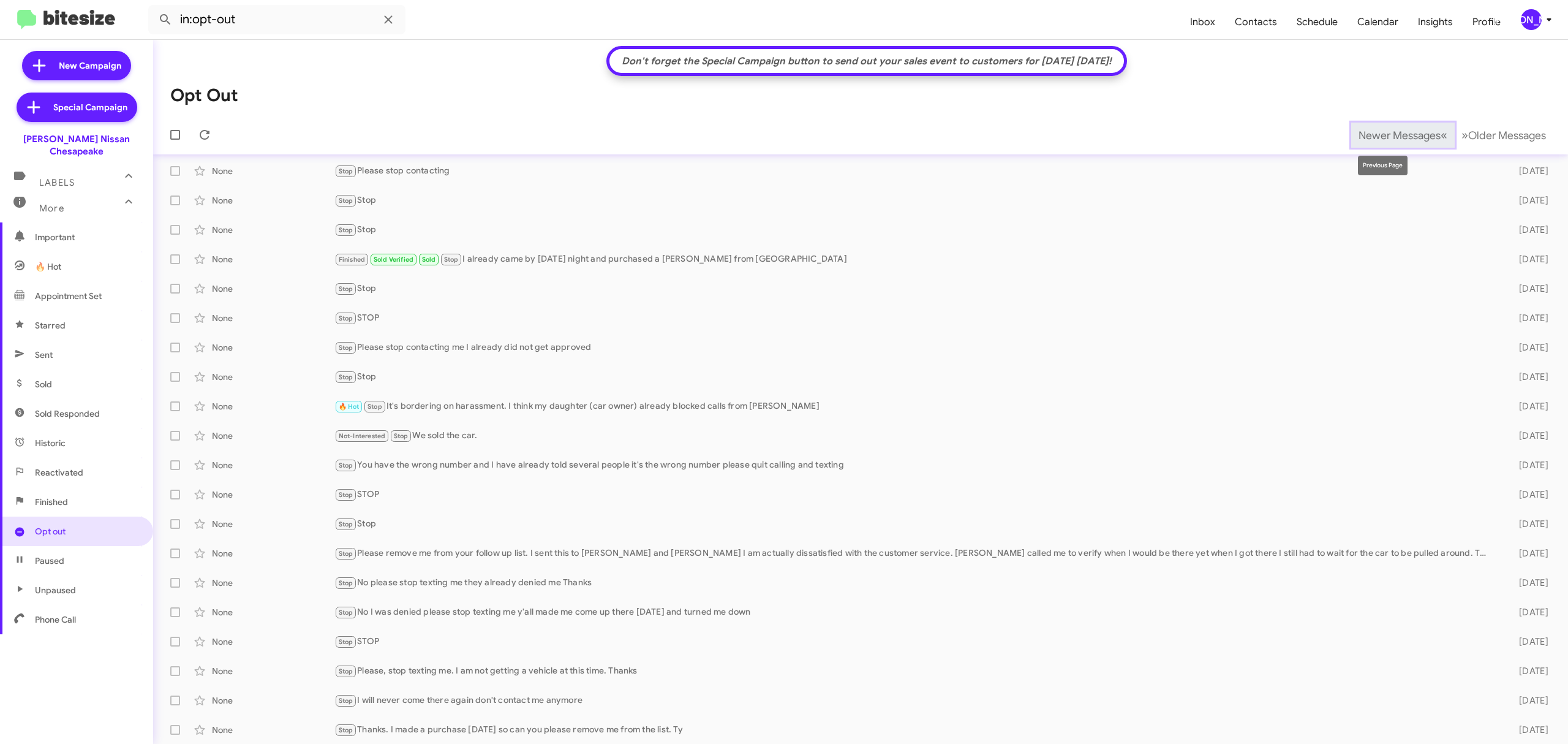
click at [1377, 133] on span "Newer Messages" at bounding box center [1400, 135] width 82 height 13
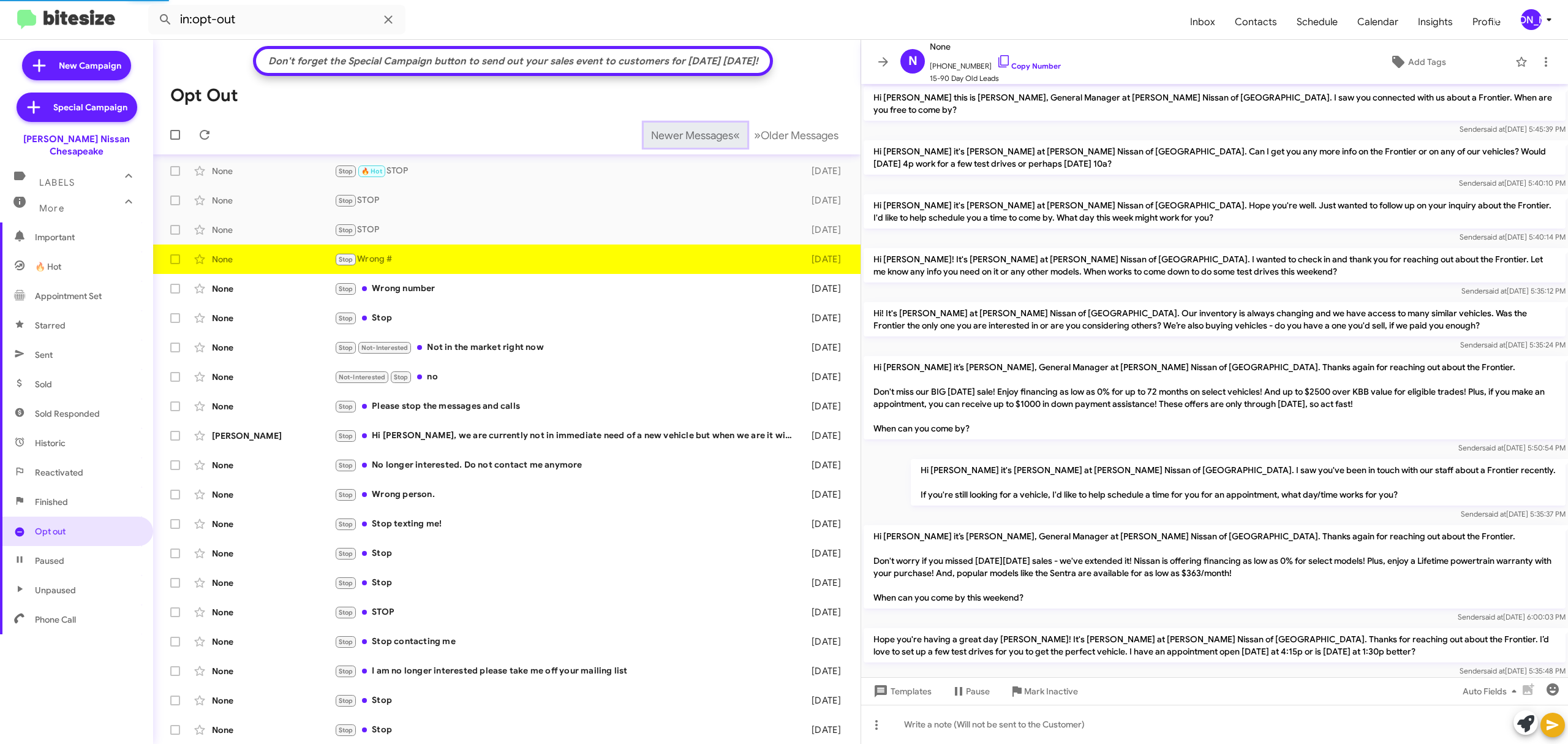
scroll to position [63, 0]
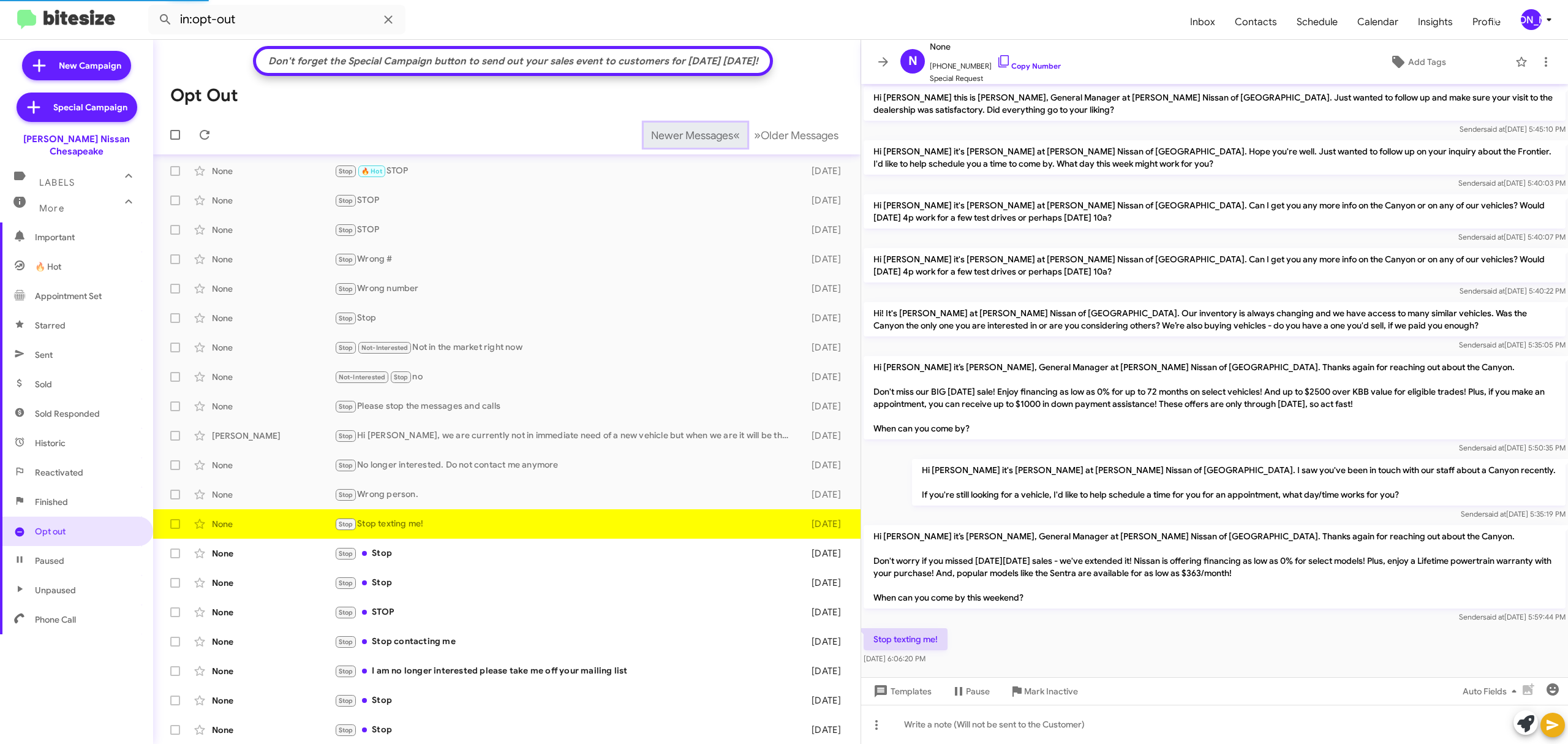
scroll to position [17, 0]
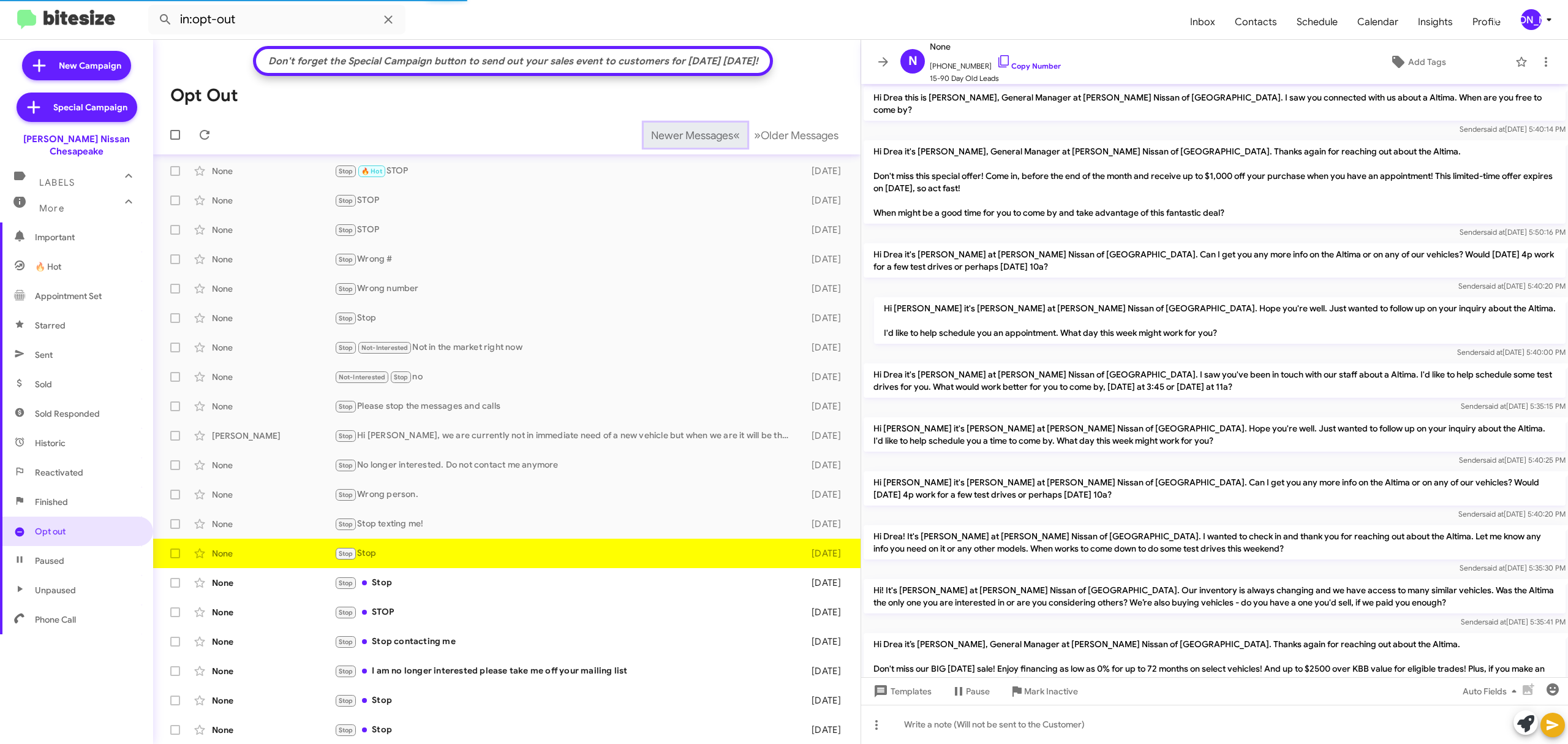
scroll to position [189, 0]
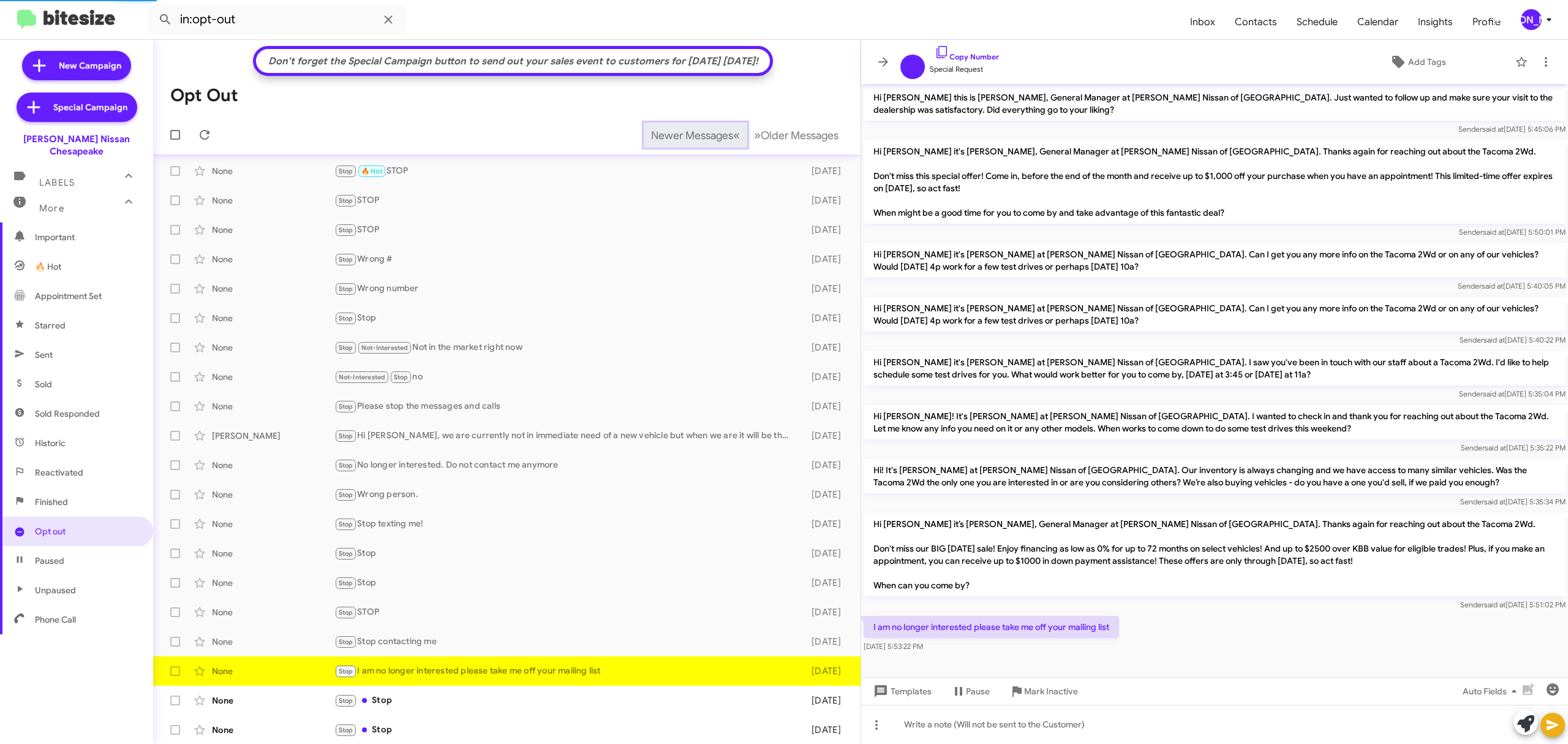
scroll to position [5, 0]
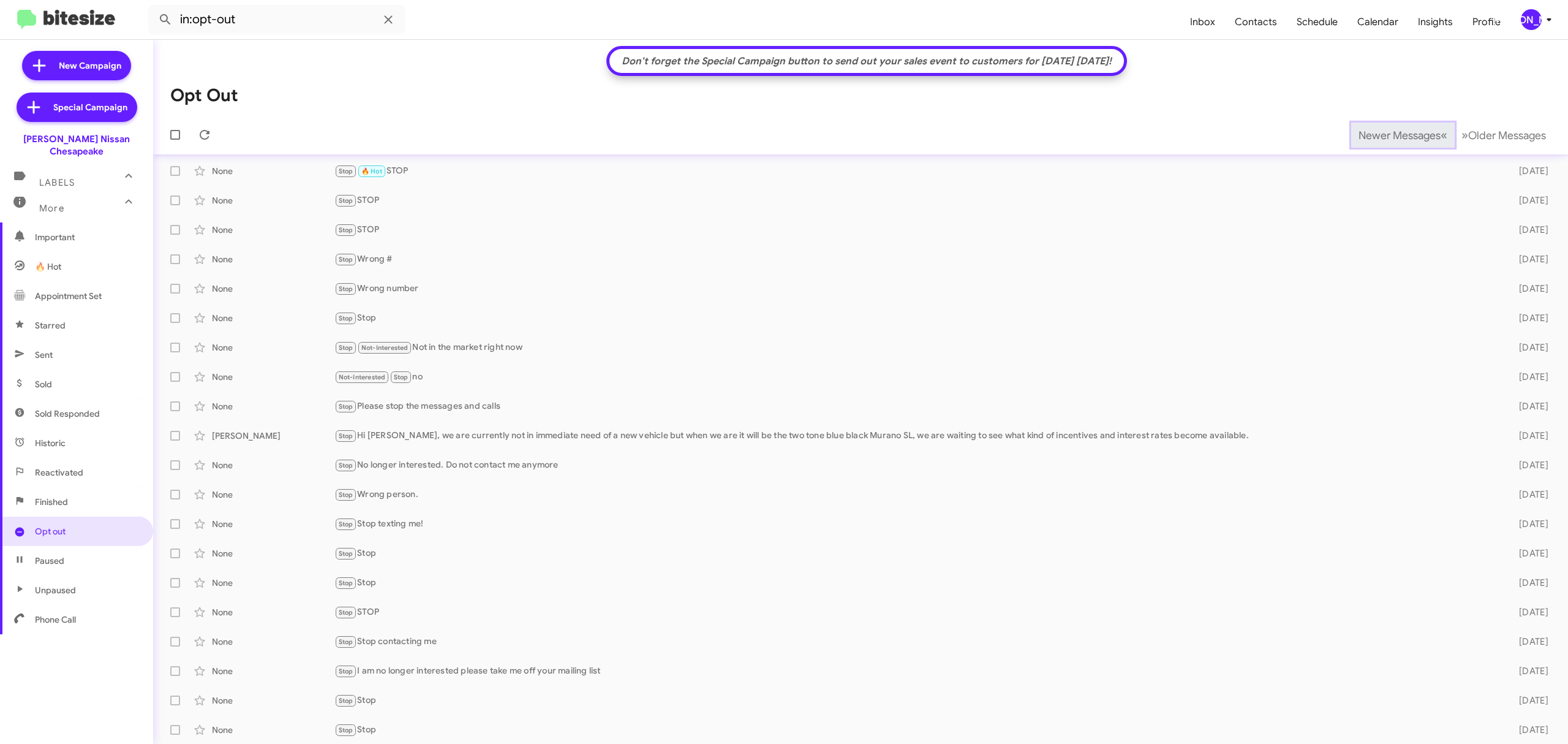
click at [1377, 133] on span "Newer Messages" at bounding box center [1400, 135] width 82 height 13
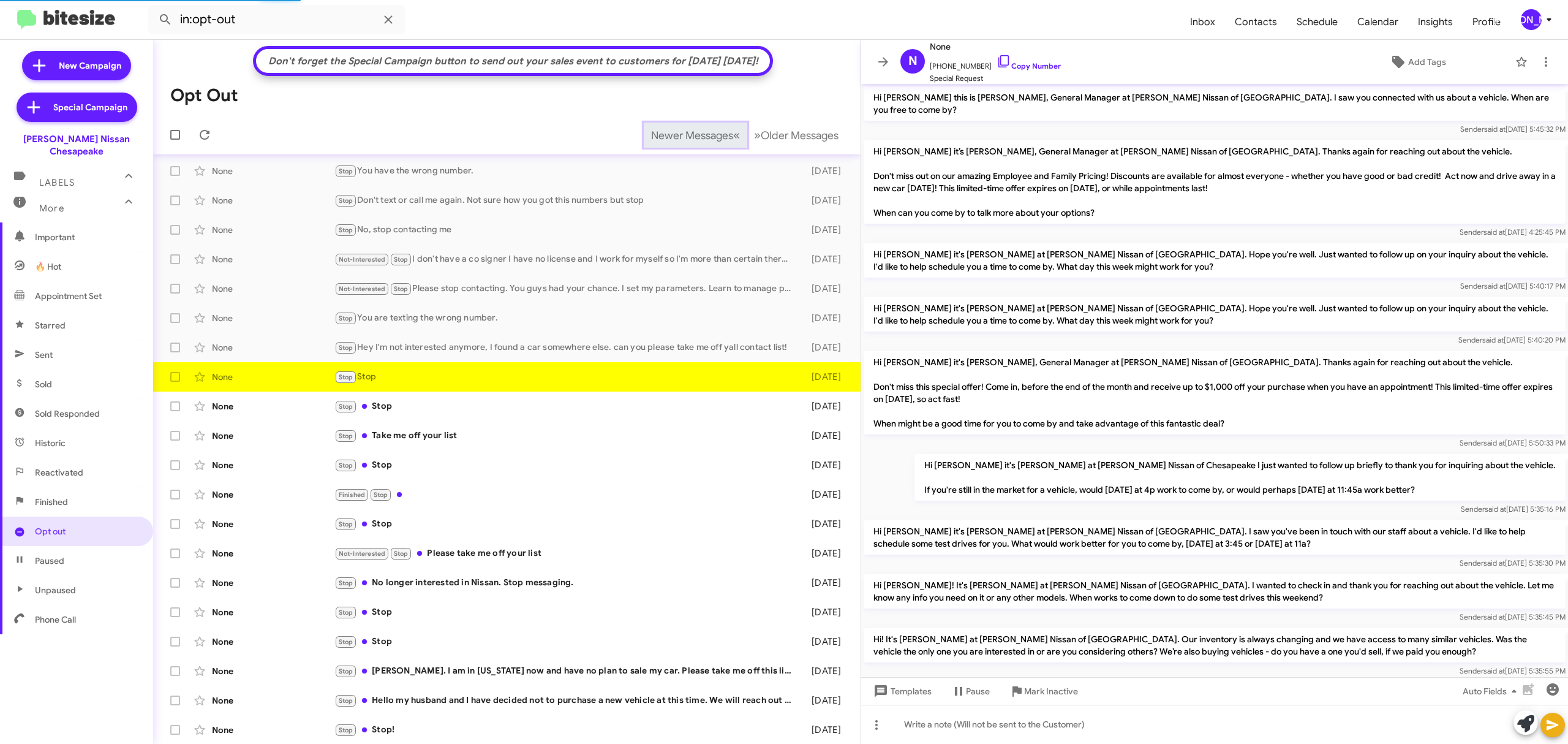
scroll to position [702, 0]
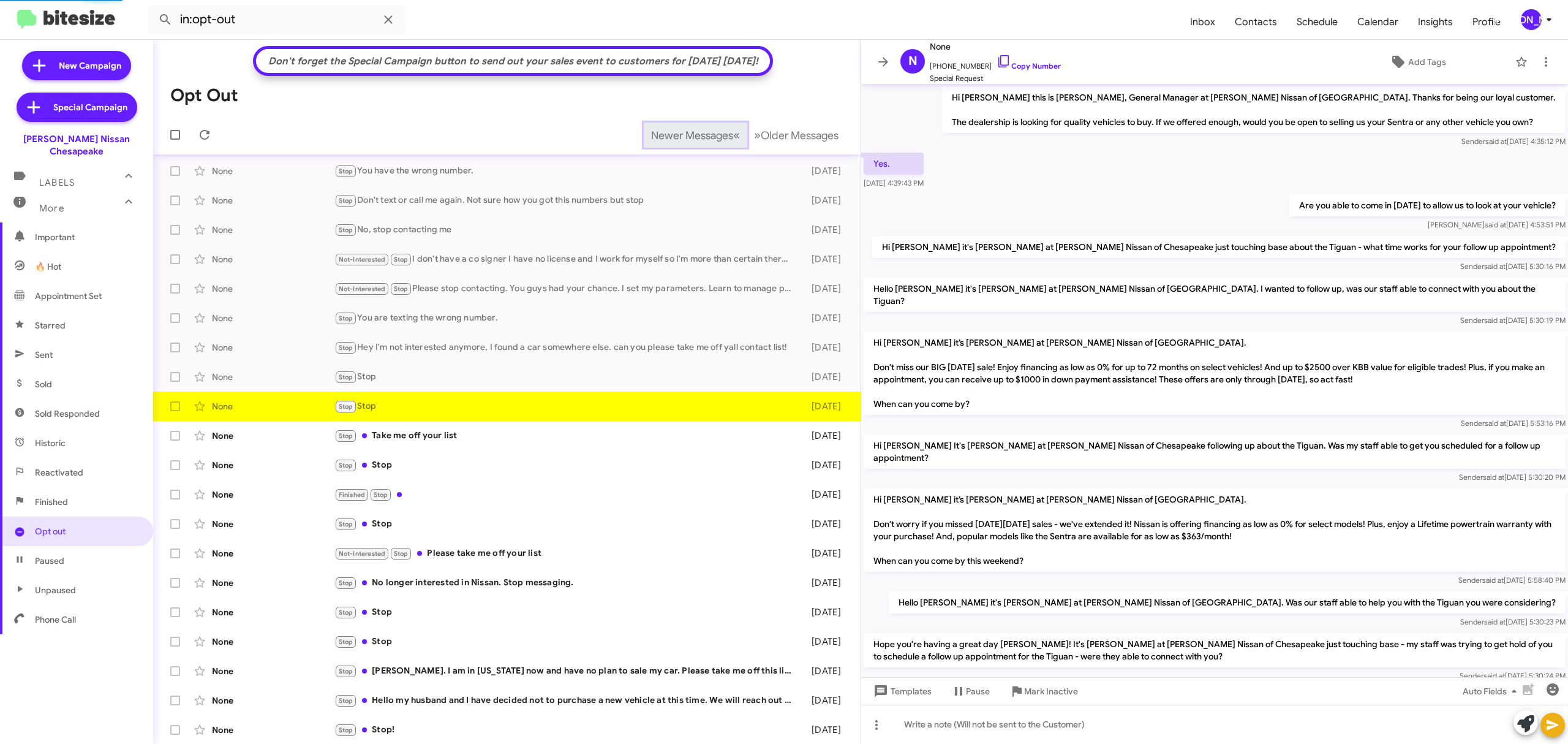
scroll to position [254, 0]
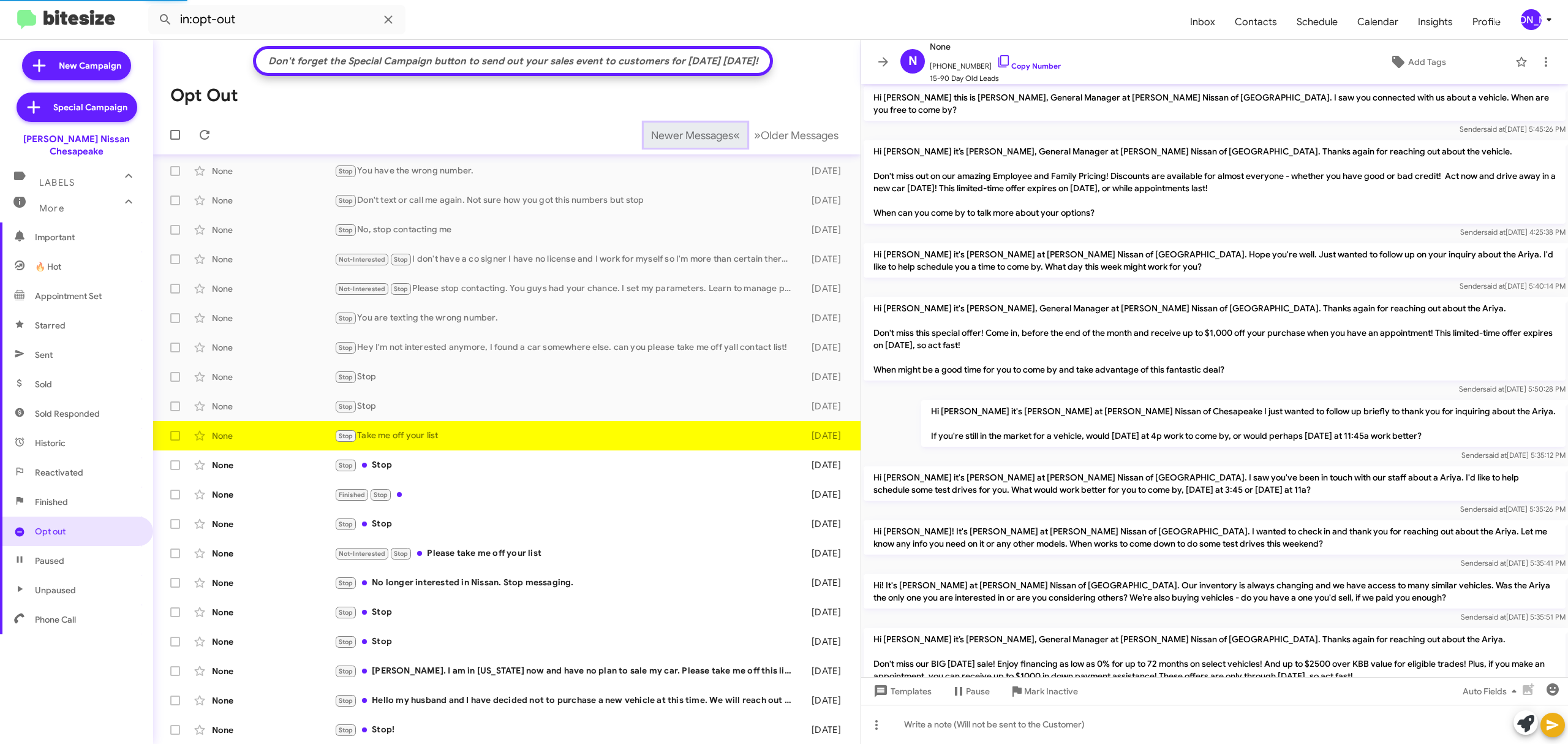
scroll to position [539, 0]
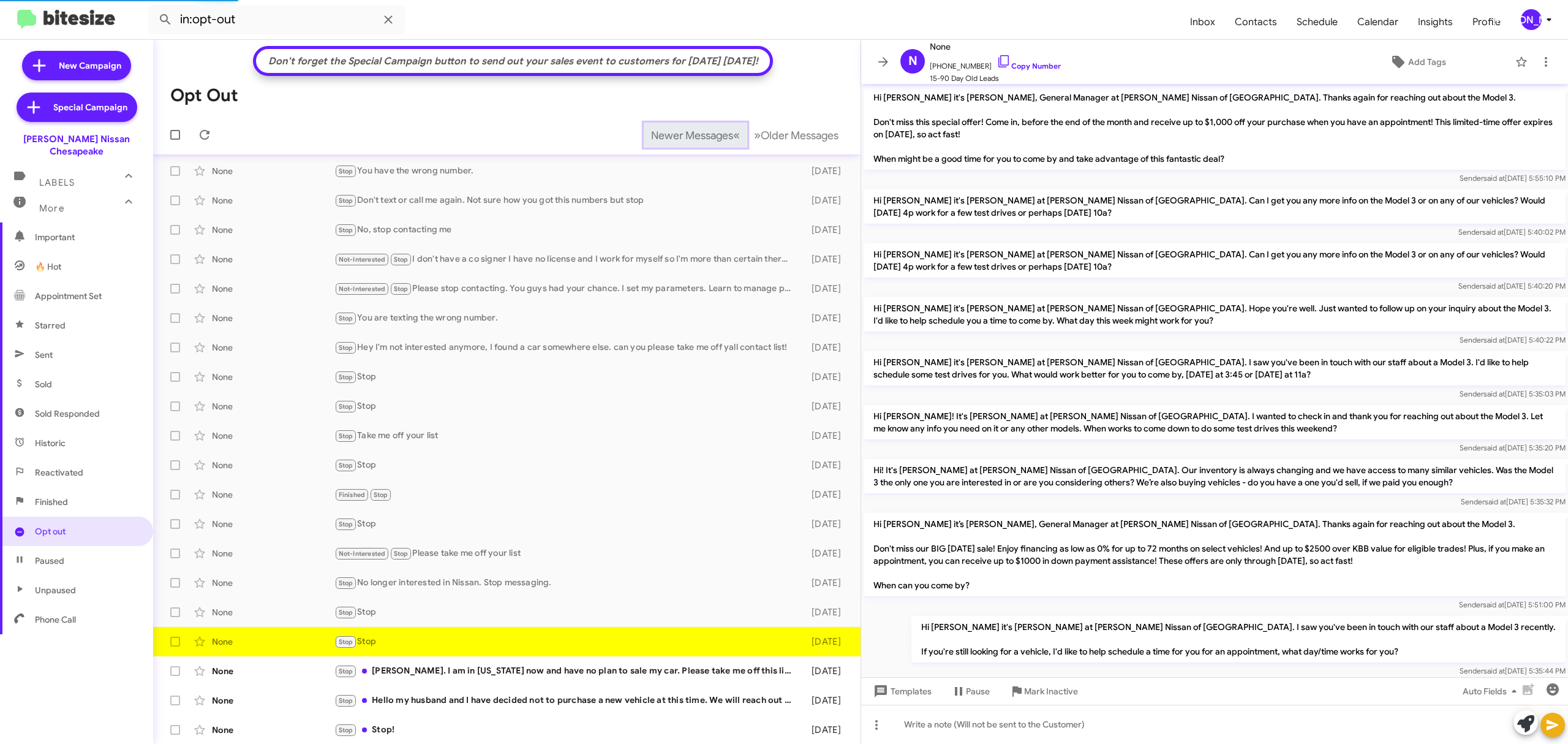
scroll to position [320, 0]
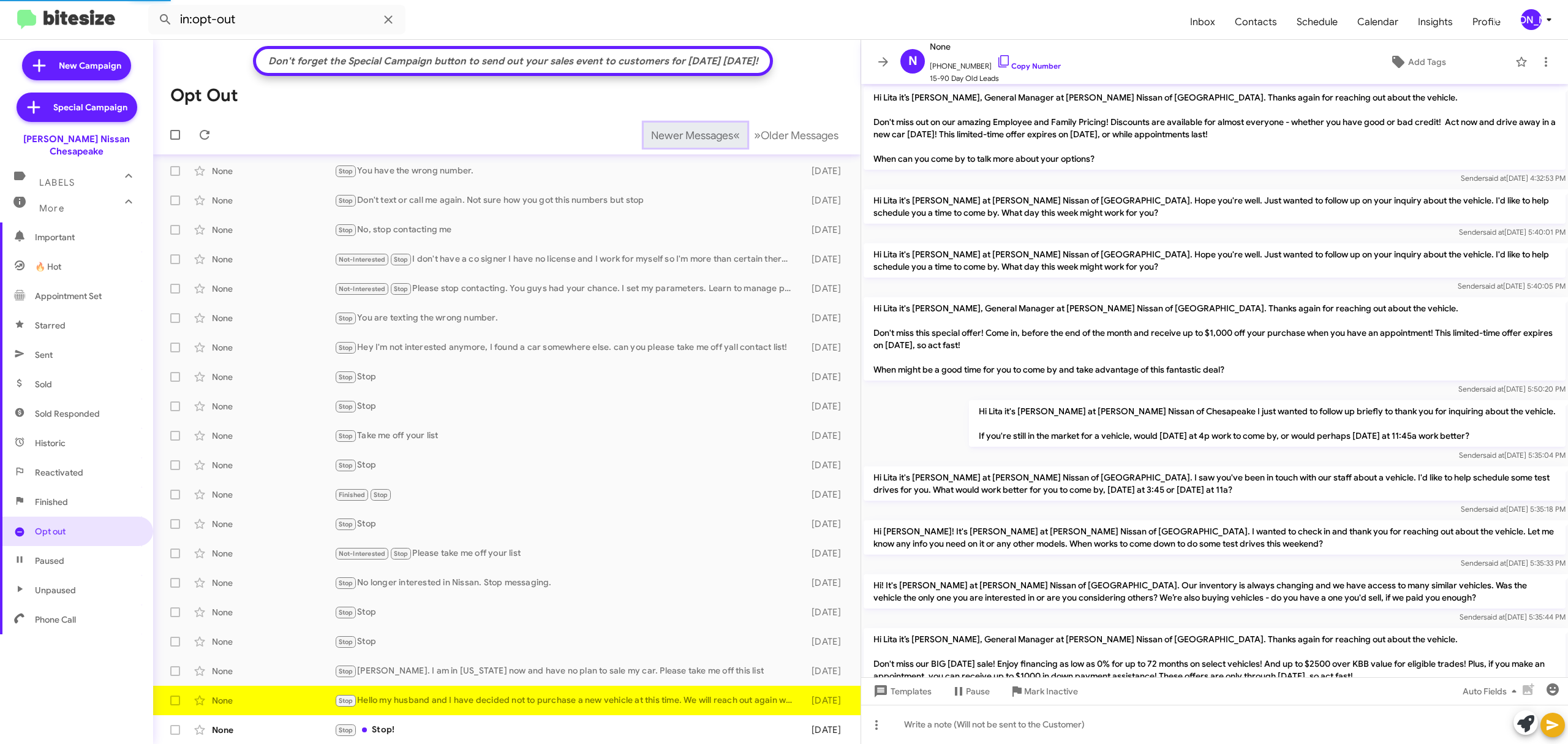
scroll to position [462, 0]
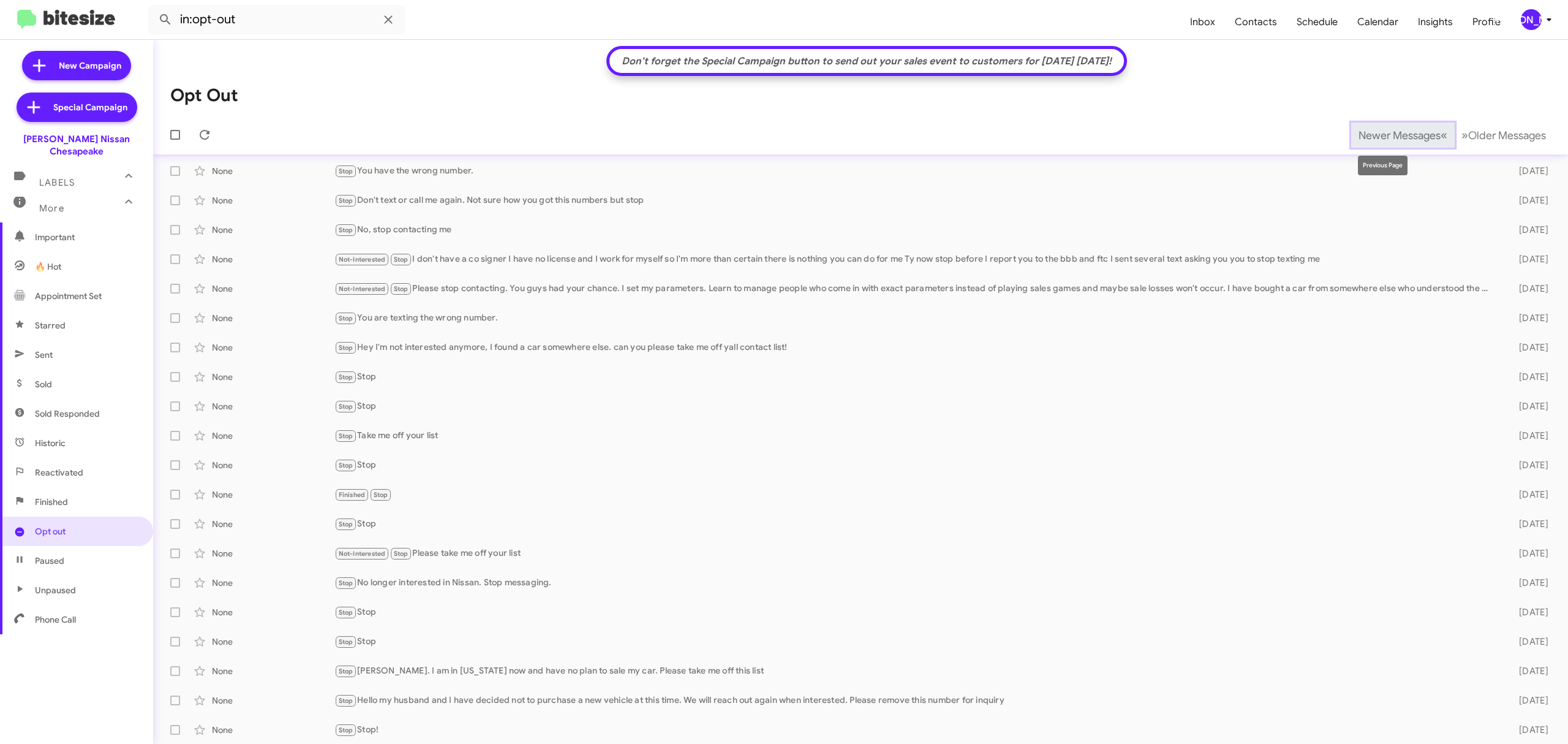
click at [1377, 133] on span "Newer Messages" at bounding box center [1400, 135] width 82 height 13
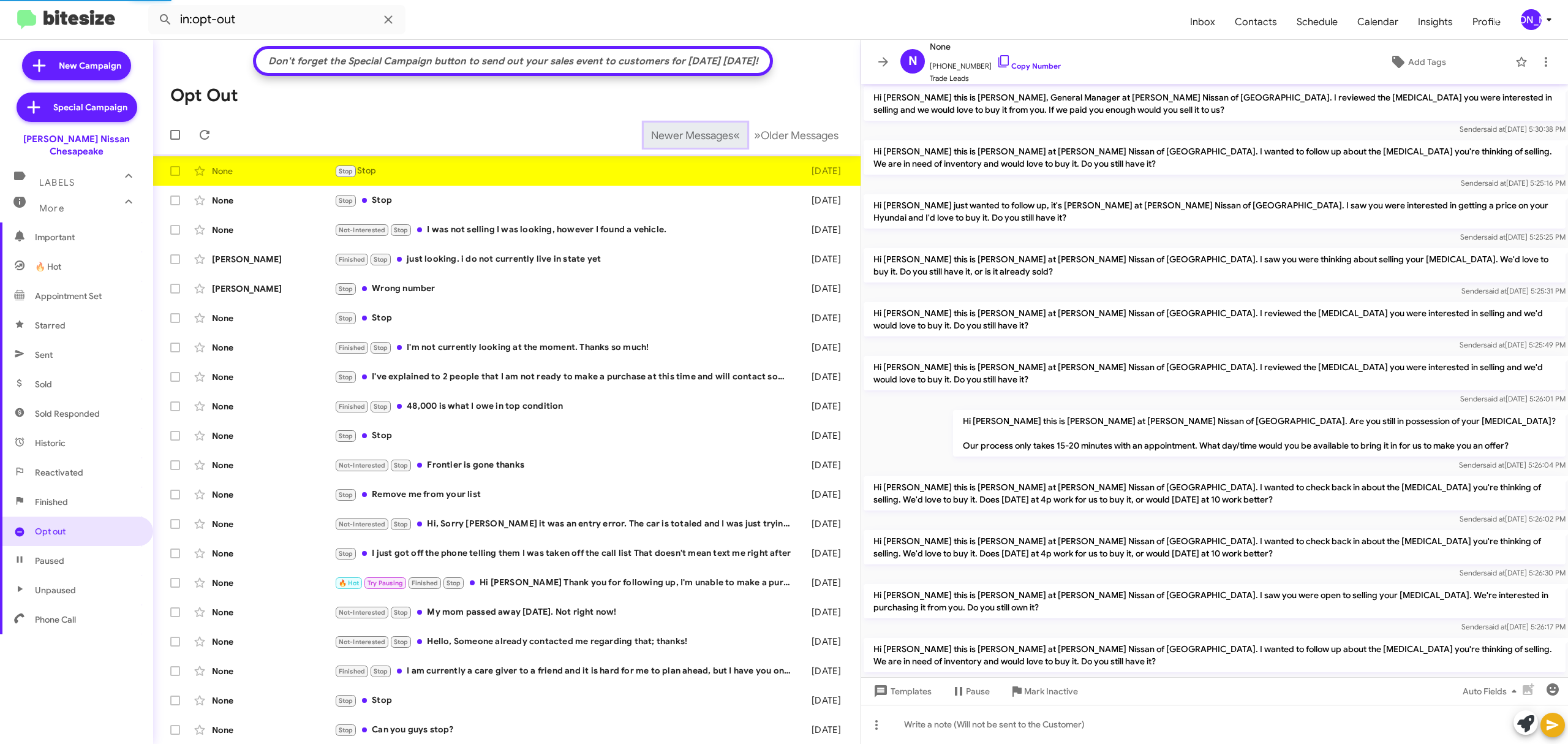
scroll to position [123, 0]
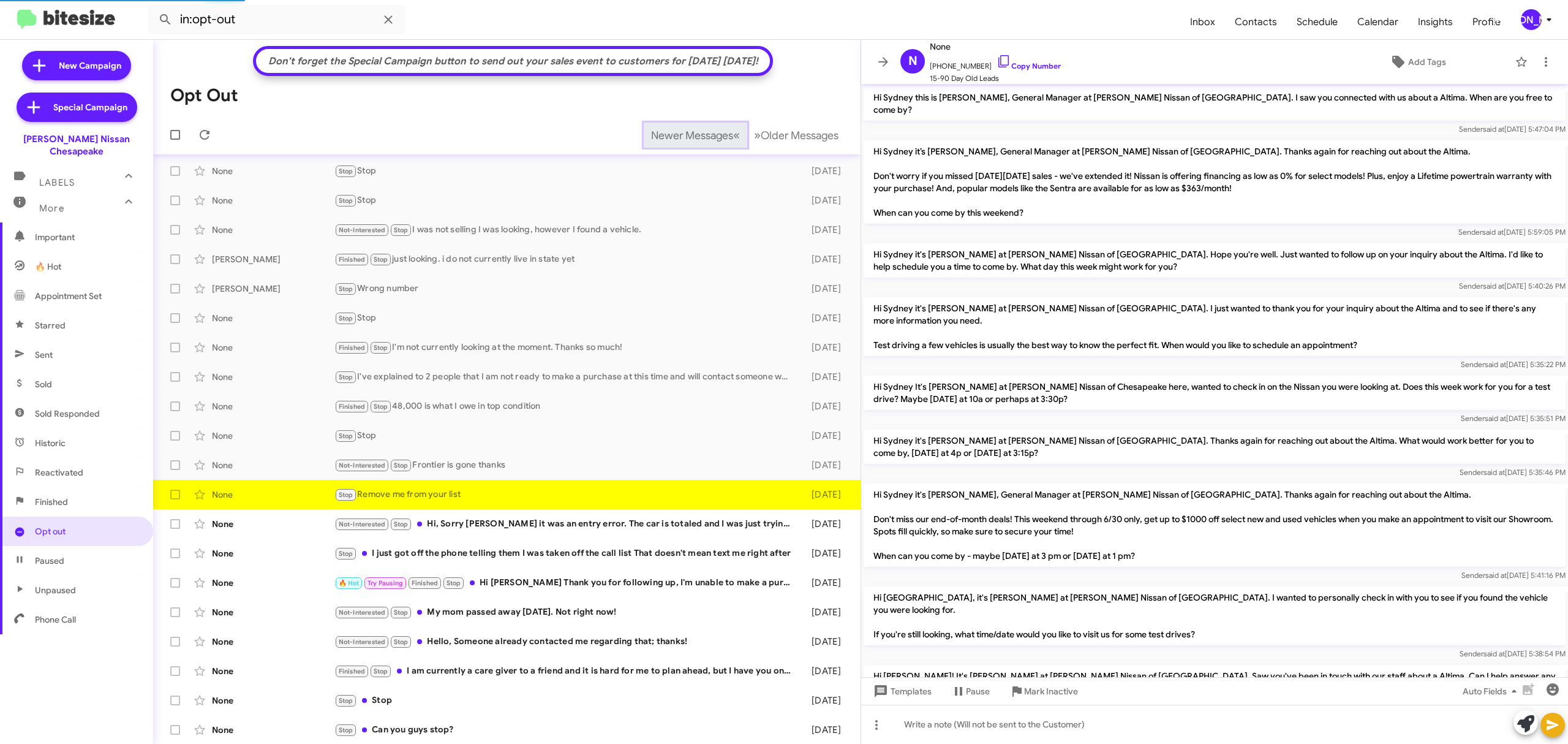
scroll to position [87, 0]
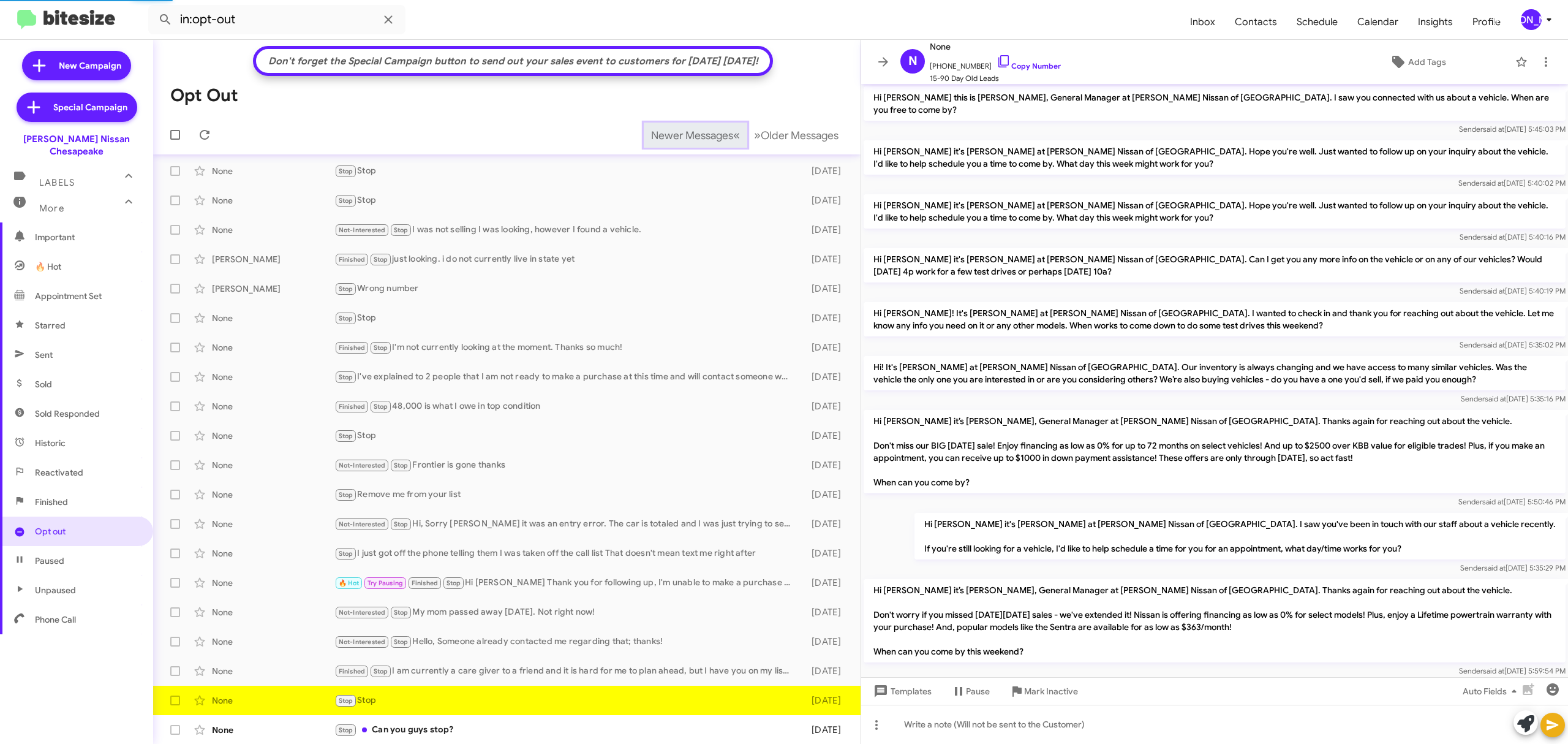
scroll to position [490, 0]
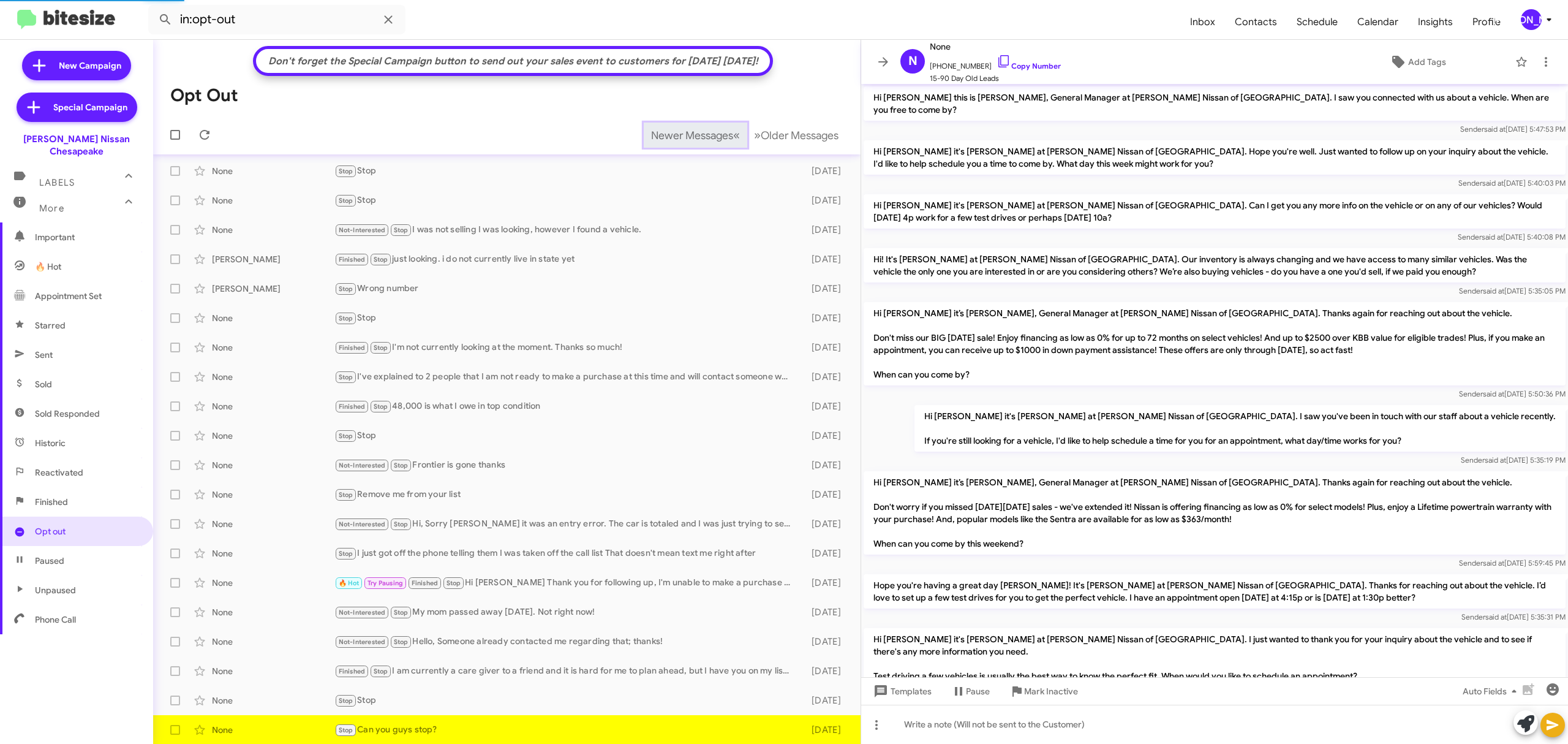
scroll to position [376, 0]
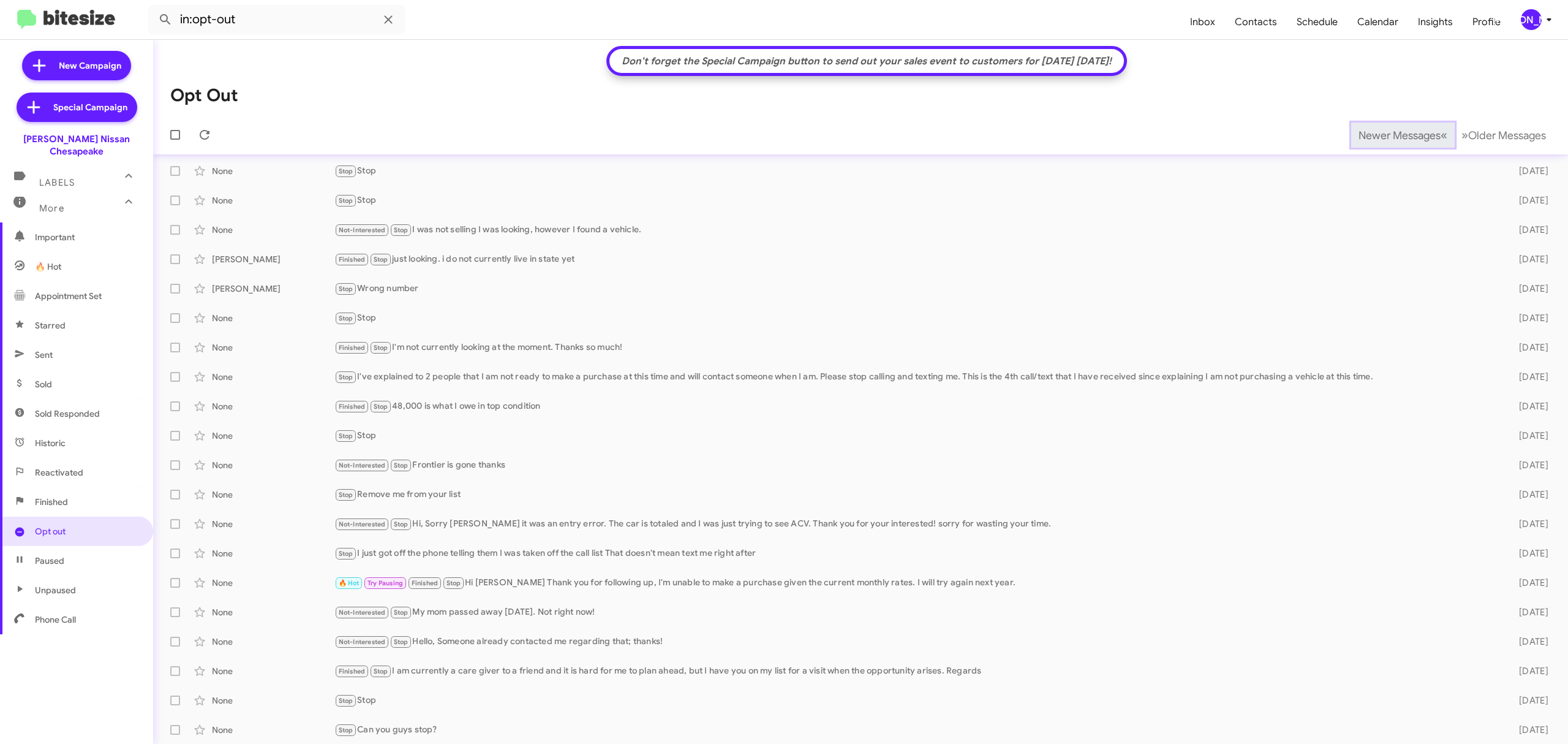
click at [1377, 133] on span "Newer Messages" at bounding box center [1400, 135] width 82 height 13
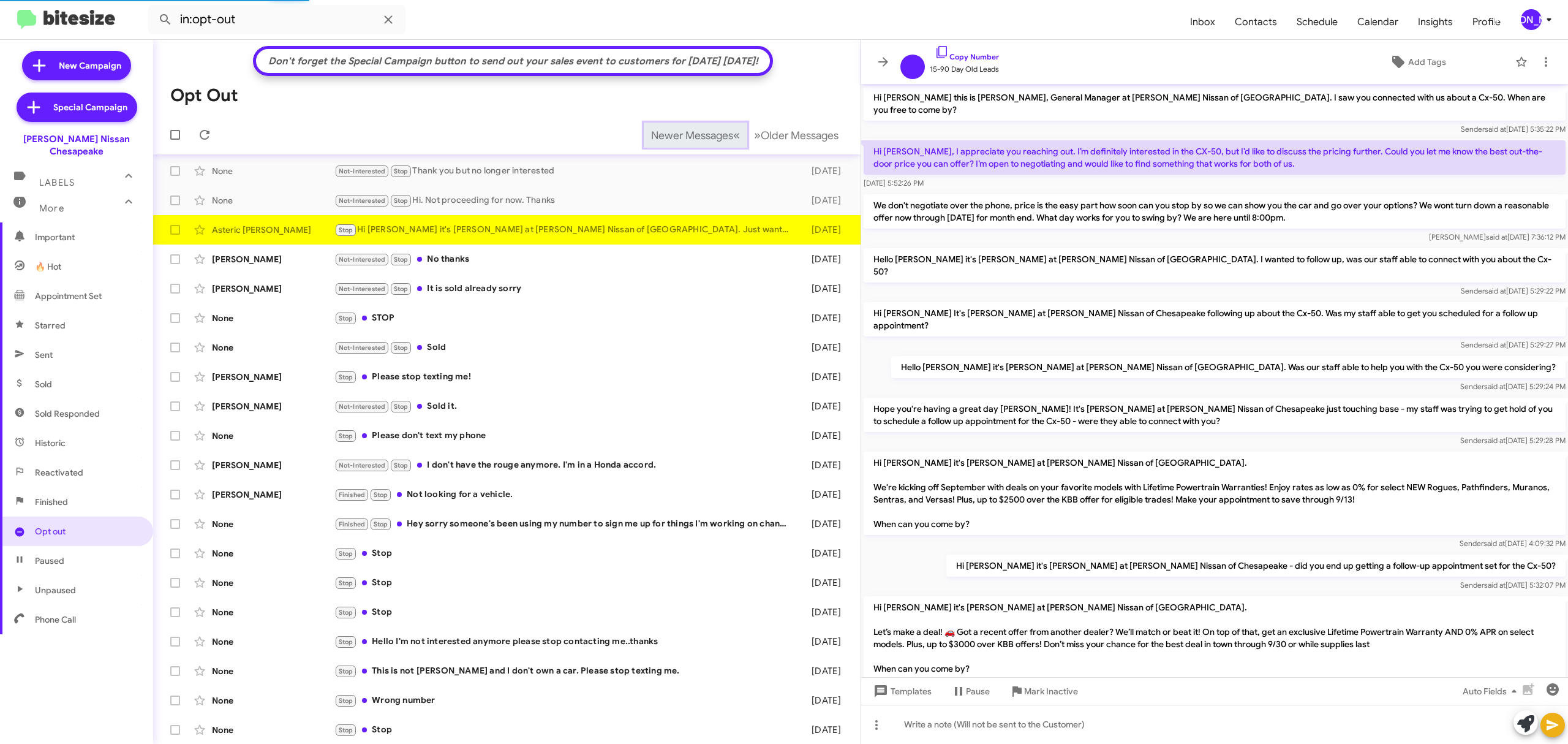
scroll to position [84, 0]
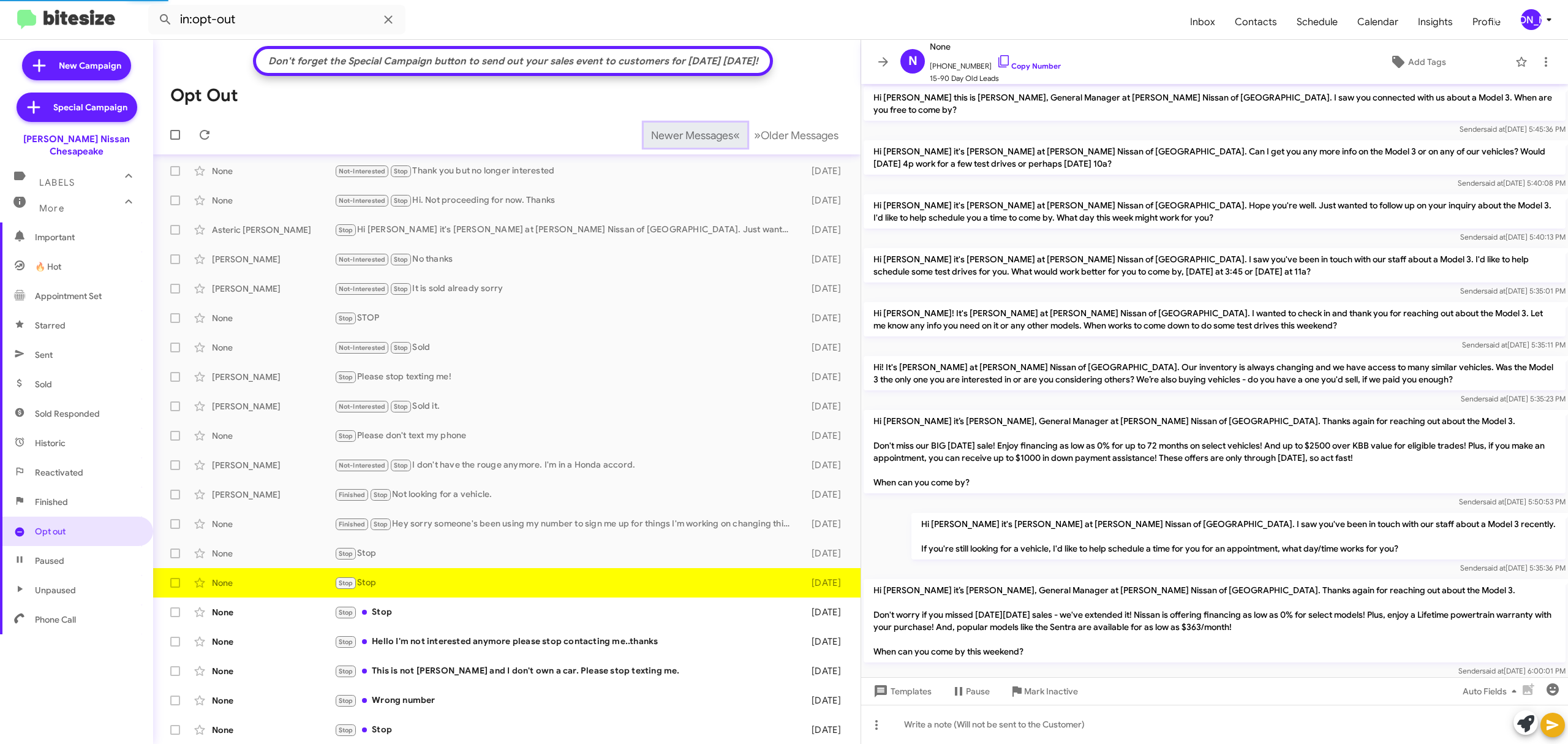
scroll to position [605, 0]
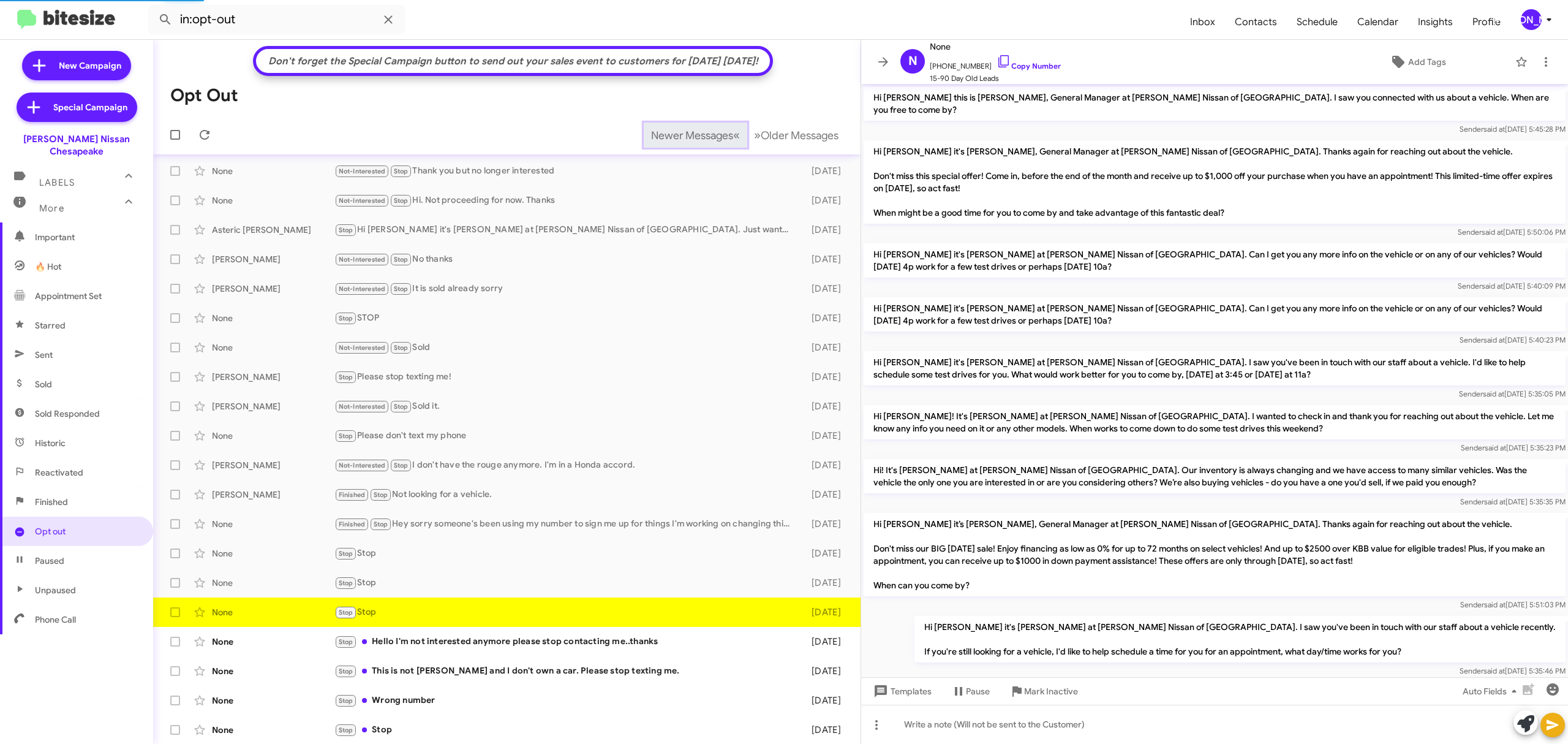
scroll to position [710, 0]
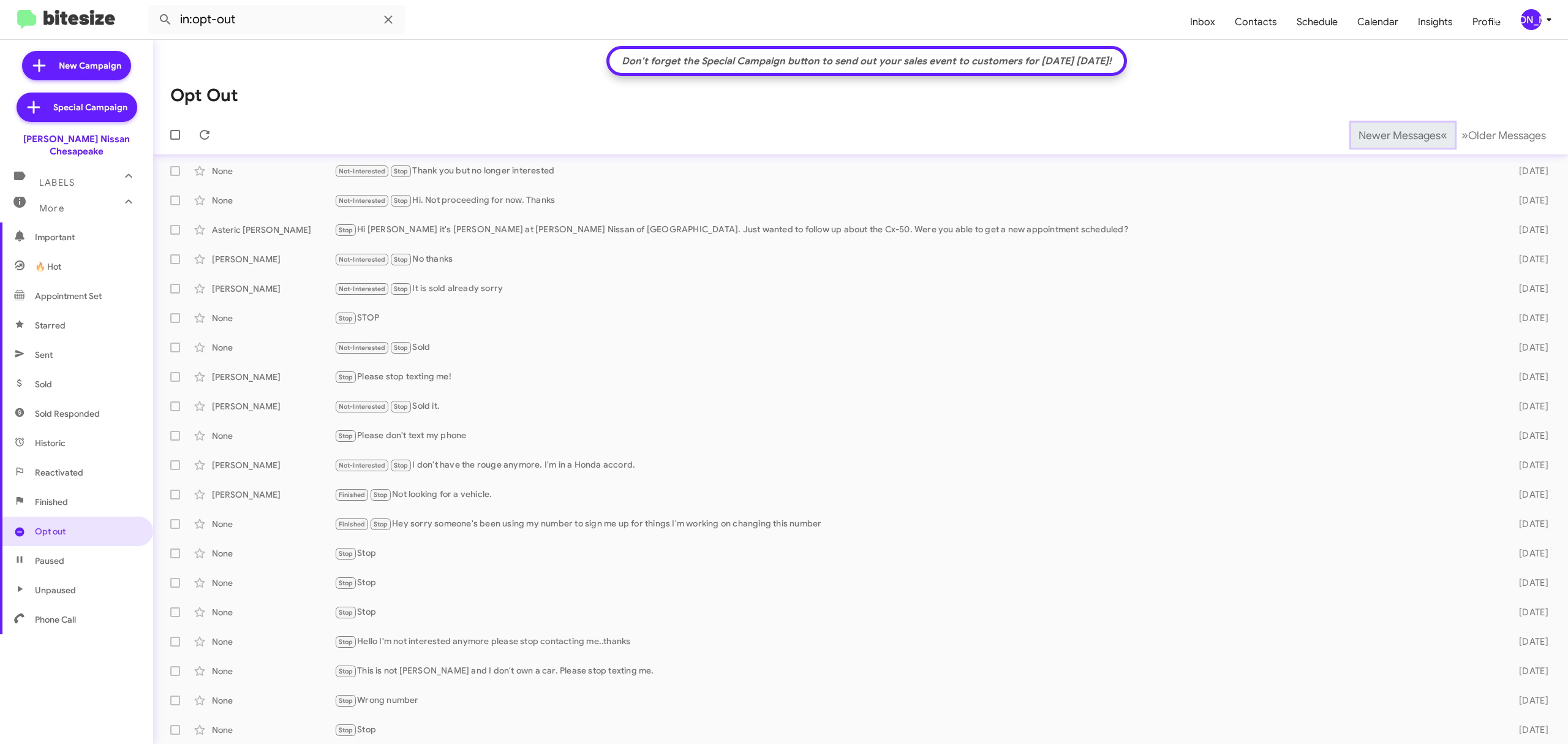
click at [1377, 133] on span "Newer Messages" at bounding box center [1400, 135] width 82 height 13
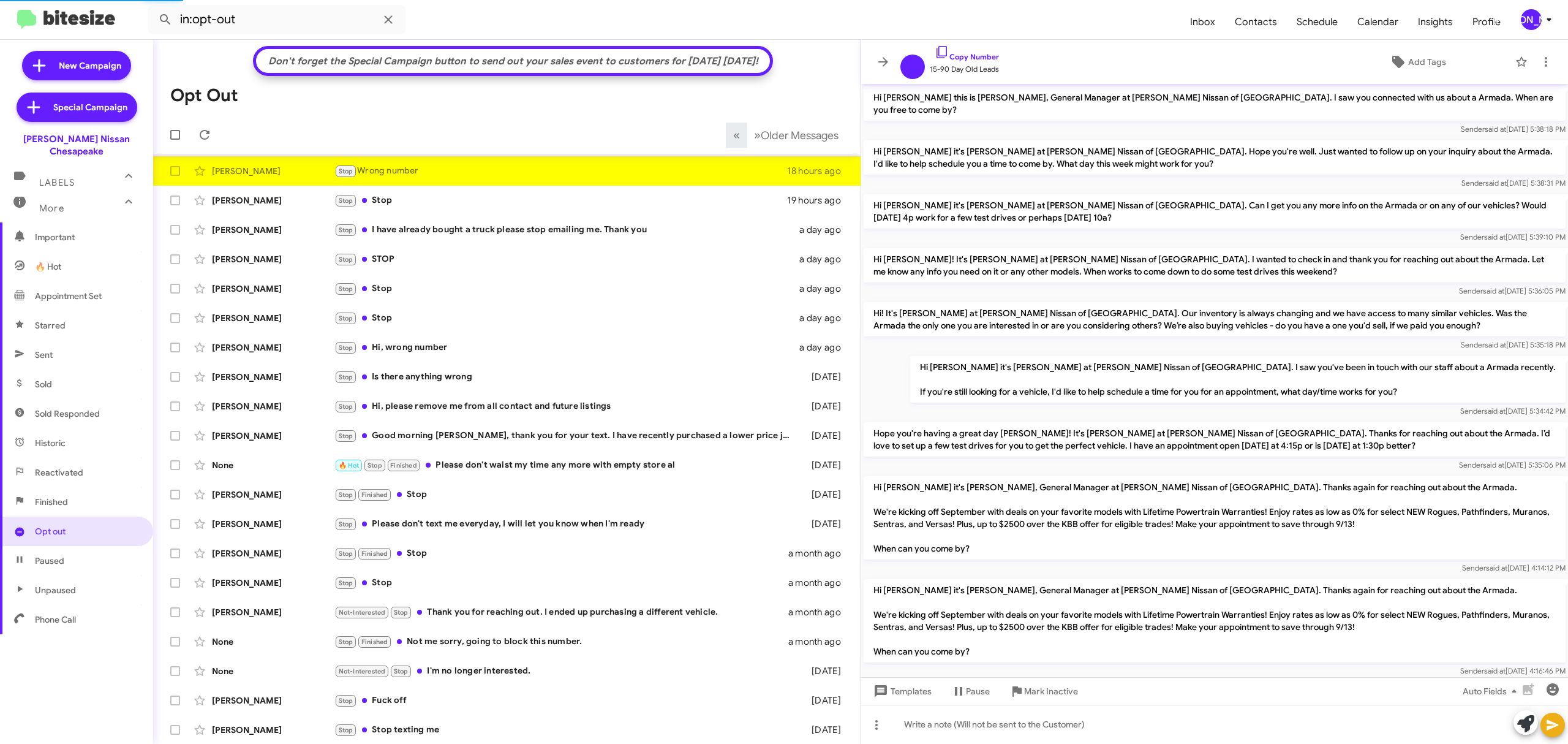
scroll to position [808, 0]
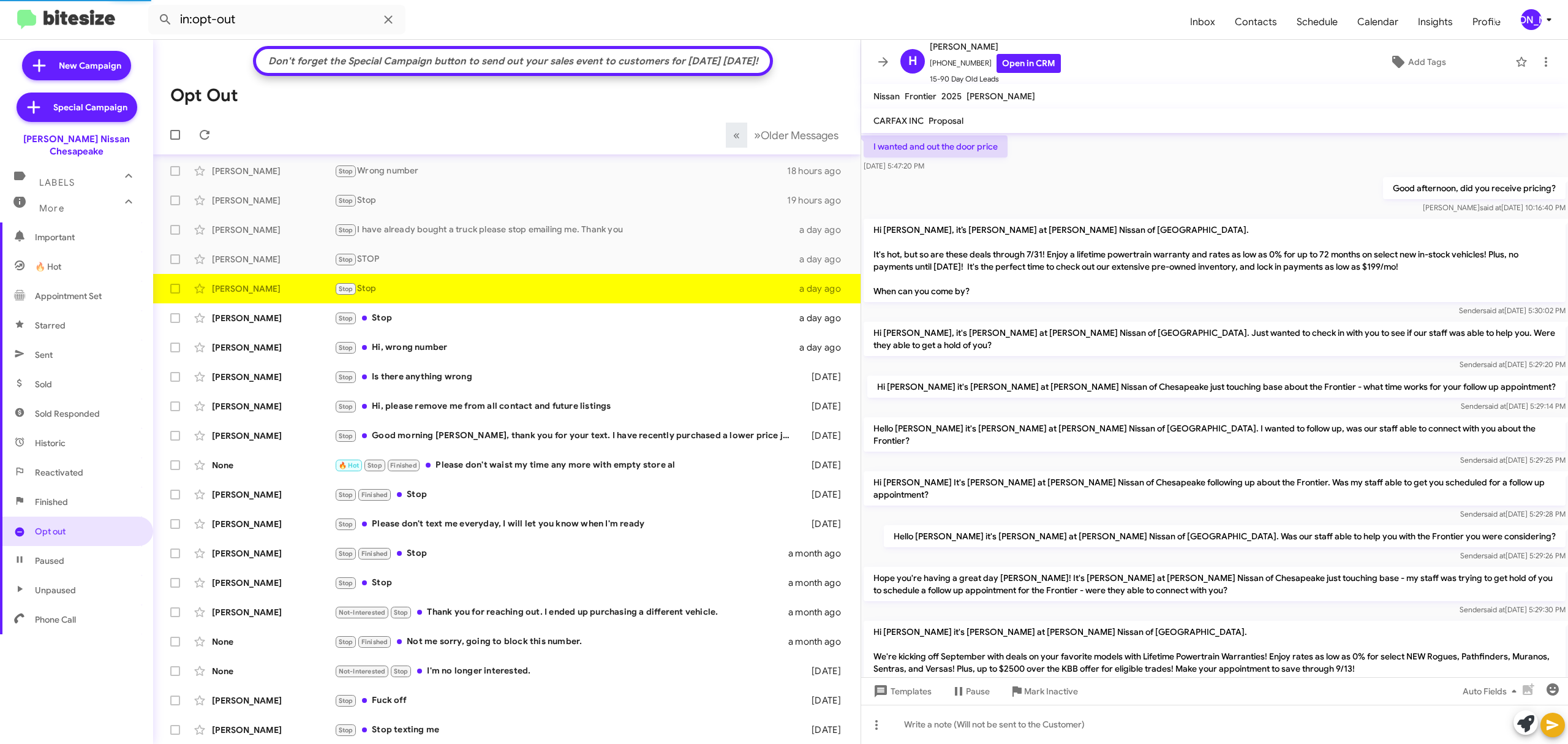
scroll to position [731, 0]
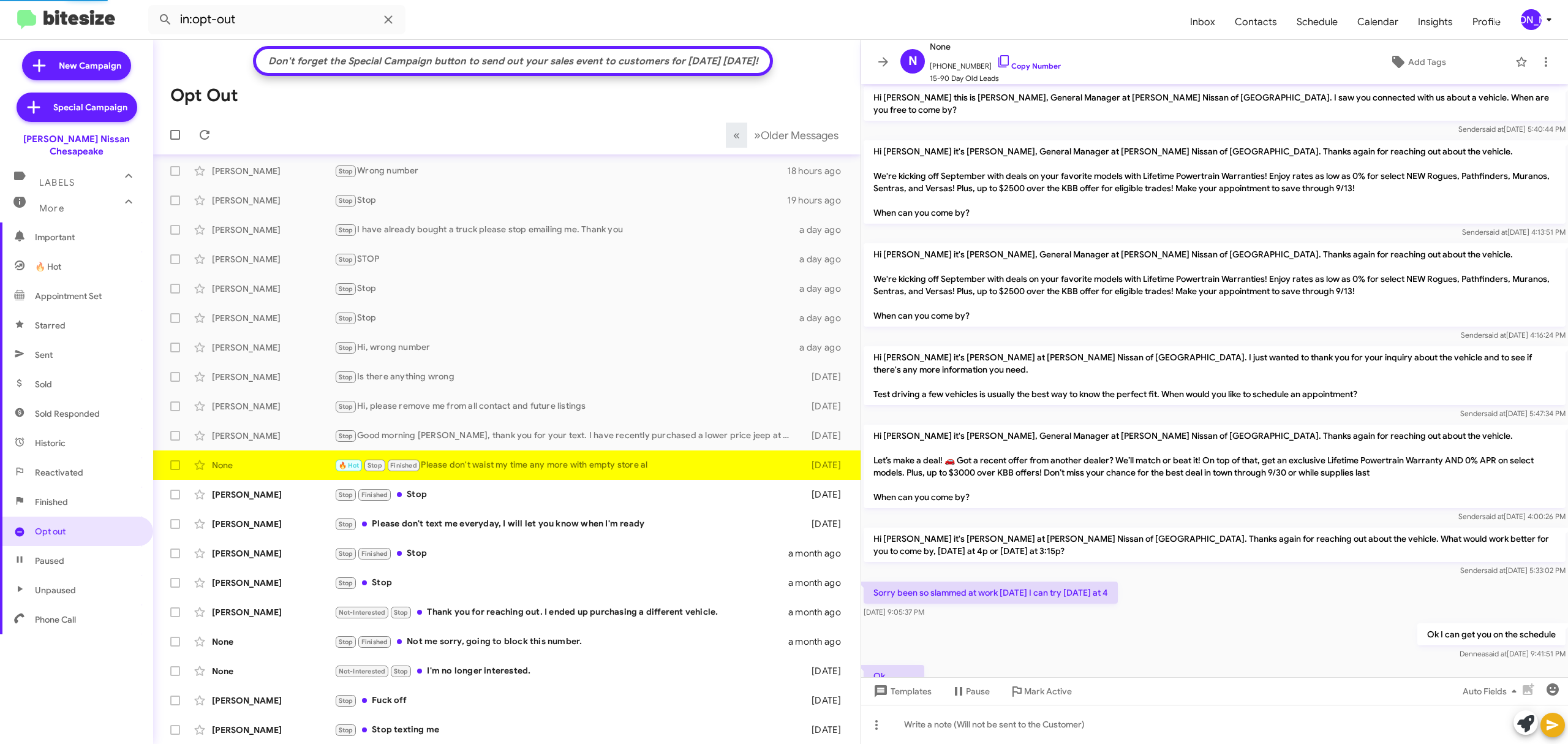
scroll to position [158, 0]
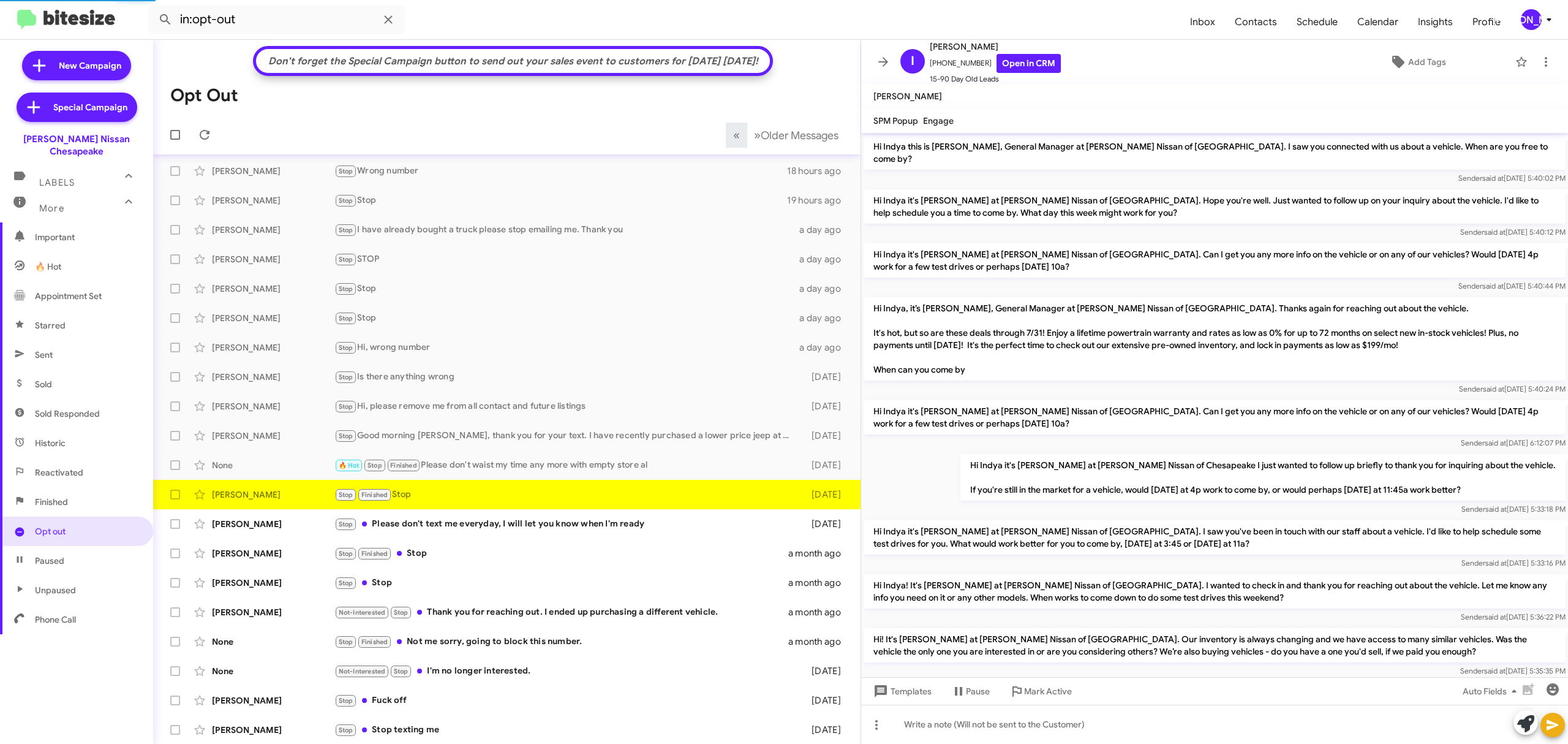
scroll to position [785, 0]
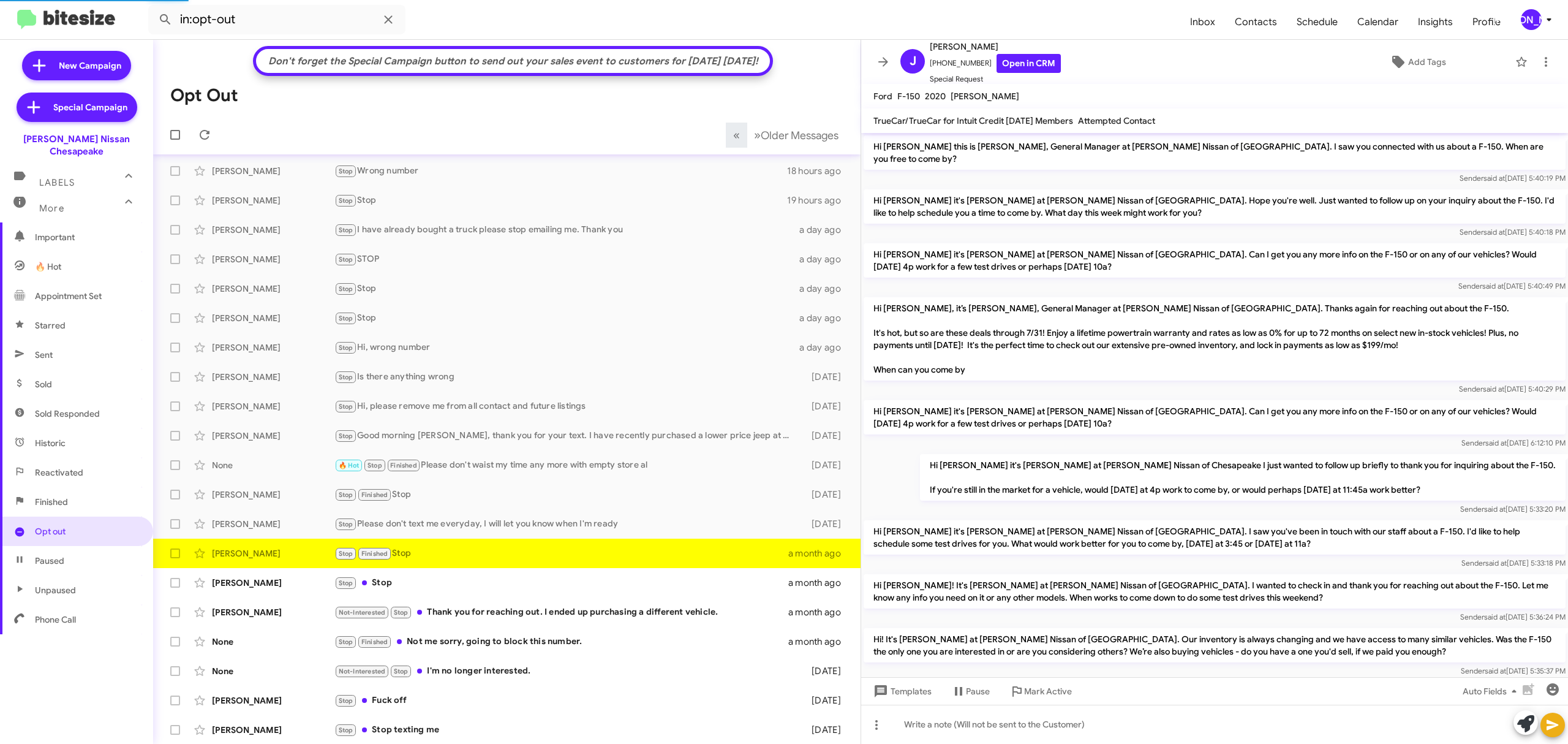
scroll to position [427, 0]
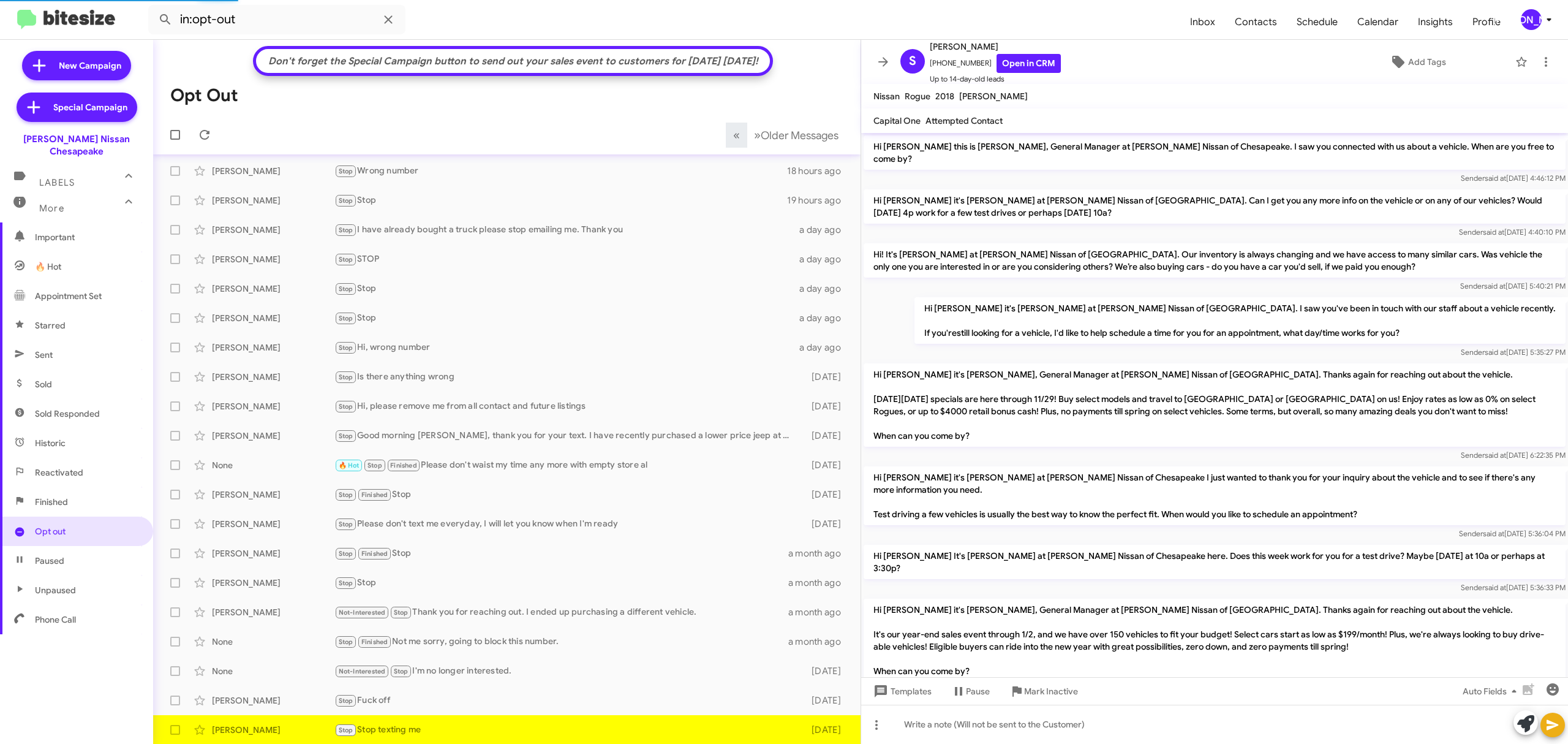
scroll to position [572, 0]
